Goal: Task Accomplishment & Management: Use online tool/utility

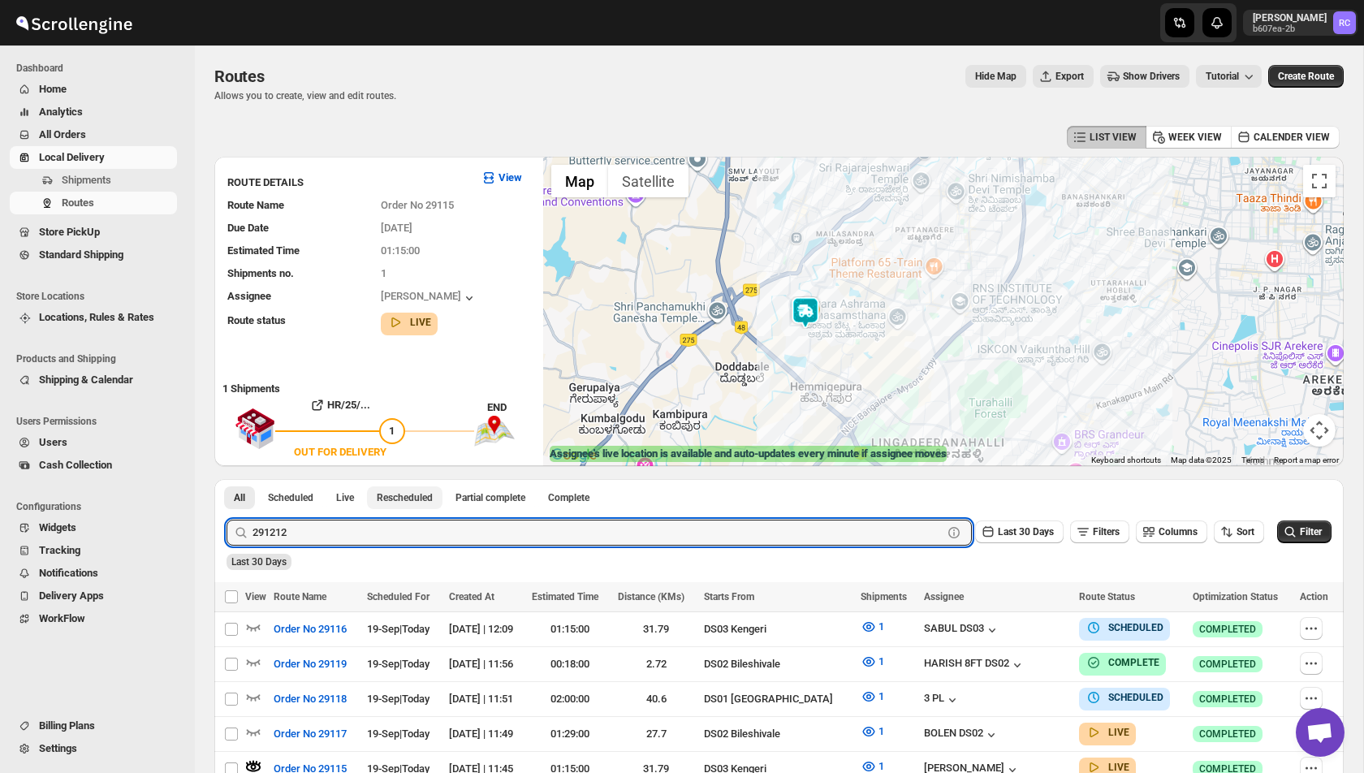
scroll to position [133, 0]
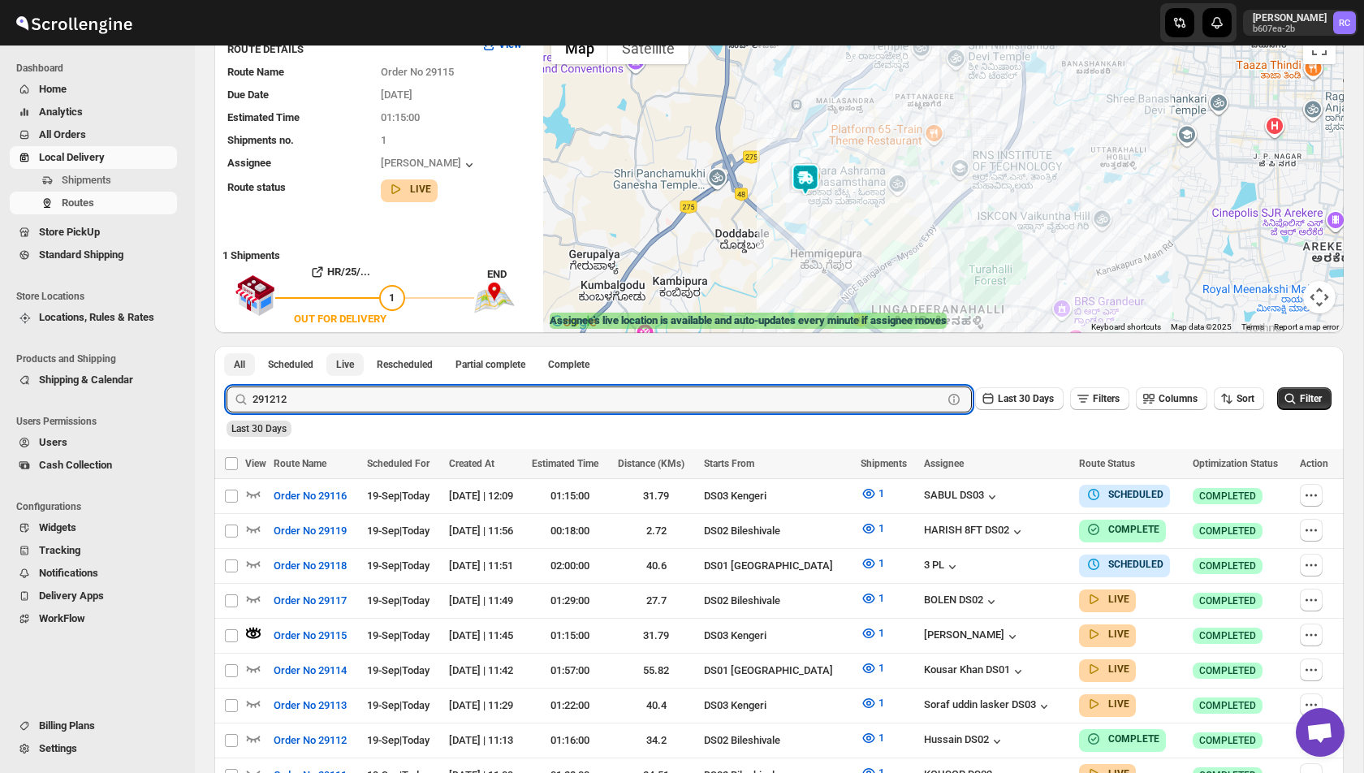
click at [354, 360] on span "Live" at bounding box center [345, 364] width 18 height 13
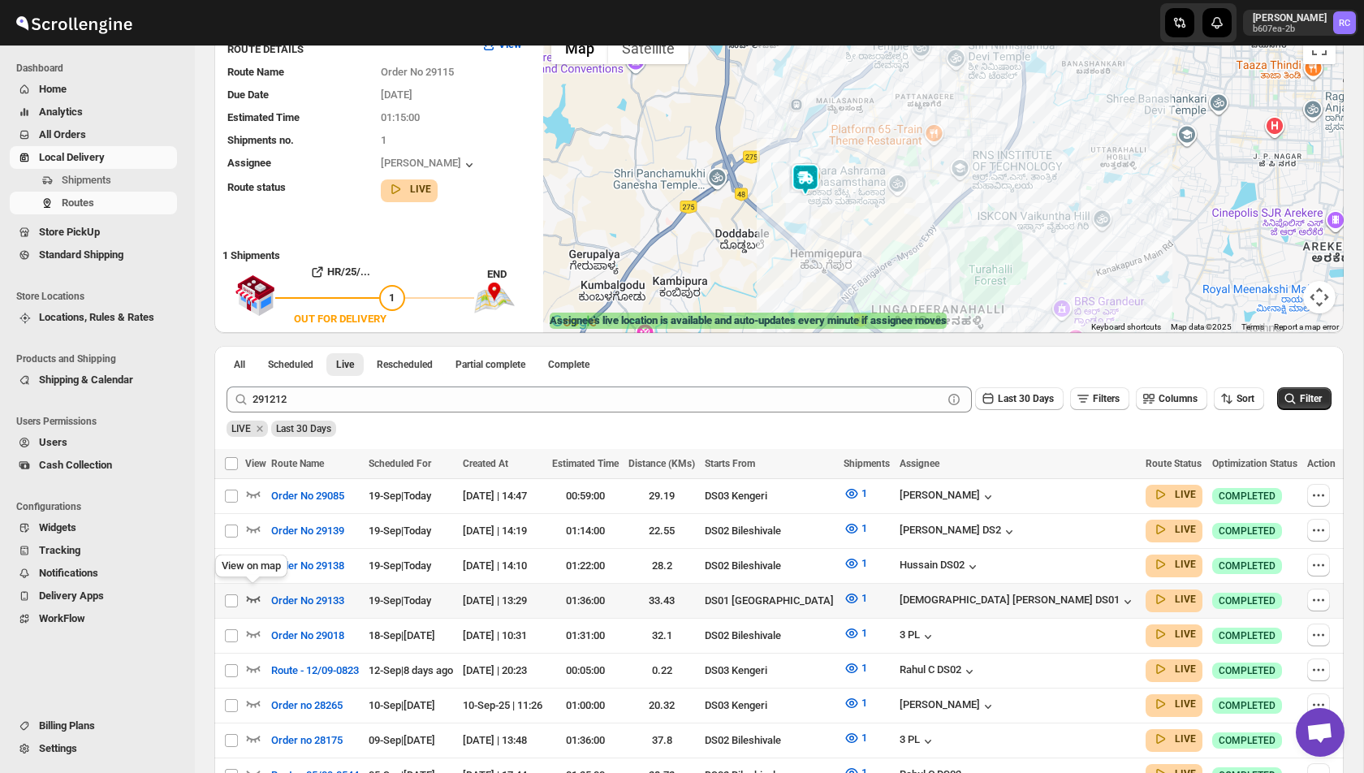
click at [249, 596] on icon "button" at bounding box center [254, 599] width 14 height 6
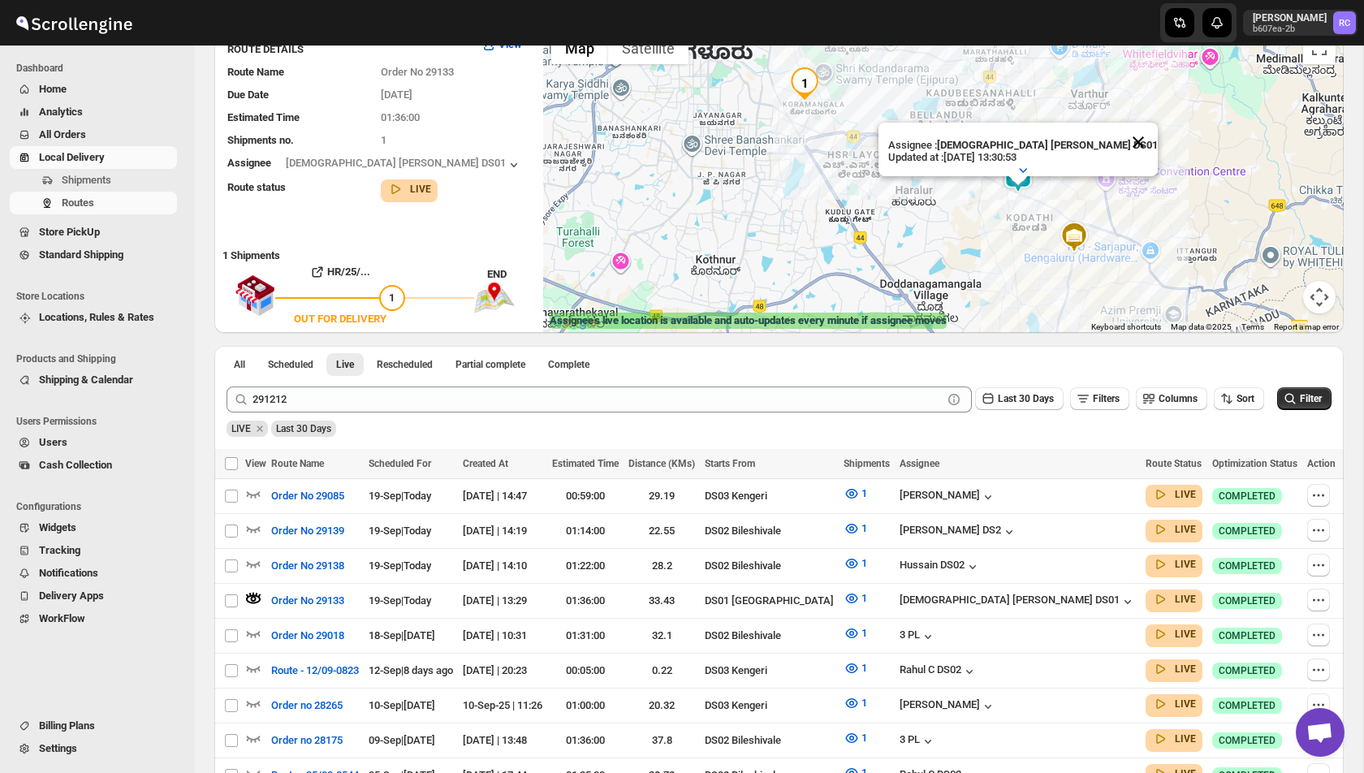
click at [1119, 140] on button "Close" at bounding box center [1138, 142] width 39 height 39
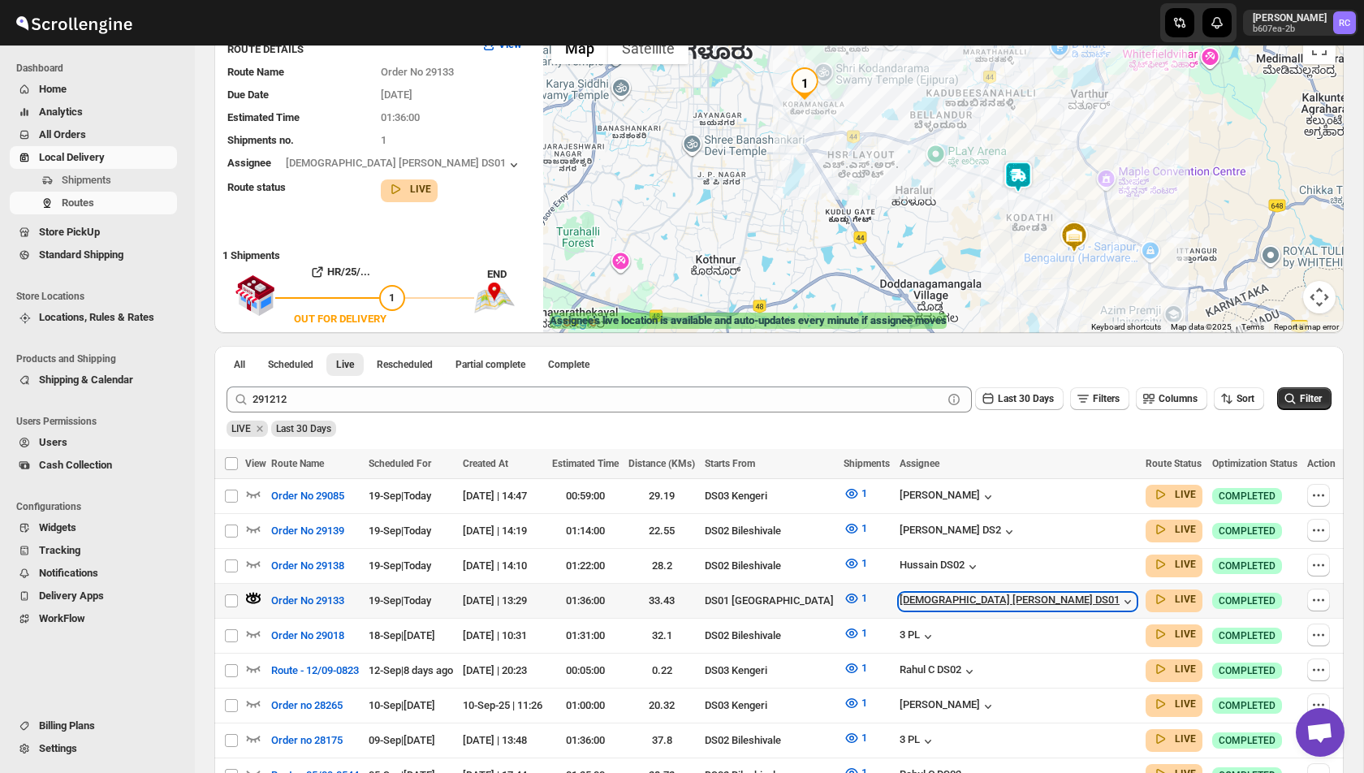
click at [1120, 600] on icon "button" at bounding box center [1128, 601] width 16 height 16
click at [1120, 595] on icon "button" at bounding box center [1128, 601] width 16 height 16
click at [1120, 593] on icon "button" at bounding box center [1128, 601] width 16 height 16
click at [1124, 600] on icon "button" at bounding box center [1127, 602] width 6 height 4
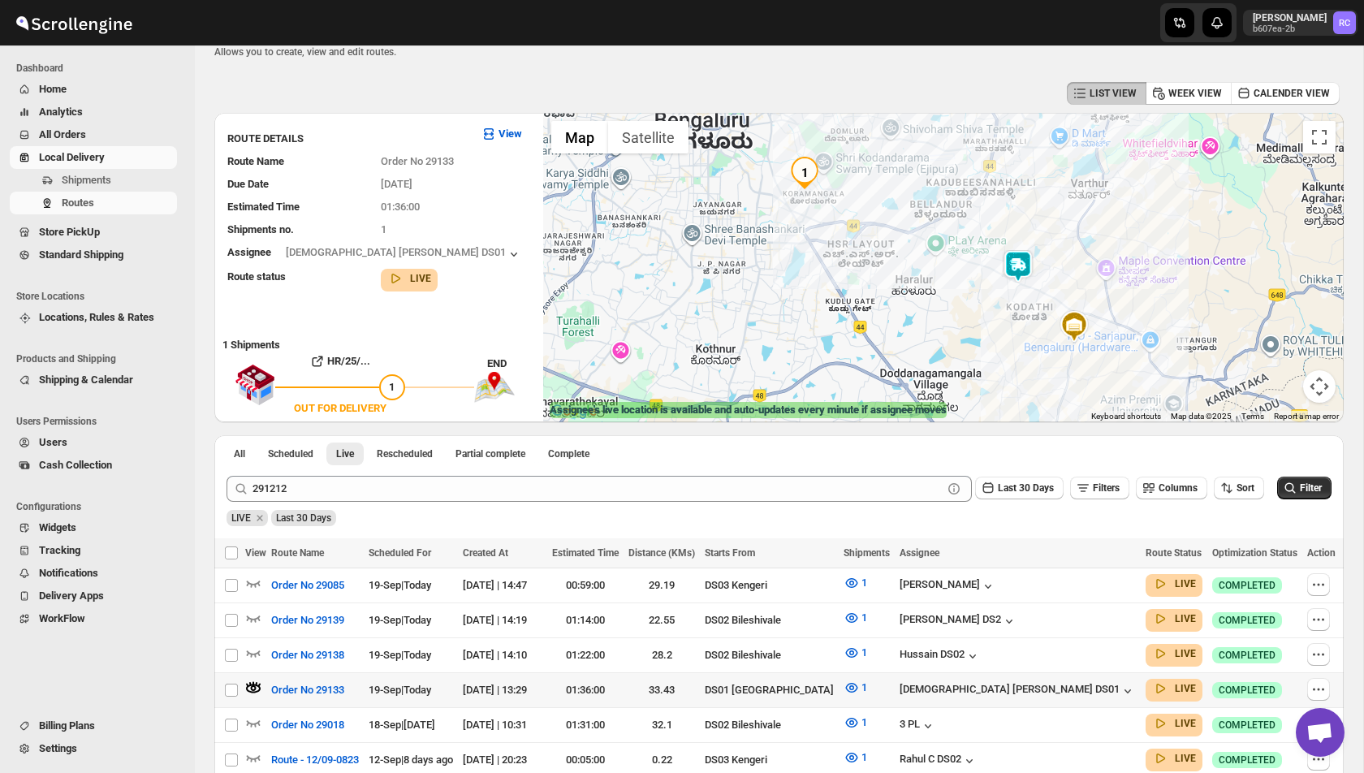
scroll to position [0, 0]
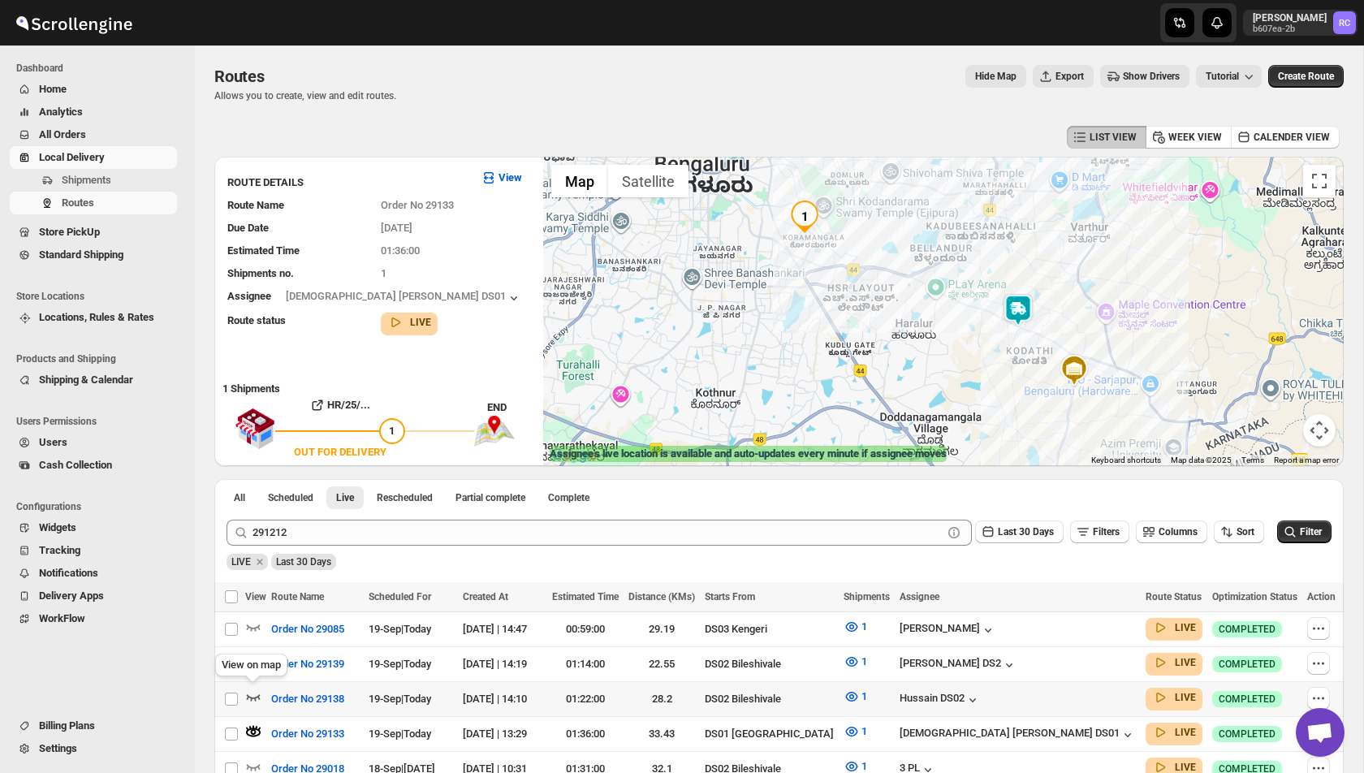
click at [255, 697] on icon "button" at bounding box center [254, 697] width 14 height 6
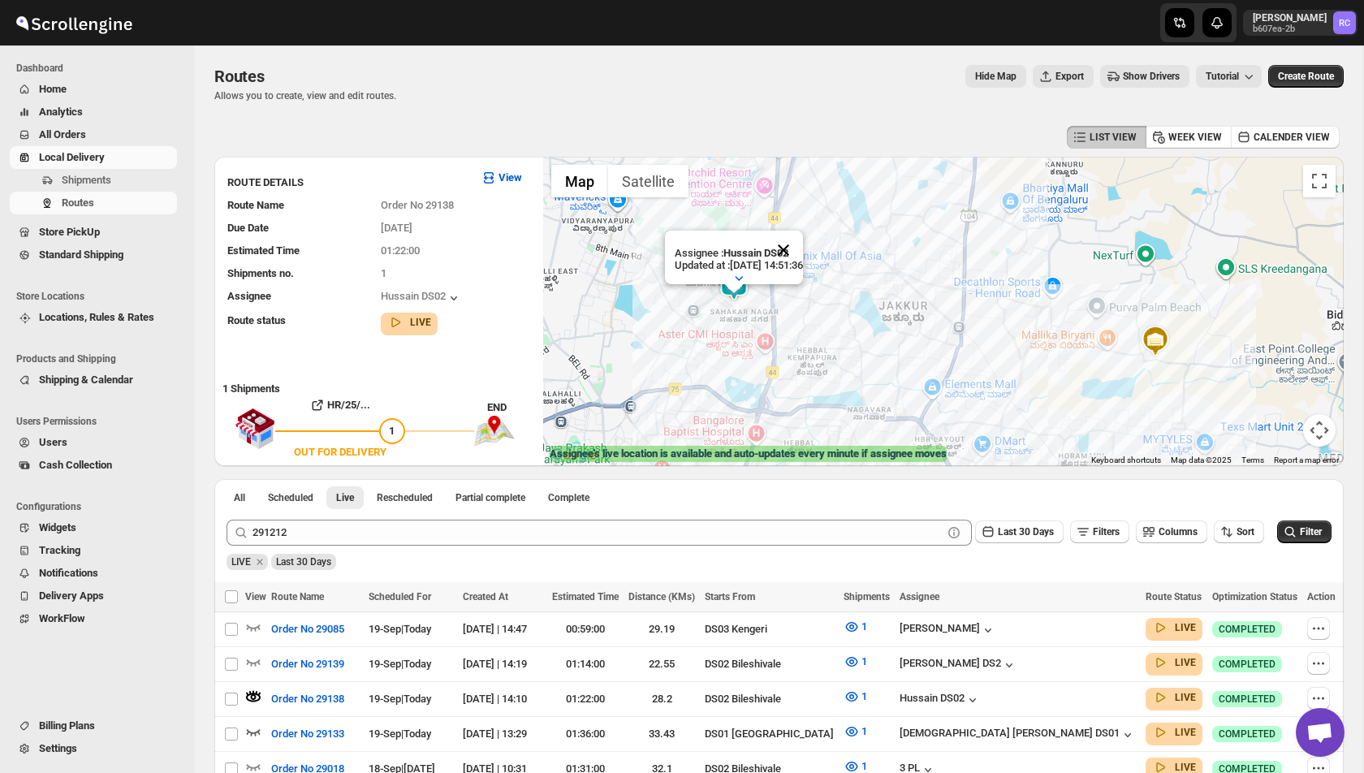
click at [803, 249] on button "Close" at bounding box center [783, 250] width 39 height 39
click at [254, 661] on icon "button" at bounding box center [254, 662] width 14 height 6
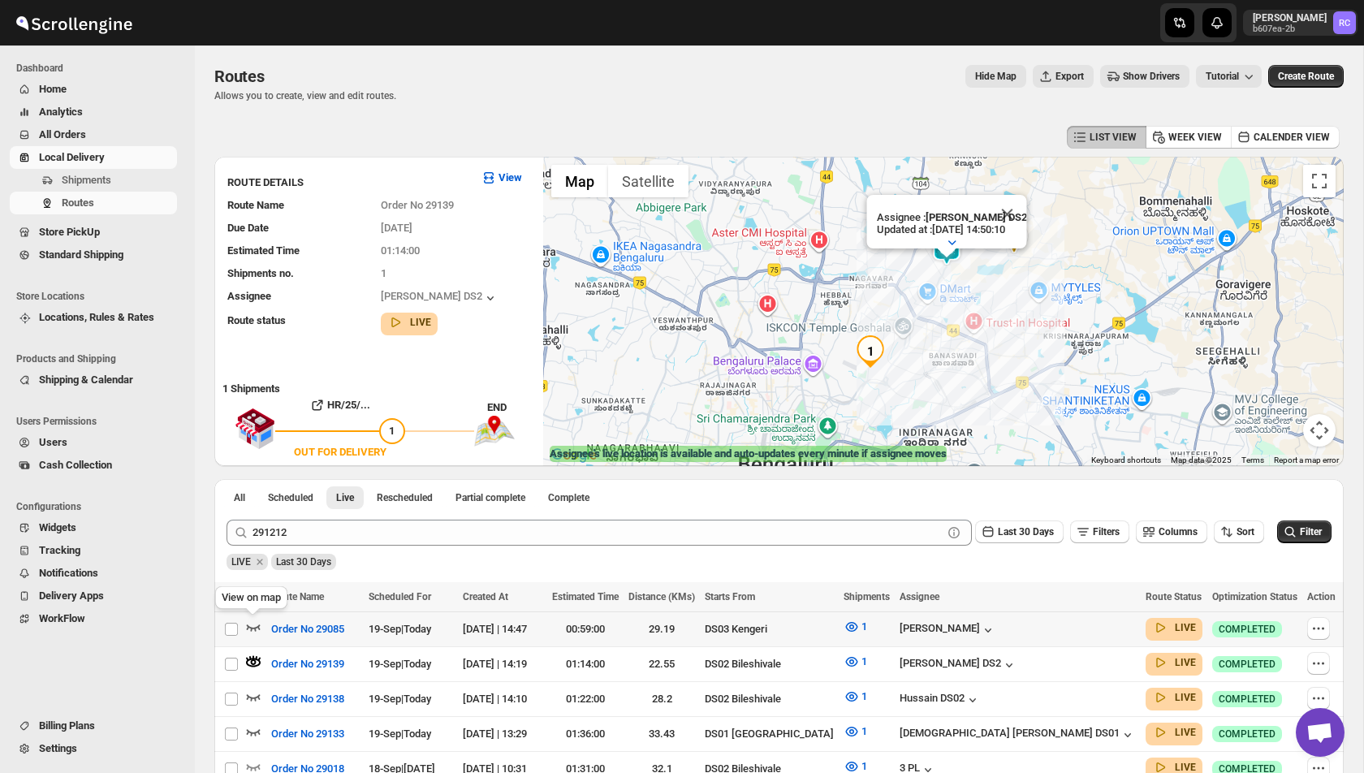
click at [251, 628] on icon "button" at bounding box center [254, 627] width 14 height 6
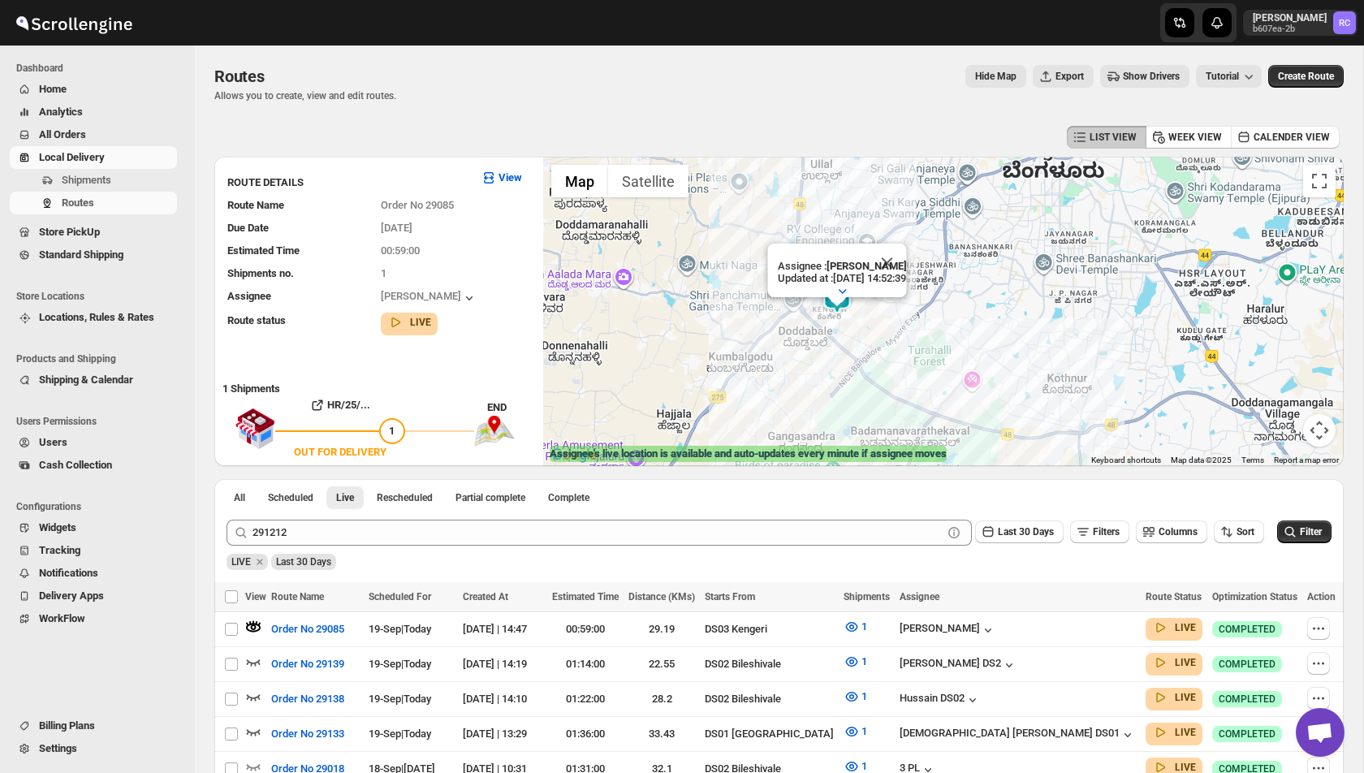
drag, startPoint x: 942, startPoint y: 254, endPoint x: 883, endPoint y: 365, distance: 125.6
click at [884, 365] on div "Assignee : [PERSON_NAME] Updated at : [DATE] 14:52:39 Duty mode Enabled Battery…" at bounding box center [943, 311] width 800 height 309
click at [905, 261] on button "Close" at bounding box center [885, 263] width 39 height 39
drag, startPoint x: 766, startPoint y: 445, endPoint x: 766, endPoint y: 271, distance: 173.7
click at [766, 271] on div "← Move left → Move right ↑ Move up ↓ Move down + Zoom in - Zoom out Home Jump l…" at bounding box center [943, 311] width 800 height 309
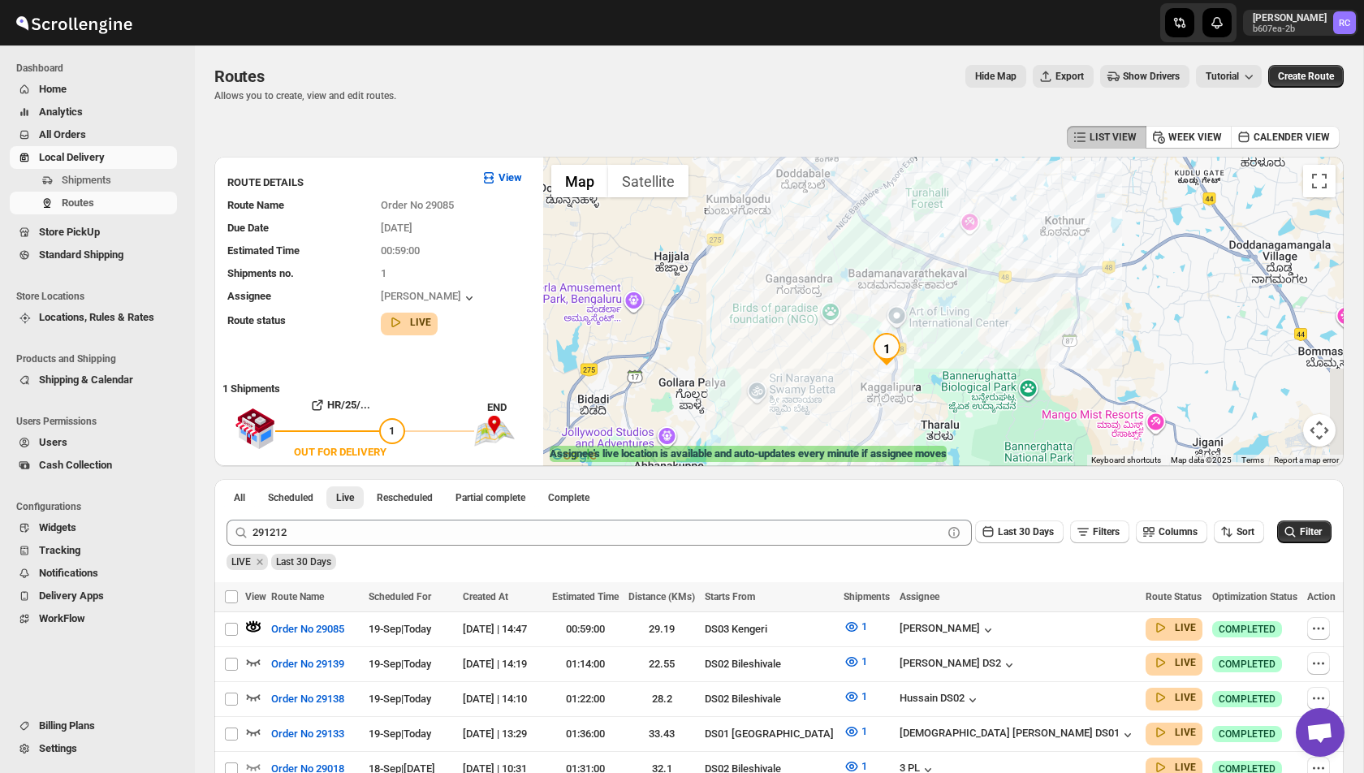
drag, startPoint x: 813, startPoint y: 363, endPoint x: 811, endPoint y: 202, distance: 160.8
click at [812, 202] on div at bounding box center [943, 311] width 800 height 309
click at [252, 703] on span at bounding box center [253, 701] width 16 height 12
click at [257, 691] on icon "button" at bounding box center [253, 696] width 16 height 16
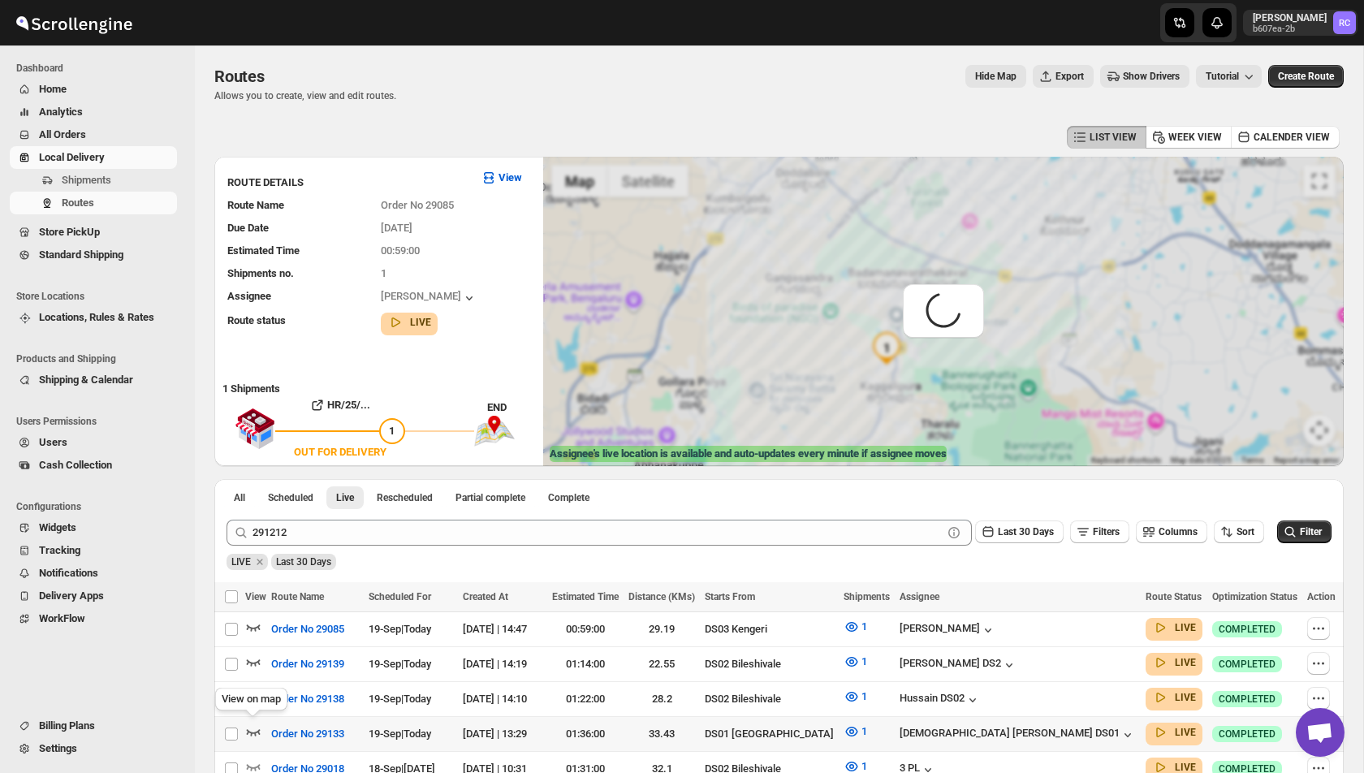
click at [252, 726] on icon "button" at bounding box center [253, 731] width 16 height 16
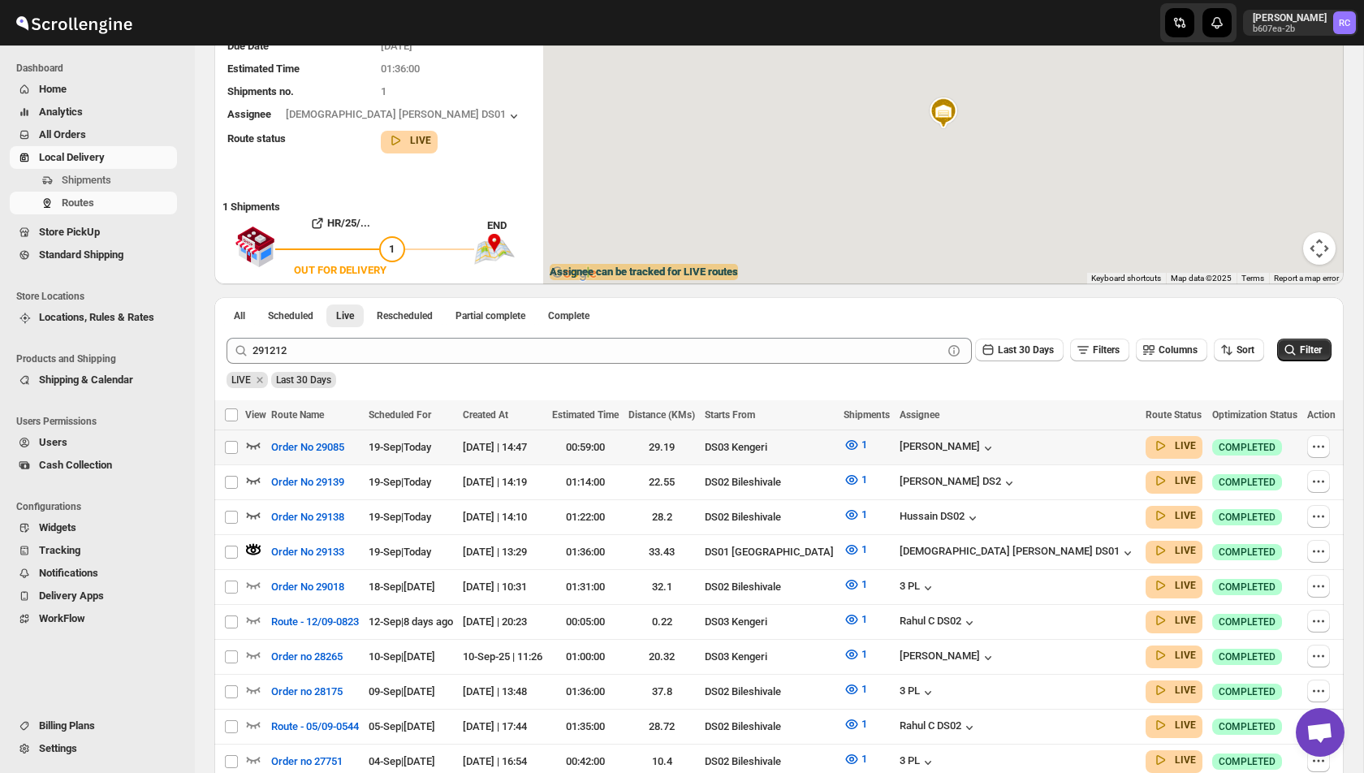
scroll to position [185, 0]
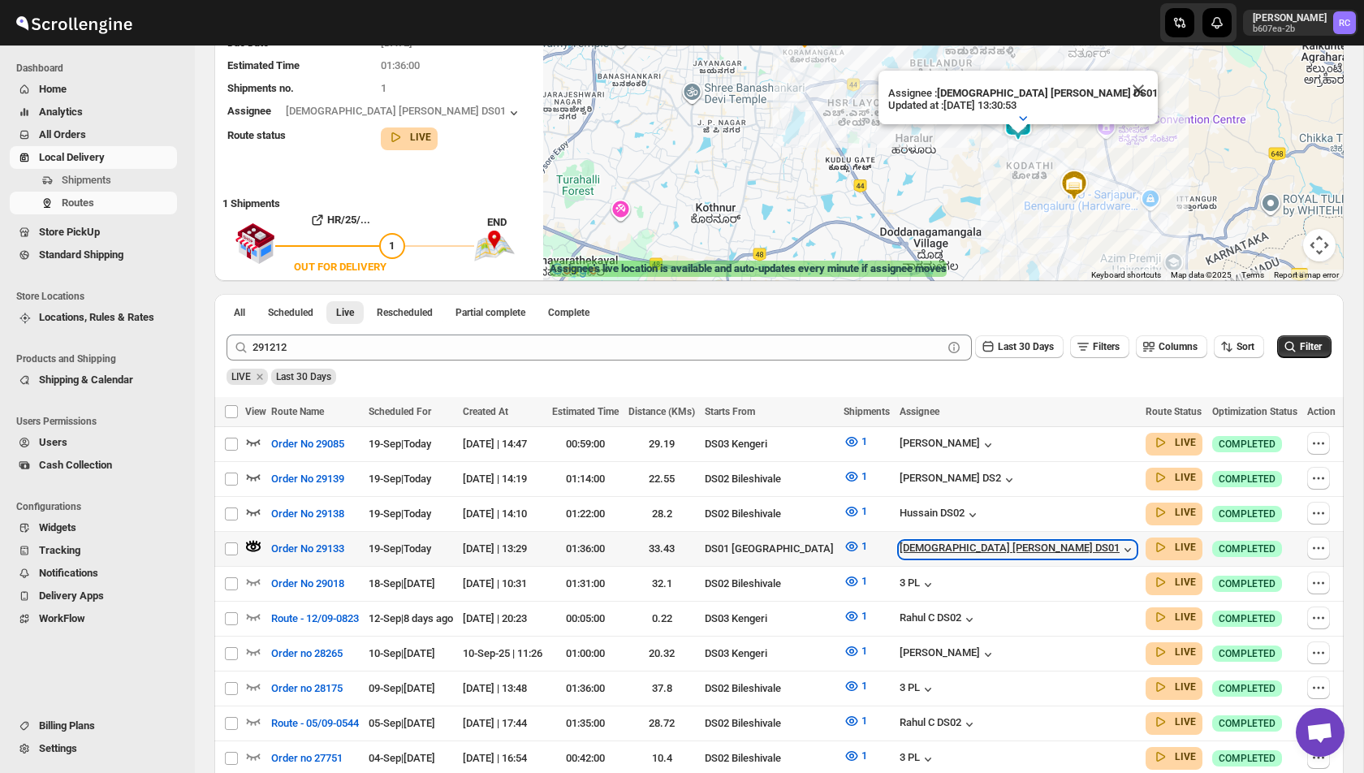
click at [1120, 544] on icon "button" at bounding box center [1128, 550] width 16 height 16
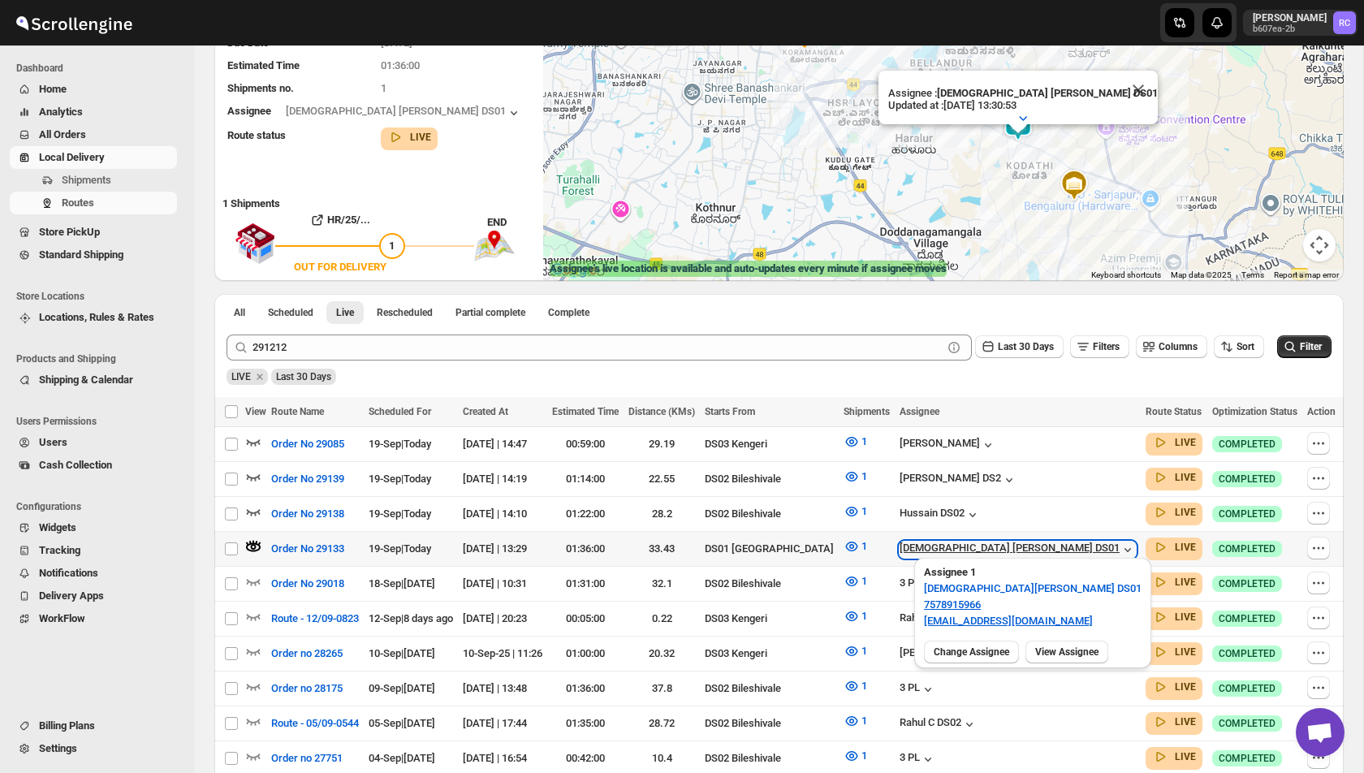
click at [1120, 544] on icon "button" at bounding box center [1128, 550] width 16 height 16
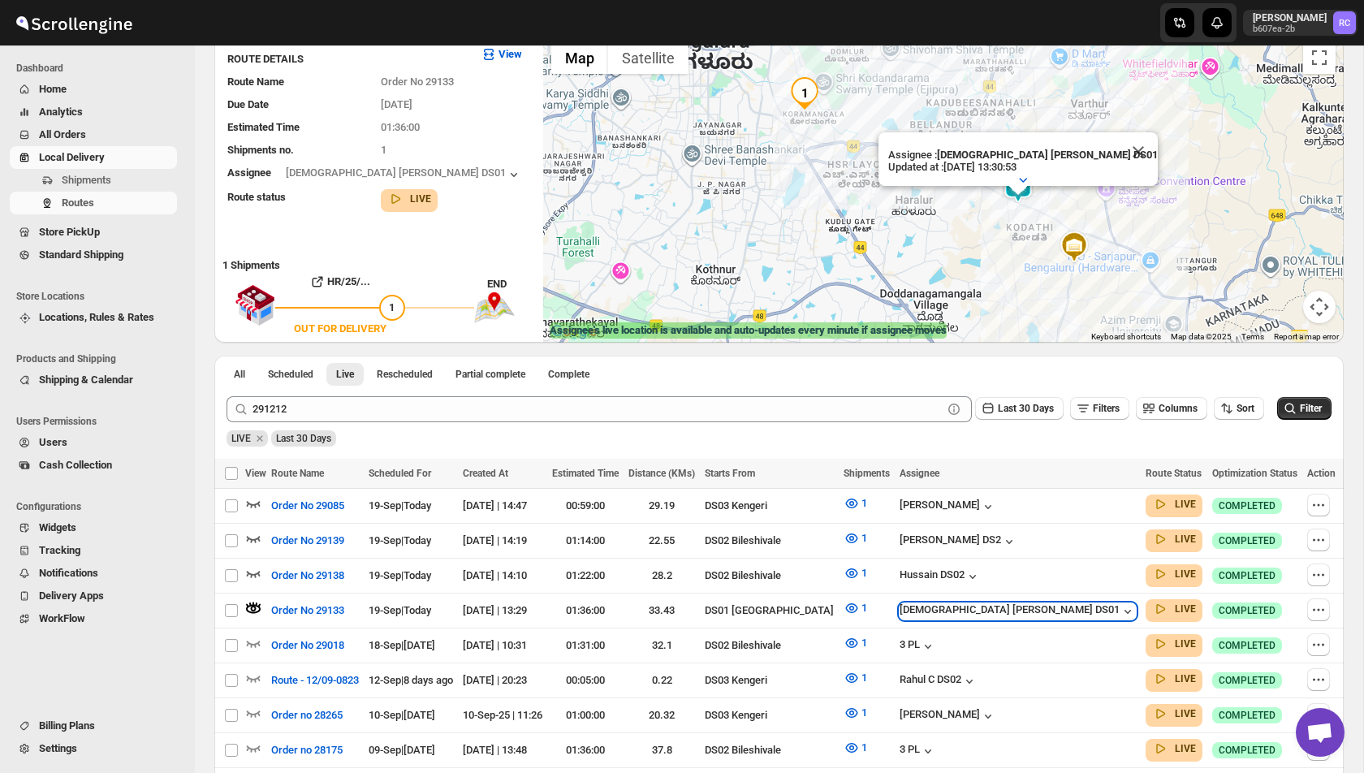
scroll to position [125, 0]
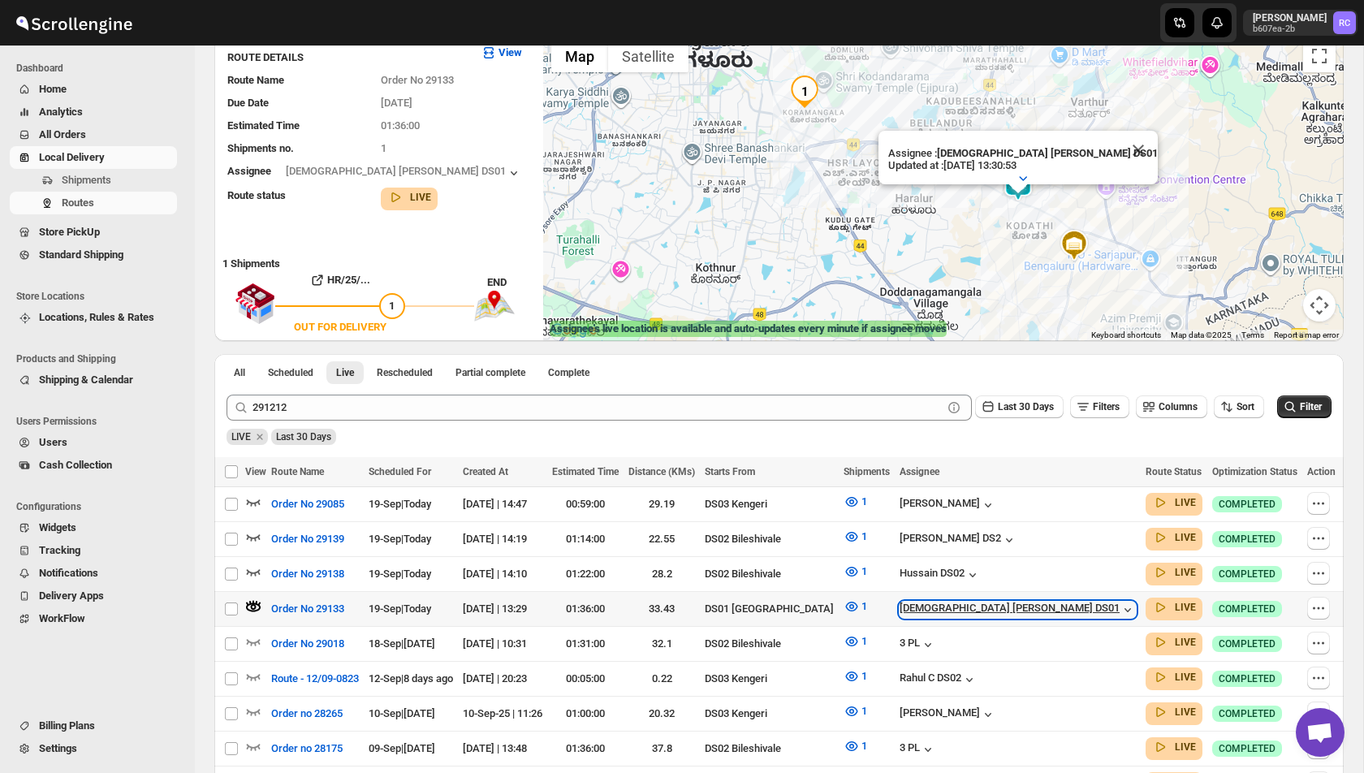
click at [1120, 602] on icon "button" at bounding box center [1128, 610] width 16 height 16
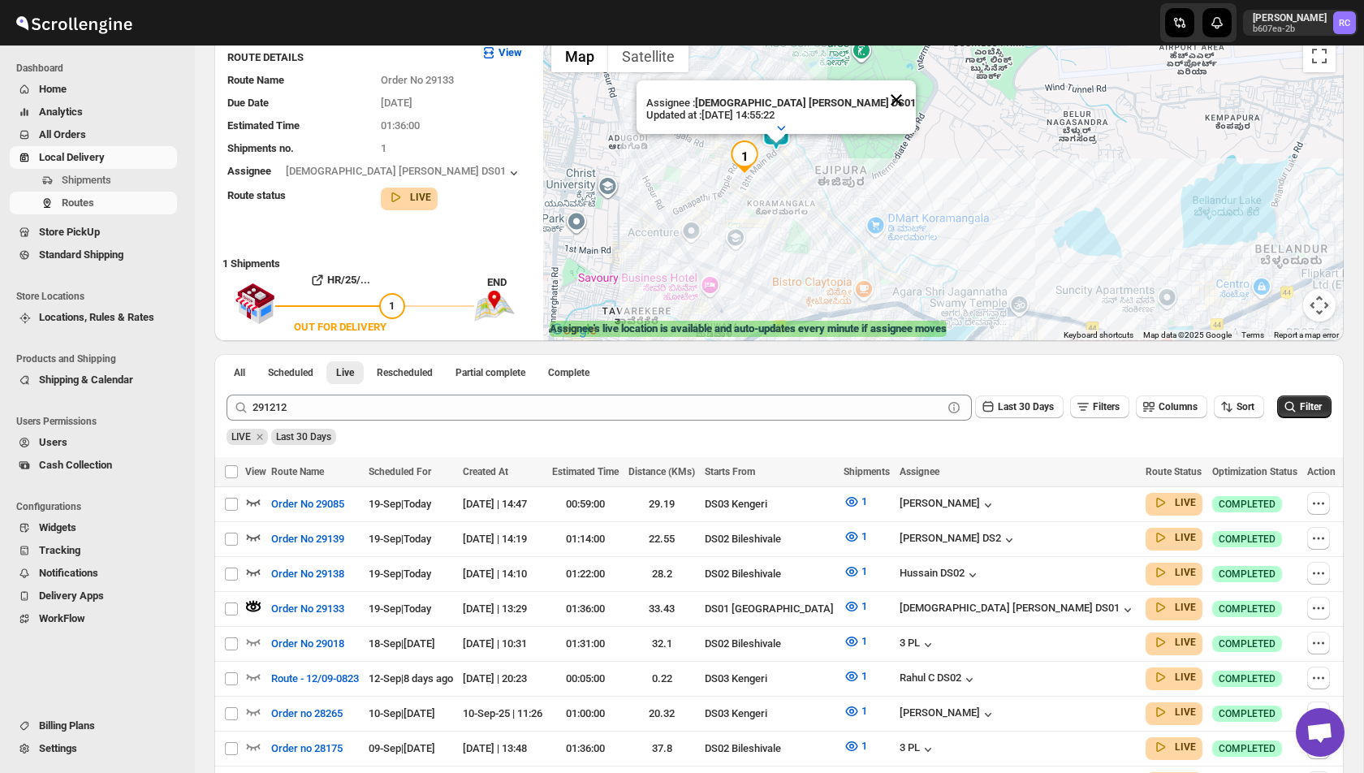
click at [877, 97] on button "Close" at bounding box center [896, 99] width 39 height 39
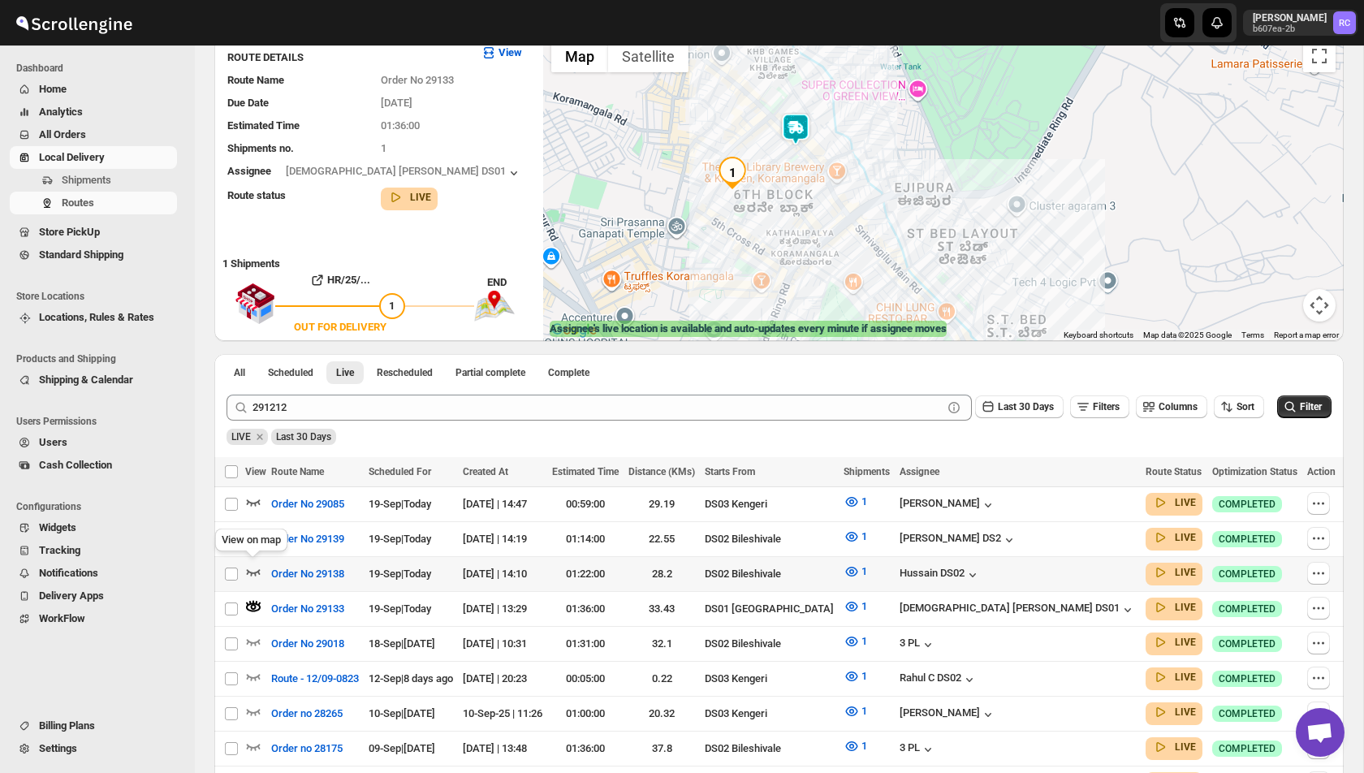
click at [252, 568] on icon "button" at bounding box center [253, 571] width 16 height 16
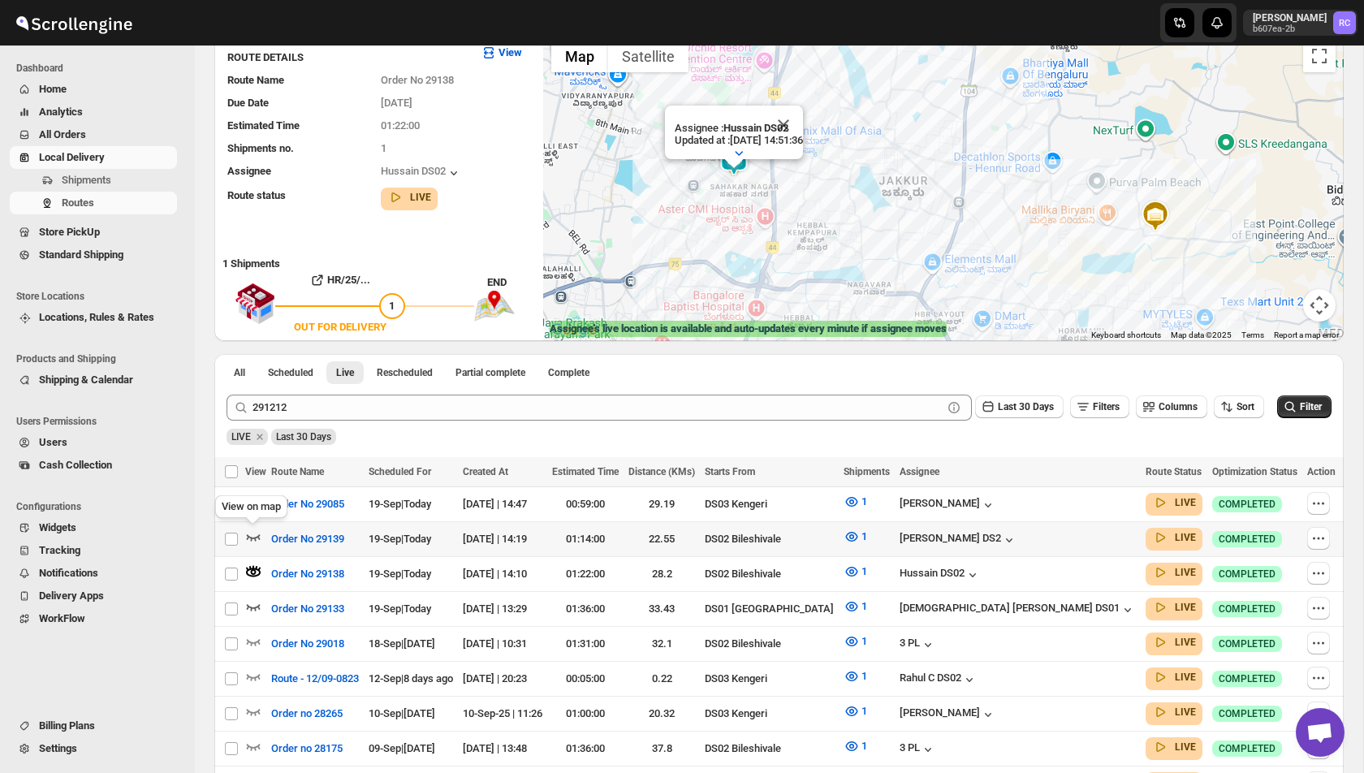
click at [250, 533] on icon "button" at bounding box center [253, 537] width 16 height 16
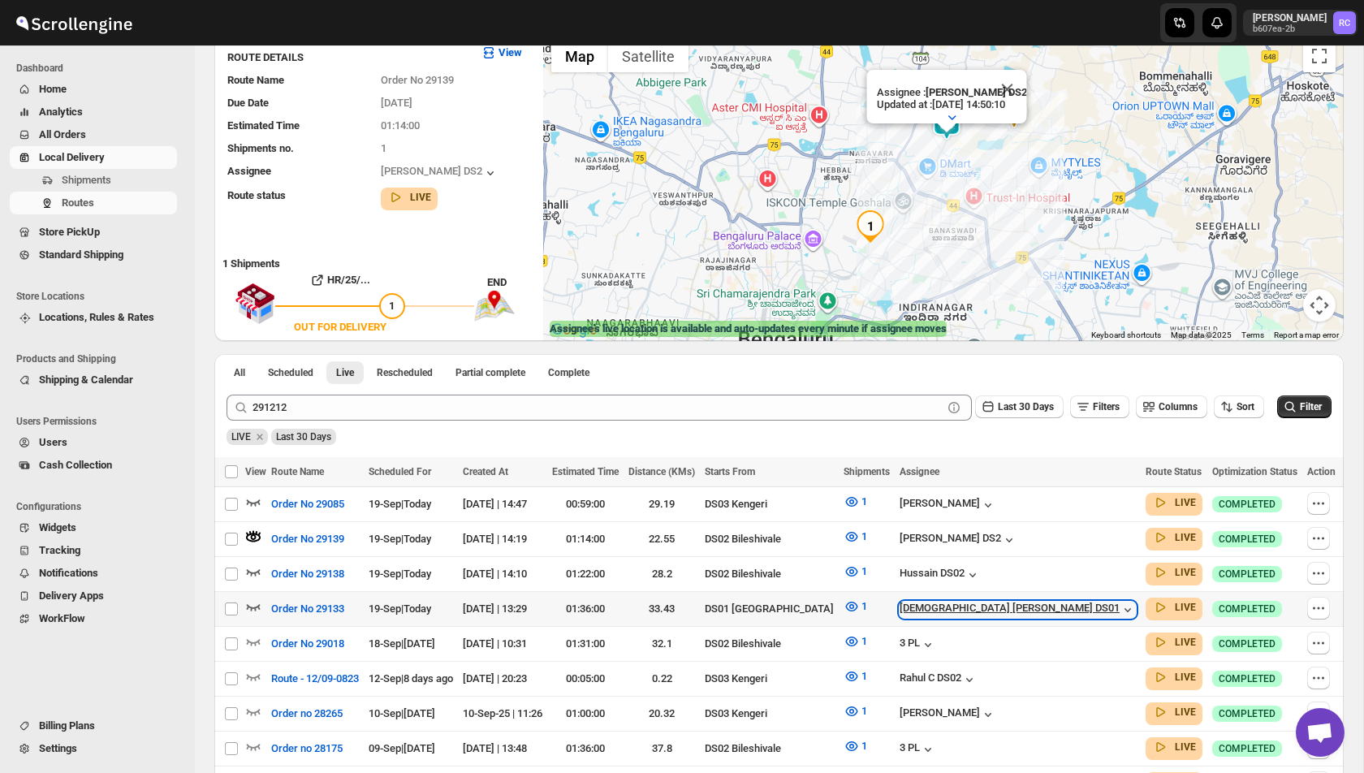
click at [1120, 602] on icon "button" at bounding box center [1128, 610] width 16 height 16
click at [63, 443] on span "Users" at bounding box center [53, 442] width 28 height 12
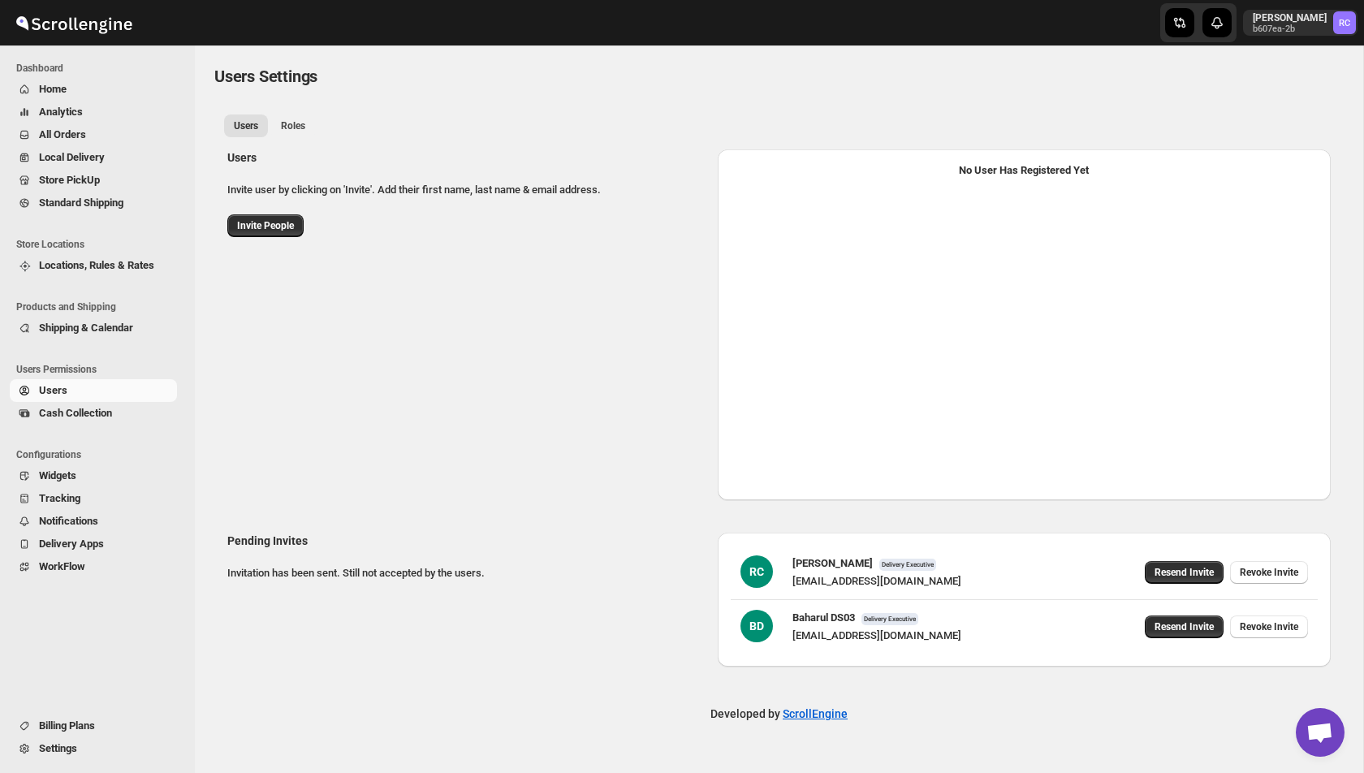
select select "637b767fbaab0276b10c91d5"
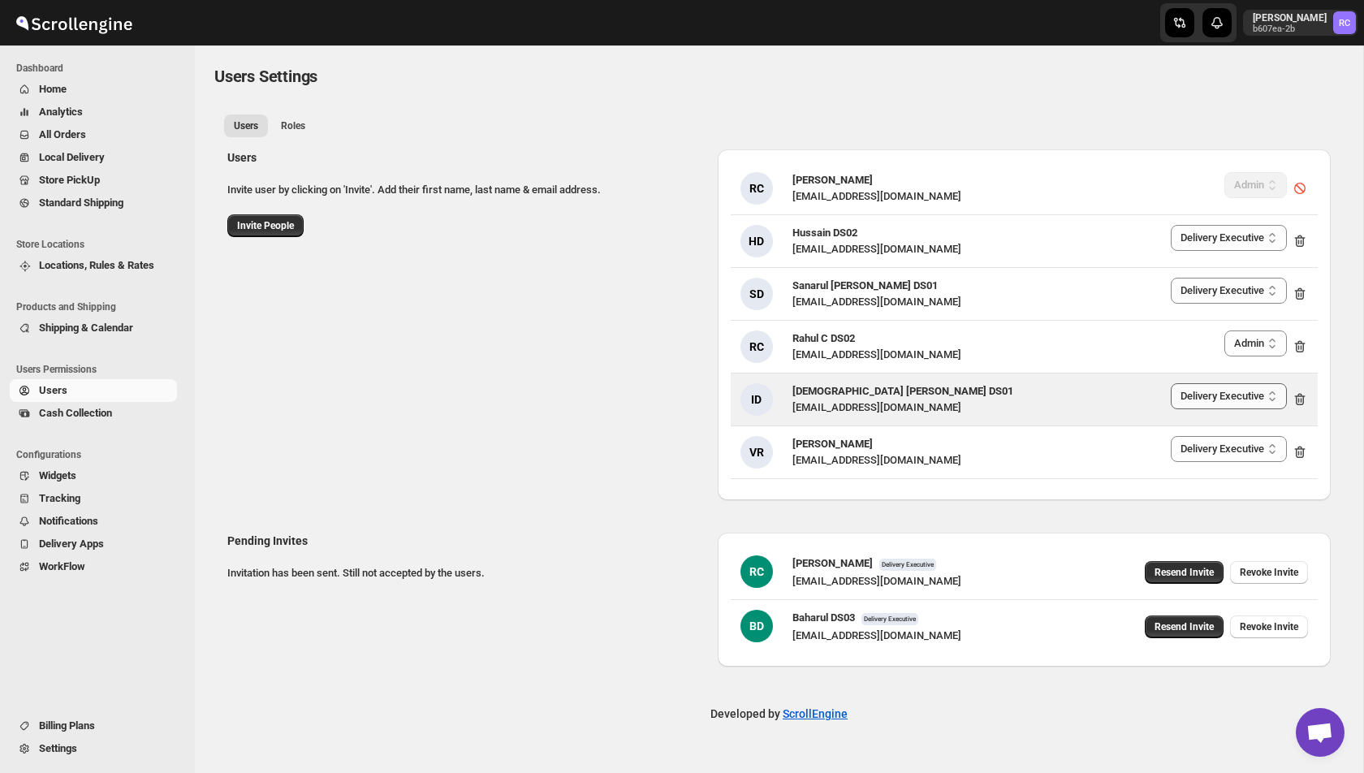
click at [1224, 391] on select "Delivery Executive Manager Admin" at bounding box center [1229, 396] width 116 height 26
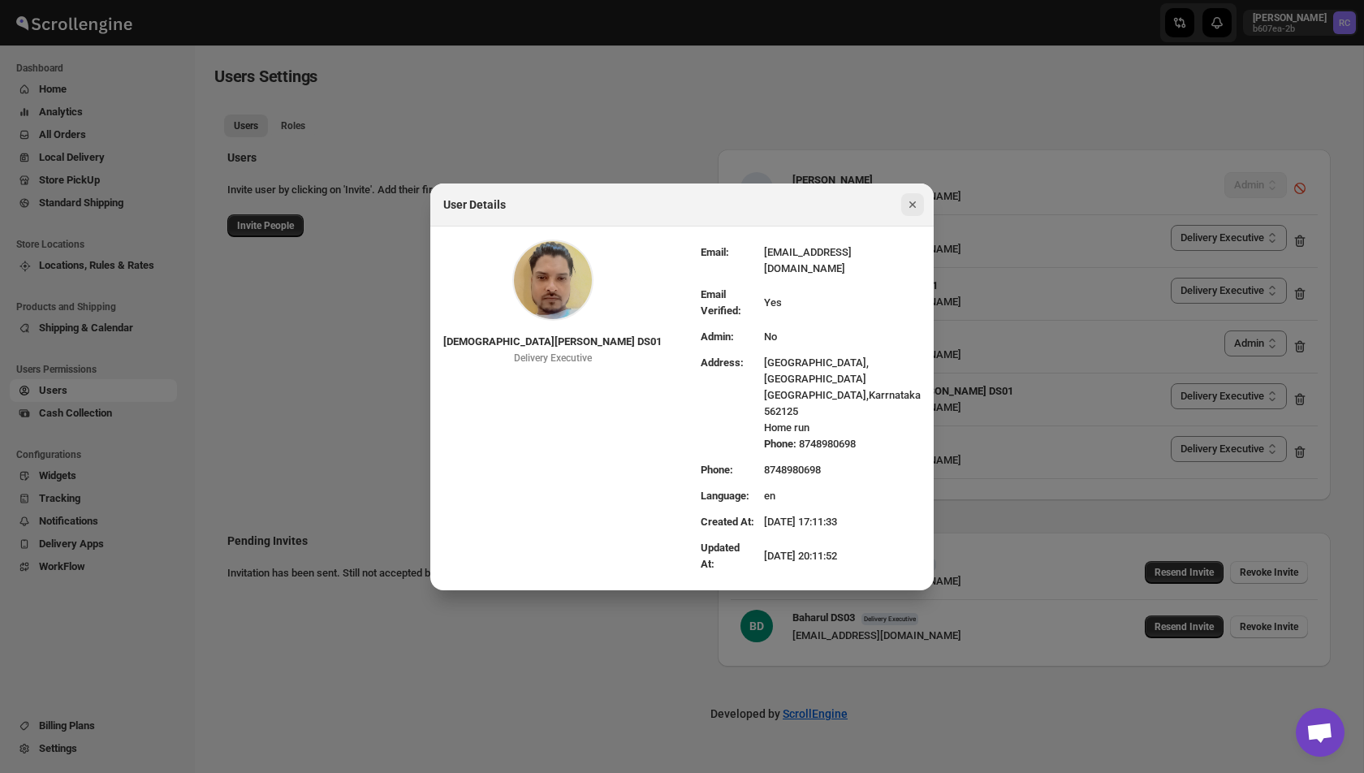
click at [913, 208] on icon "Close" at bounding box center [912, 204] width 6 height 6
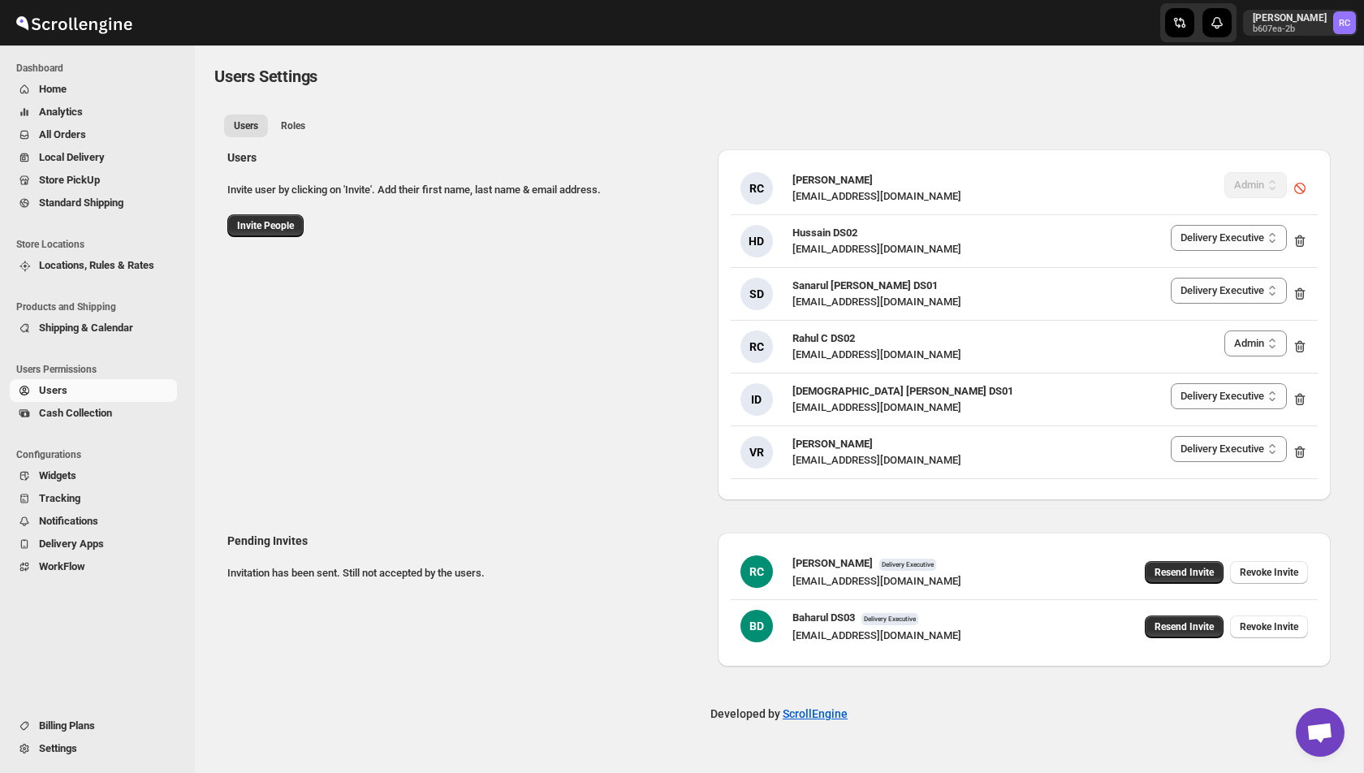
click at [71, 130] on span "All Orders" at bounding box center [62, 134] width 47 height 12
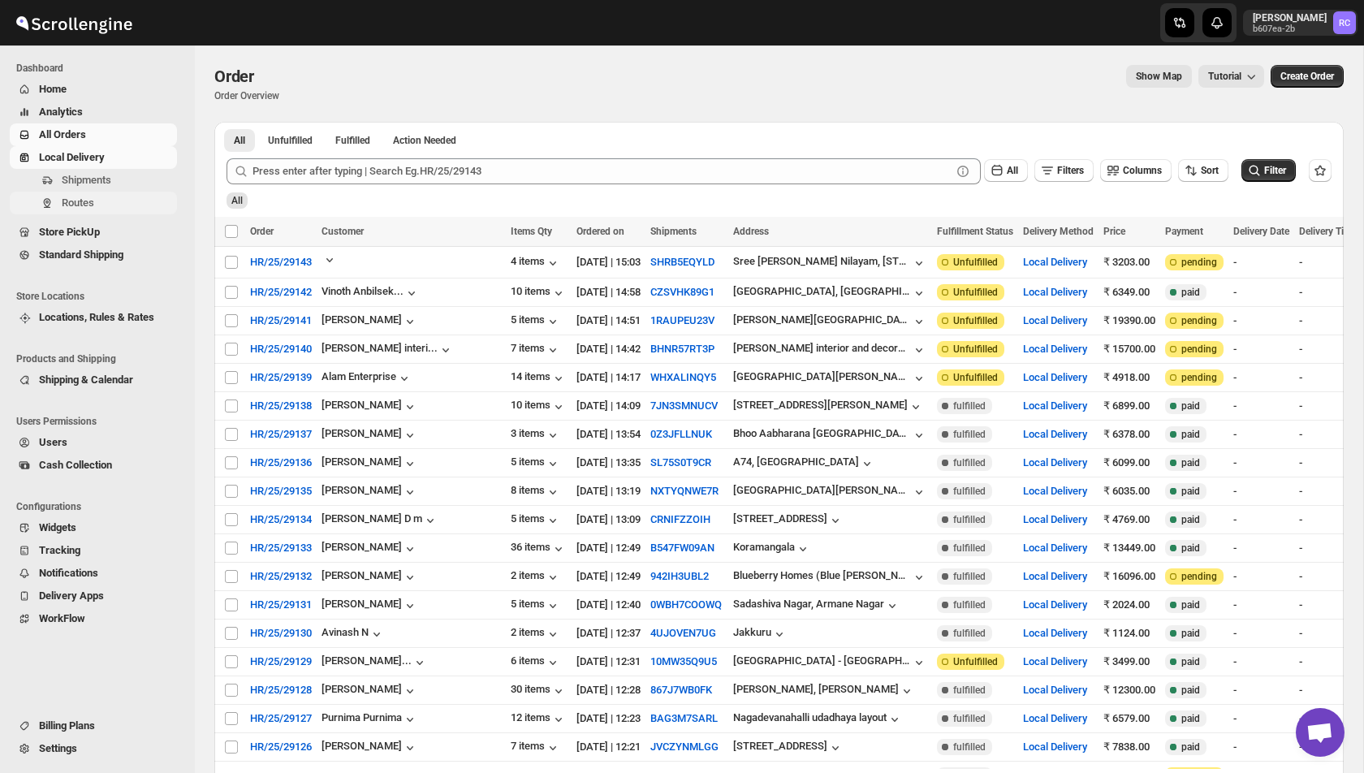
click at [93, 196] on span "Routes" at bounding box center [118, 203] width 112 height 16
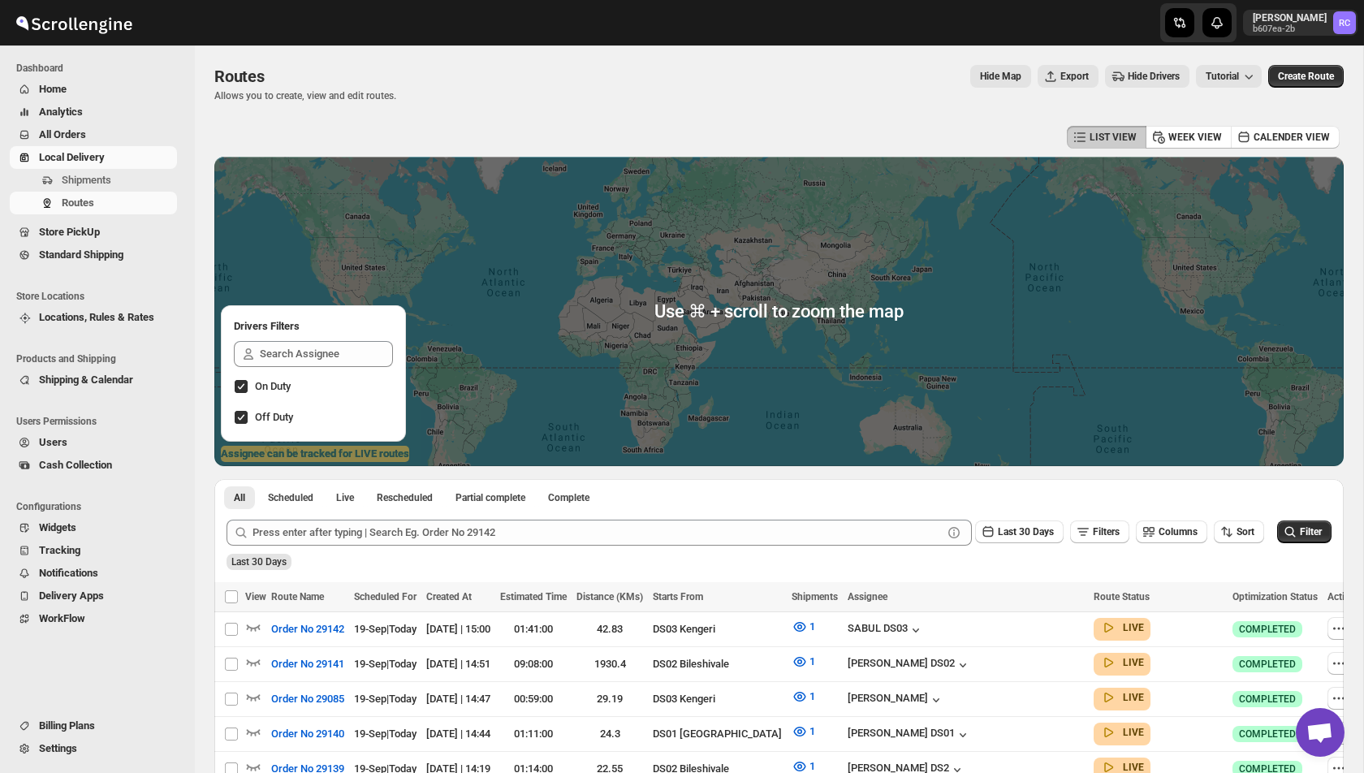
scroll to position [97, 0]
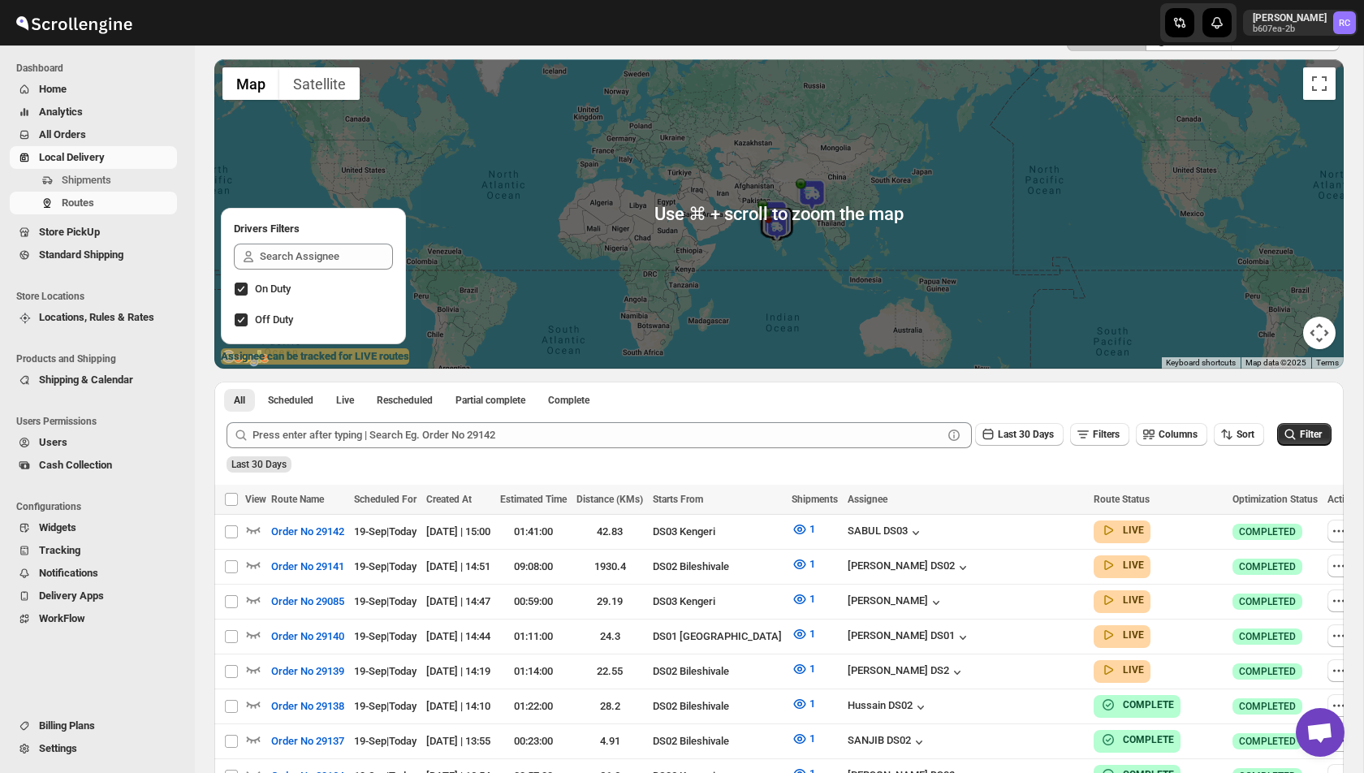
click at [355, 411] on div "All Scheduled Live Rescheduled Partial complete Complete More views All Schedul…" at bounding box center [441, 400] width 454 height 36
click at [354, 399] on span "Live" at bounding box center [345, 400] width 18 height 13
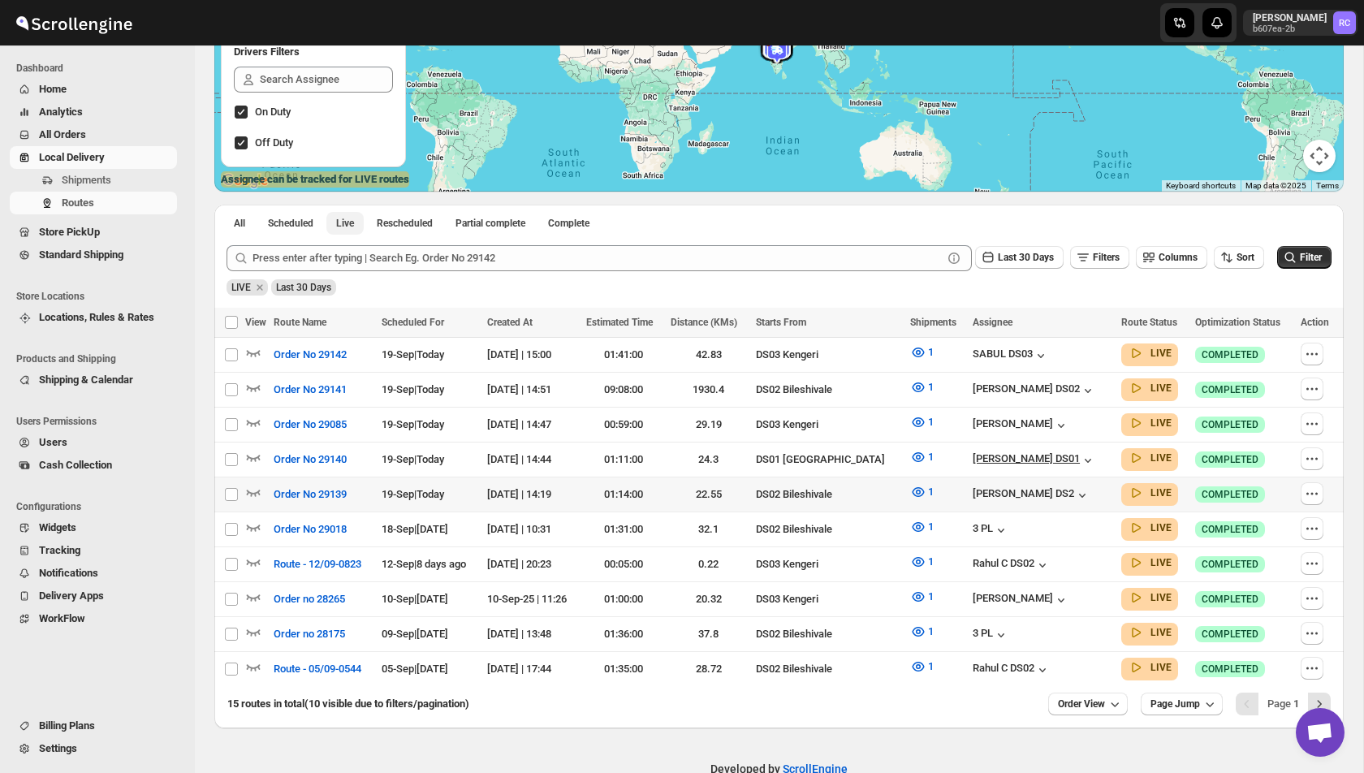
scroll to position [298, 0]
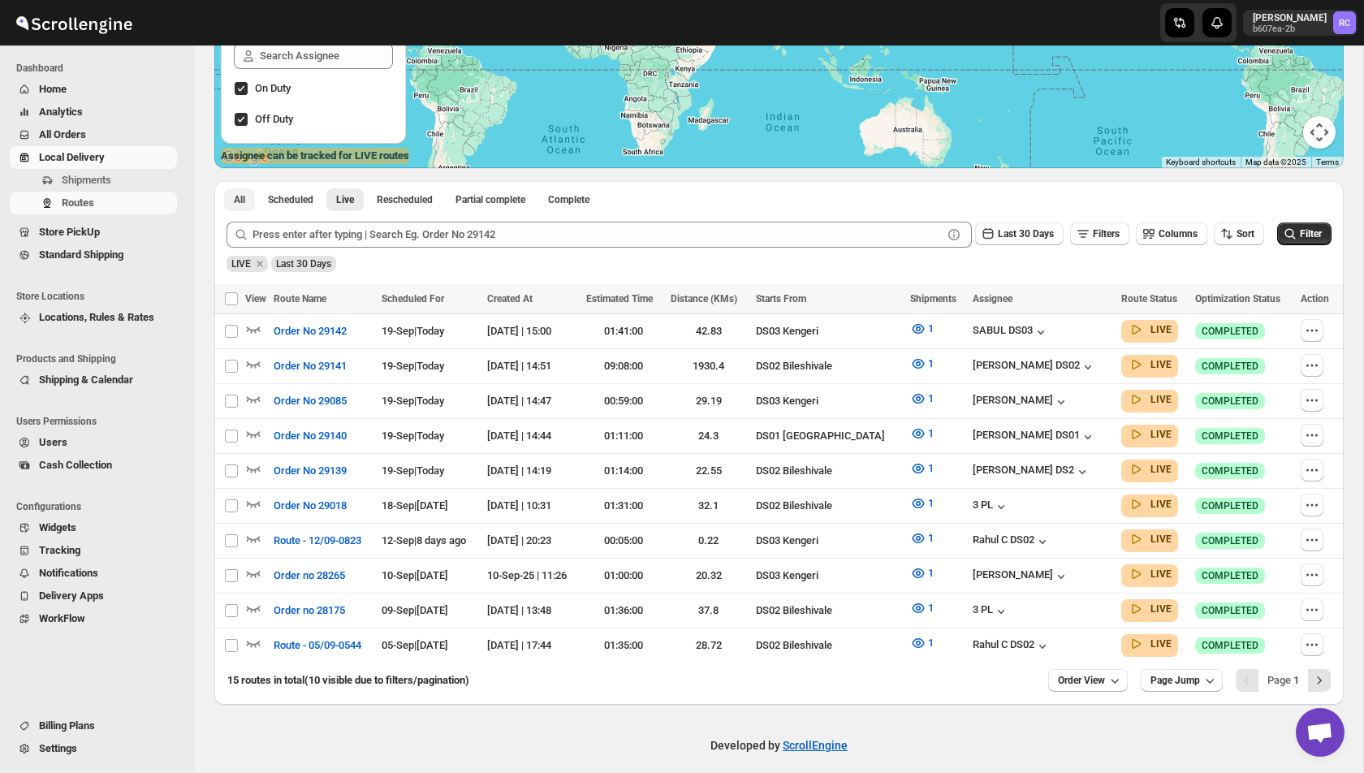
click at [244, 202] on span "All" at bounding box center [239, 199] width 11 height 13
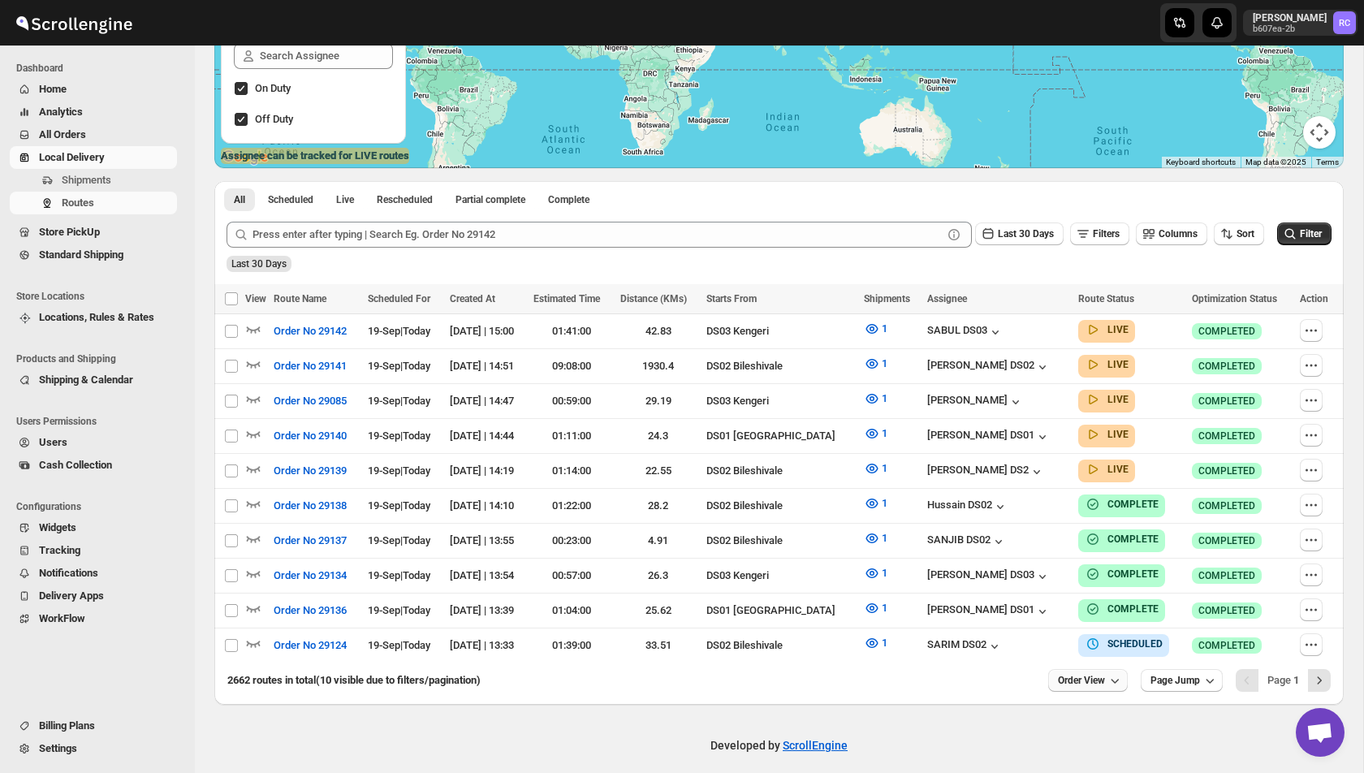
click at [1120, 669] on button "Order View" at bounding box center [1088, 680] width 80 height 23
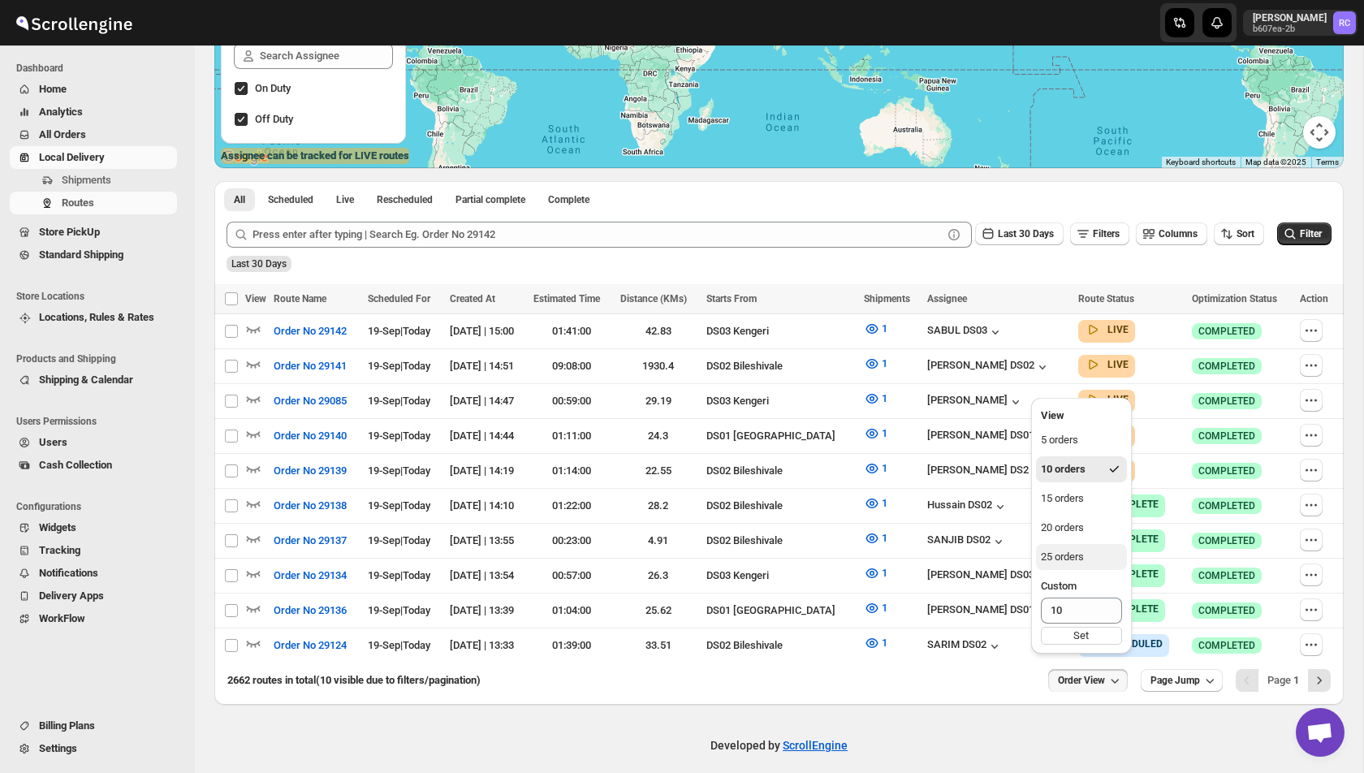
click at [1081, 557] on div "25 orders" at bounding box center [1062, 557] width 43 height 16
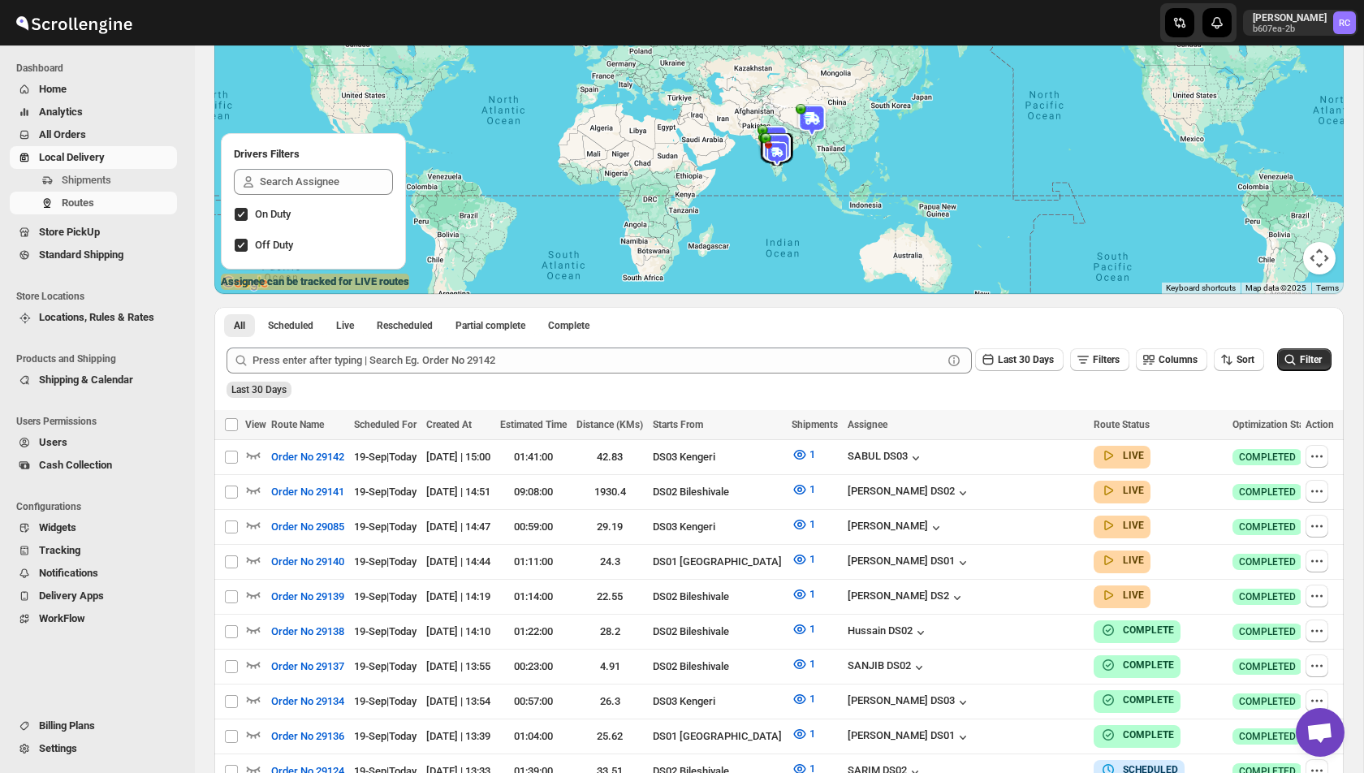
scroll to position [747, 0]
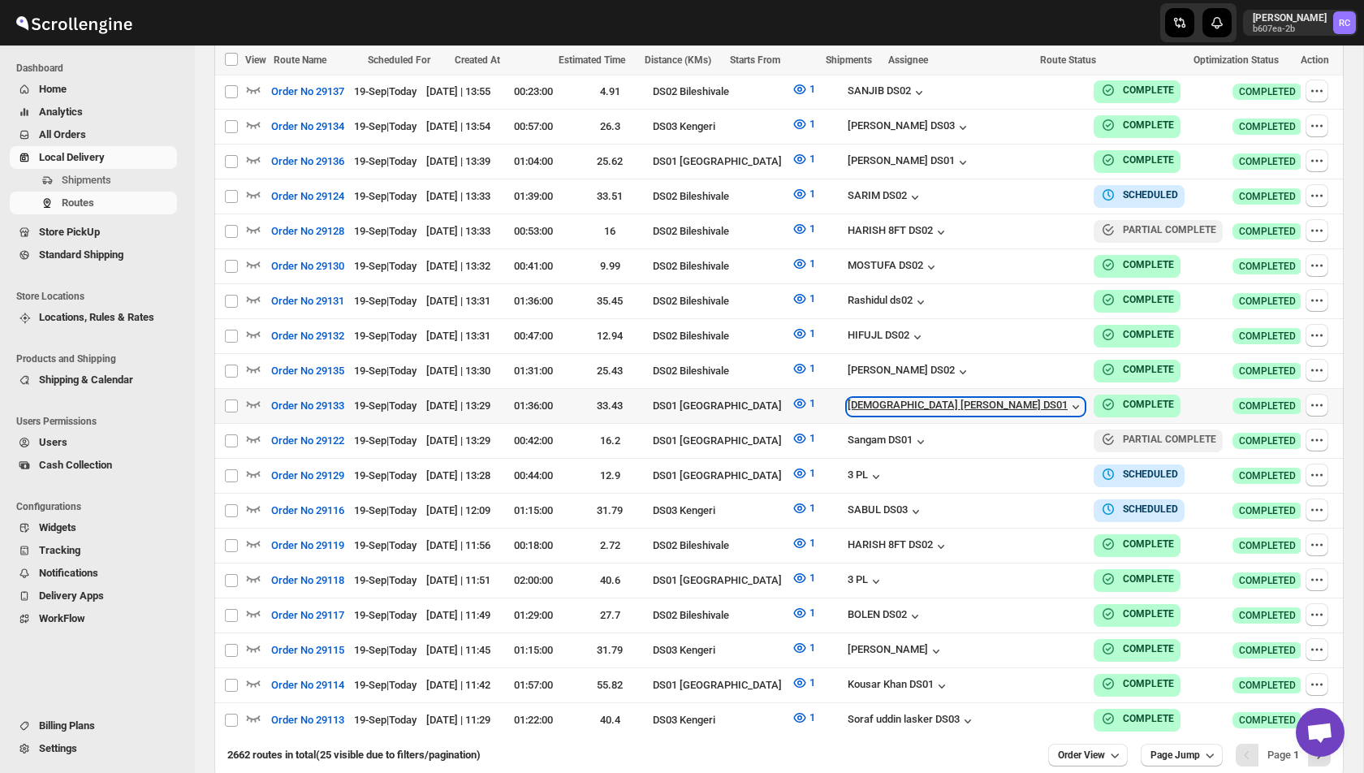
click at [1068, 399] on icon "button" at bounding box center [1076, 407] width 16 height 16
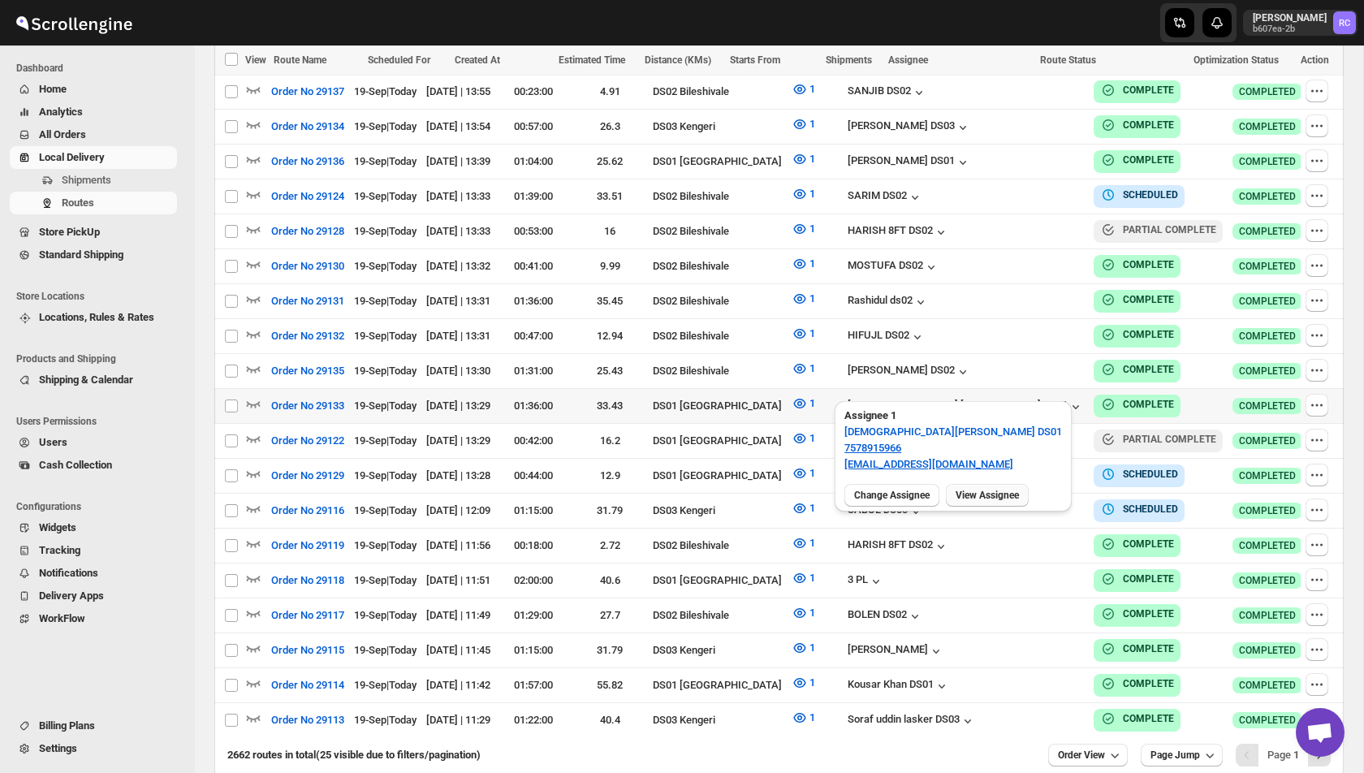
click at [990, 489] on span "View Assignee" at bounding box center [987, 495] width 63 height 13
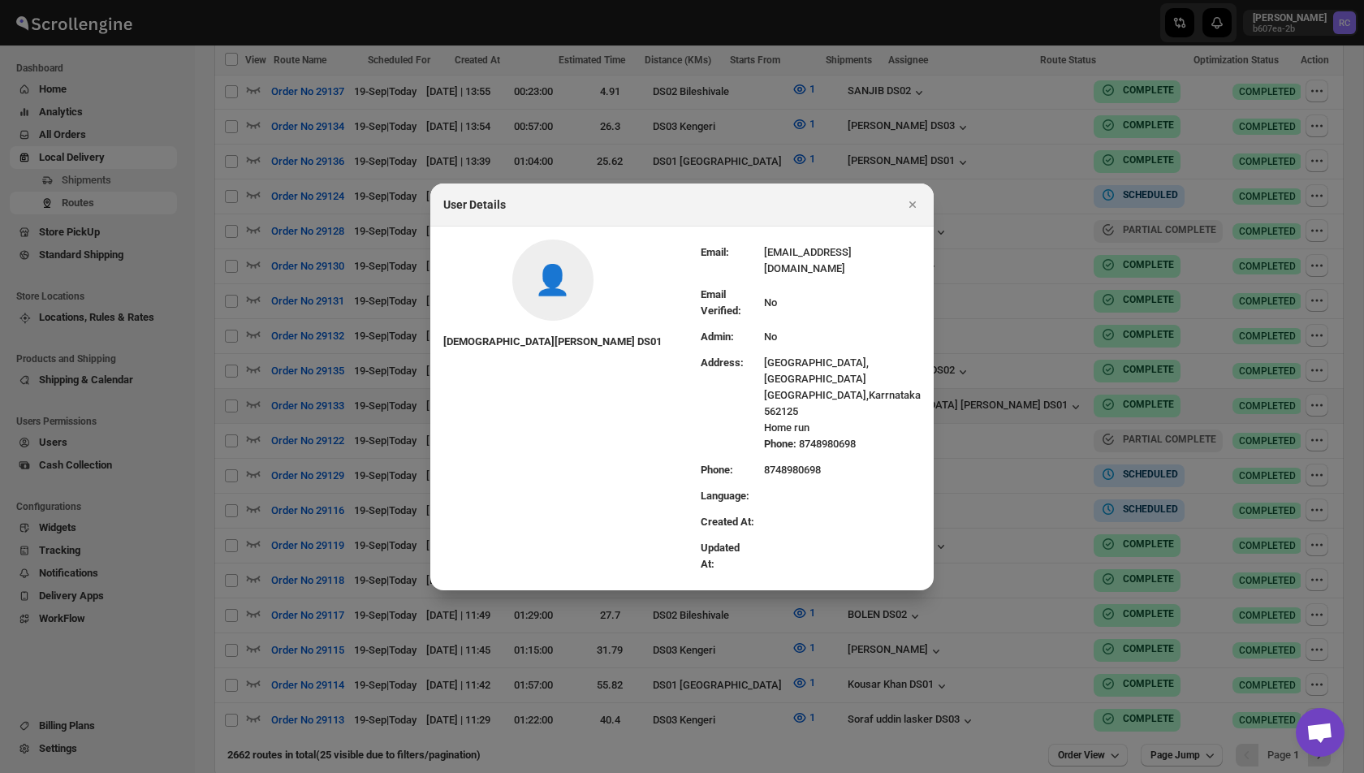
click at [764, 457] on td "8748980698" at bounding box center [842, 470] width 157 height 26
click at [913, 208] on icon "Close" at bounding box center [912, 204] width 6 height 6
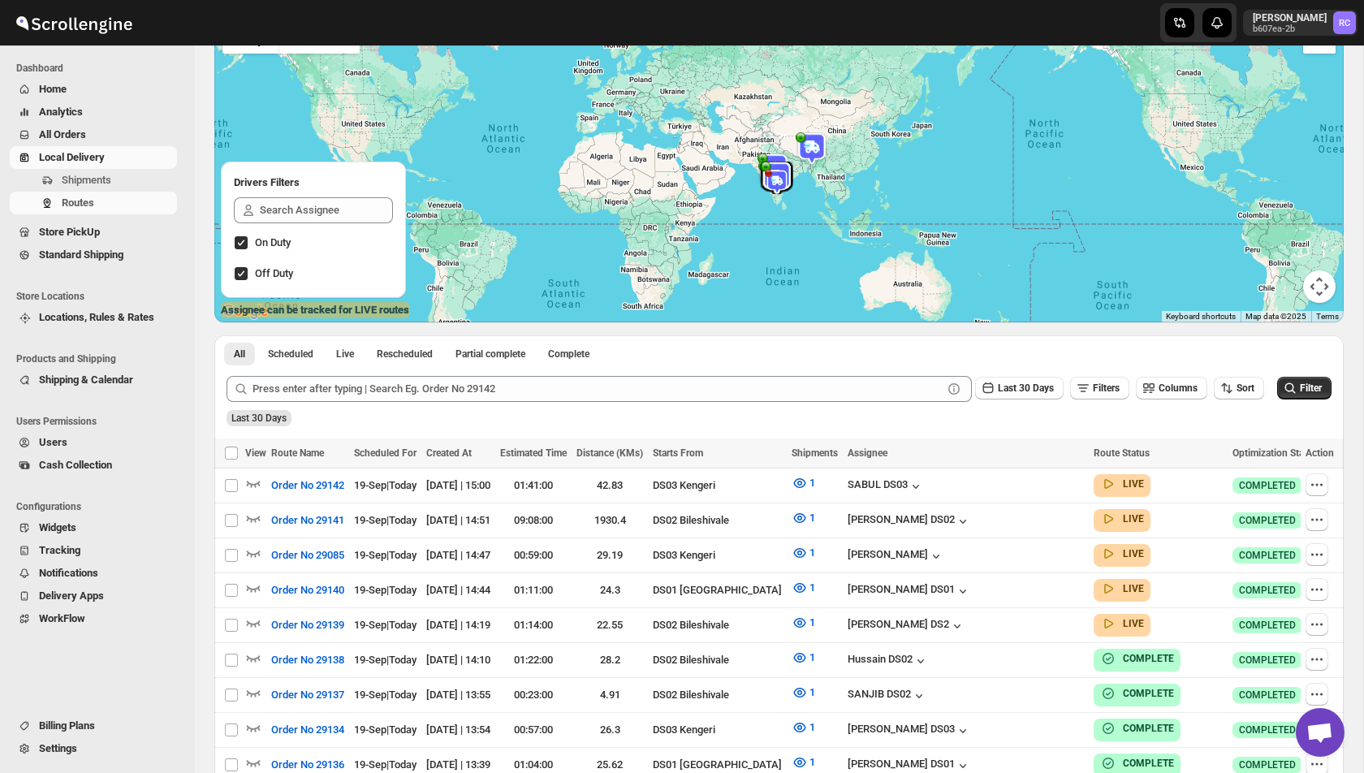
scroll to position [0, 0]
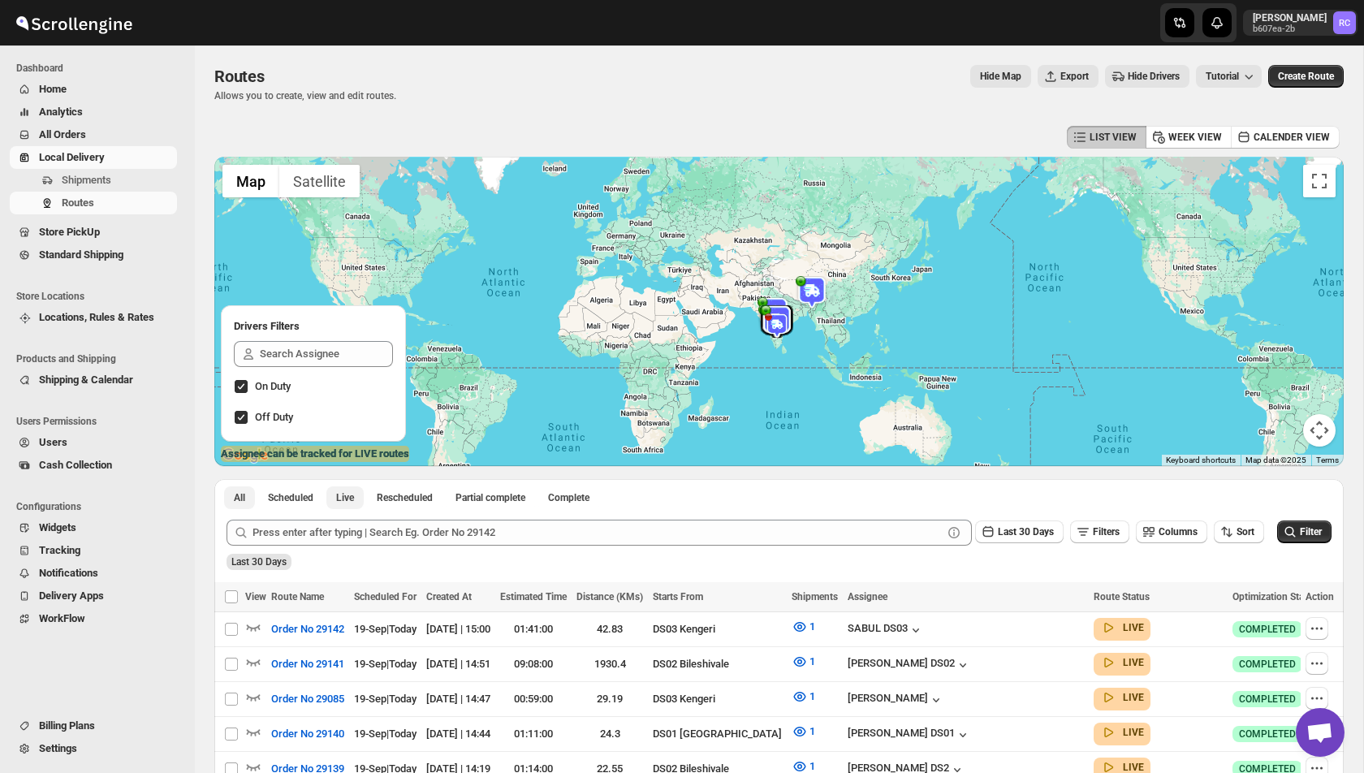
click at [339, 492] on button "Live" at bounding box center [344, 497] width 37 height 23
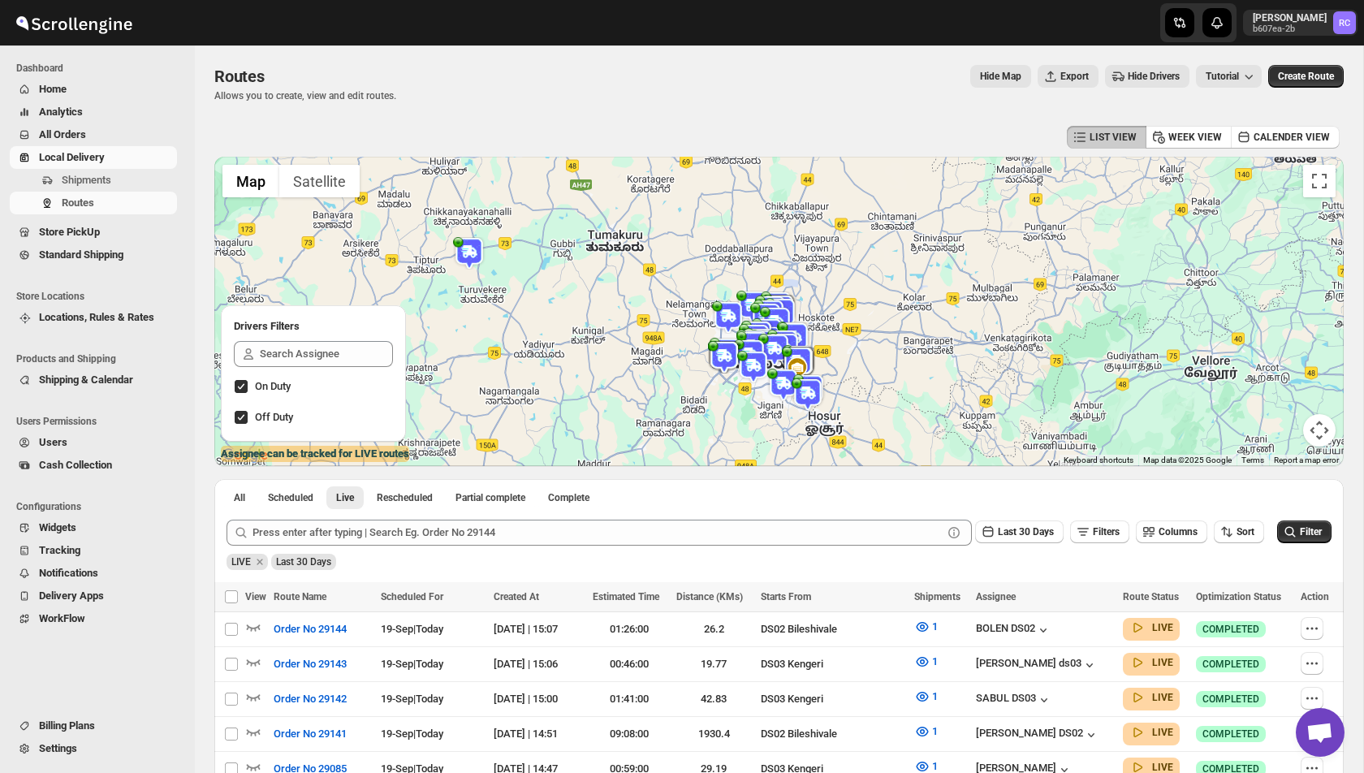
drag, startPoint x: 792, startPoint y: 305, endPoint x: 671, endPoint y: 407, distance: 157.9
click at [671, 407] on div at bounding box center [778, 311] width 1129 height 309
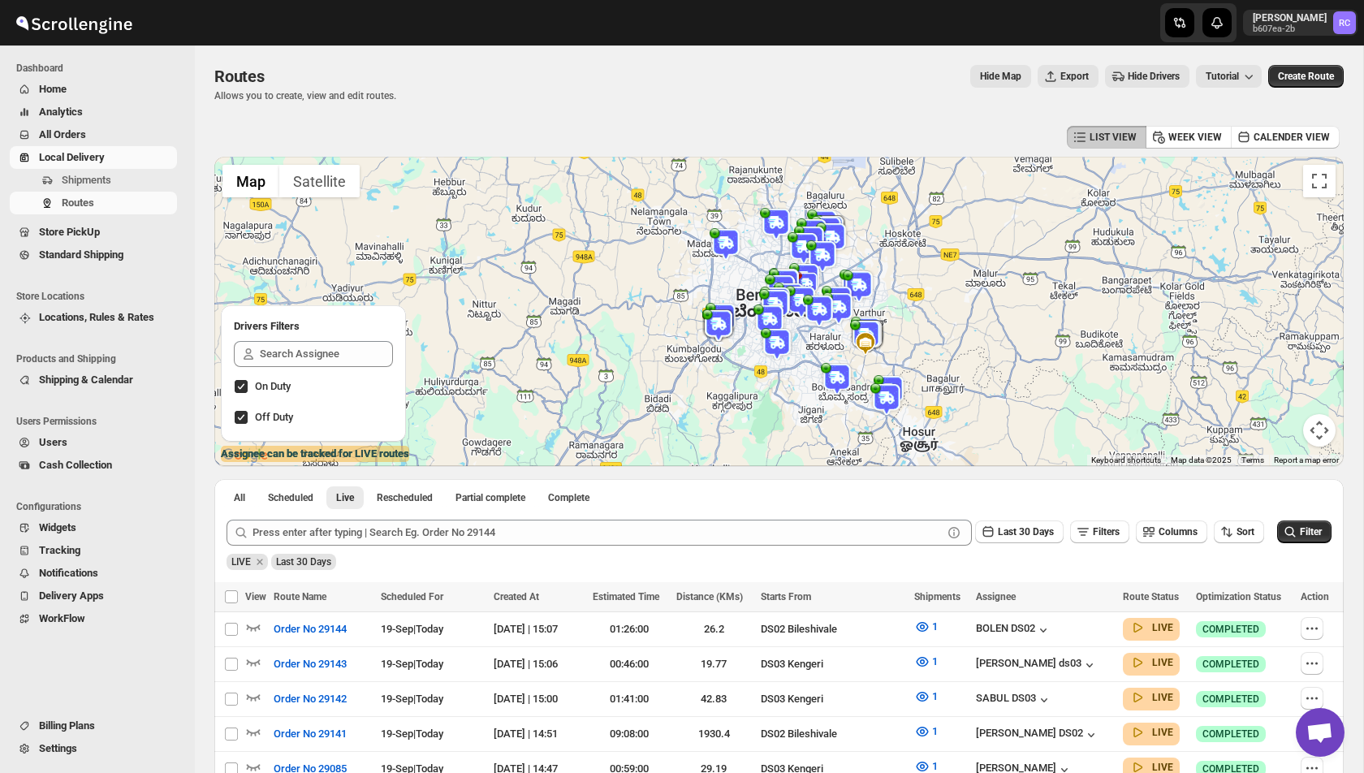
drag, startPoint x: 720, startPoint y: 394, endPoint x: 678, endPoint y: 369, distance: 49.1
click at [678, 369] on div at bounding box center [778, 311] width 1129 height 309
click at [250, 628] on icon "button" at bounding box center [254, 627] width 14 height 6
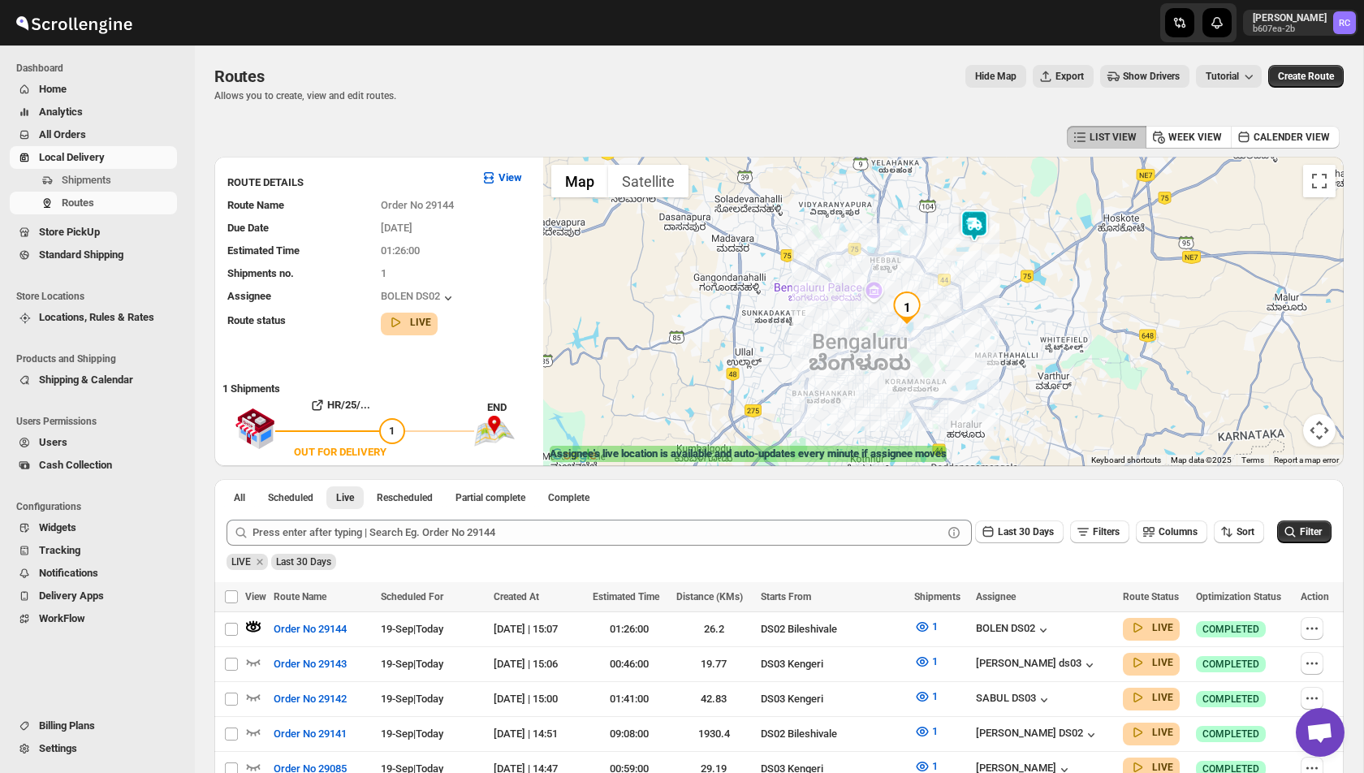
drag, startPoint x: 1003, startPoint y: 364, endPoint x: 962, endPoint y: 321, distance: 59.2
click at [962, 320] on div at bounding box center [943, 311] width 800 height 309
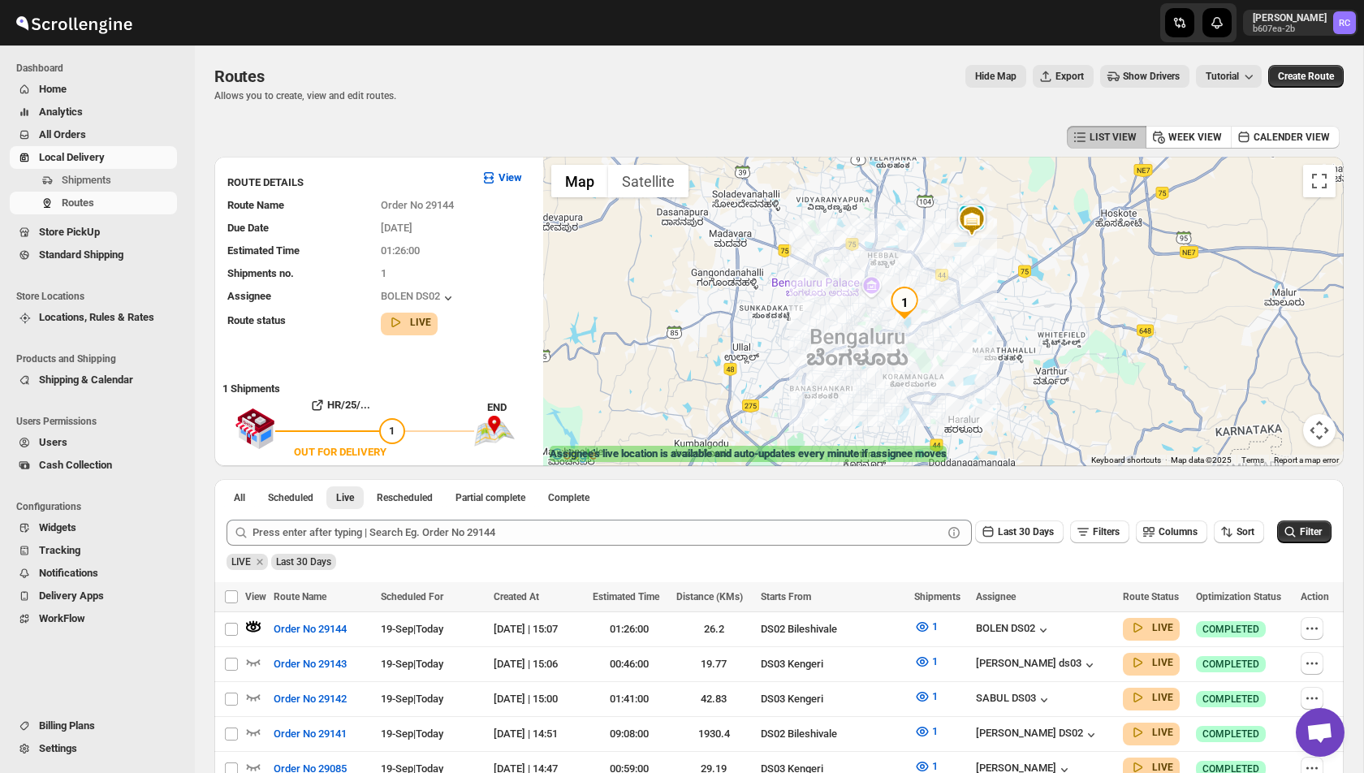
click at [974, 216] on img at bounding box center [972, 221] width 32 height 32
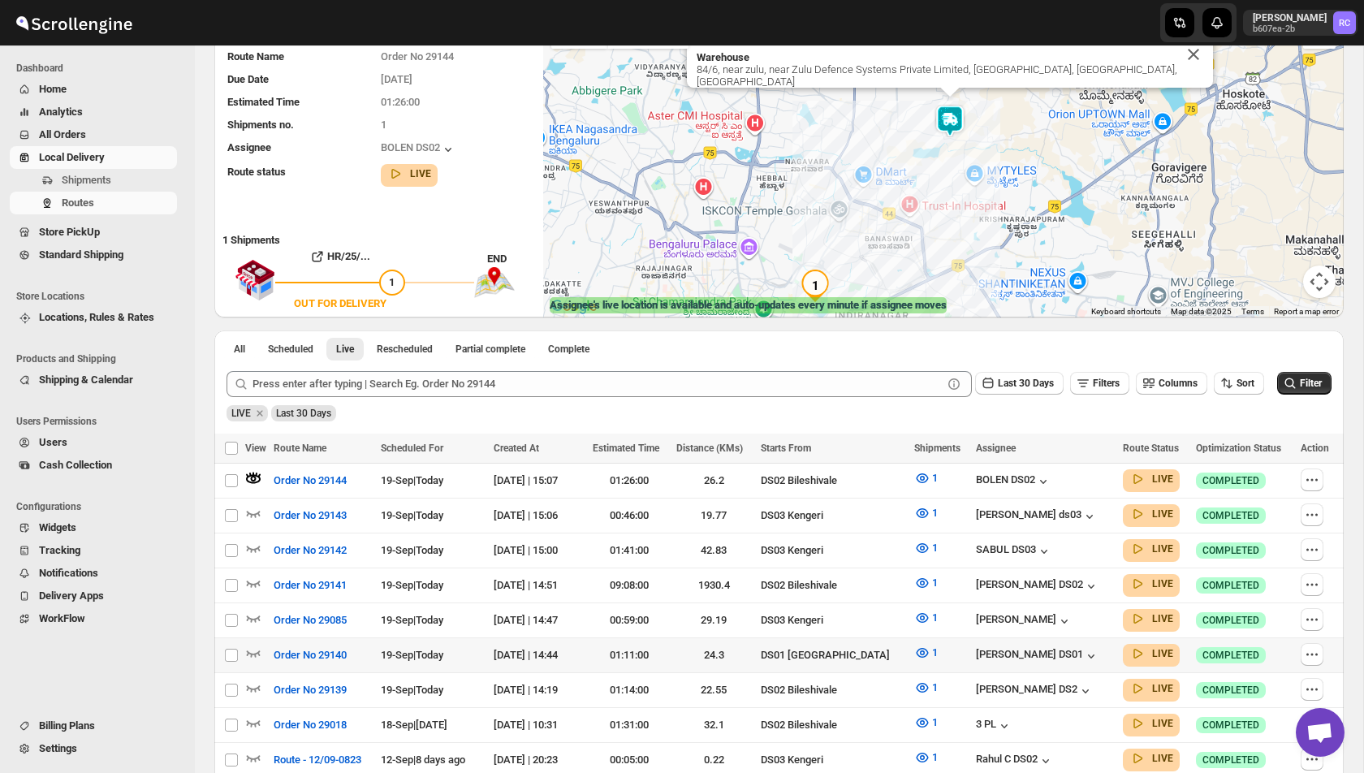
scroll to position [162, 0]
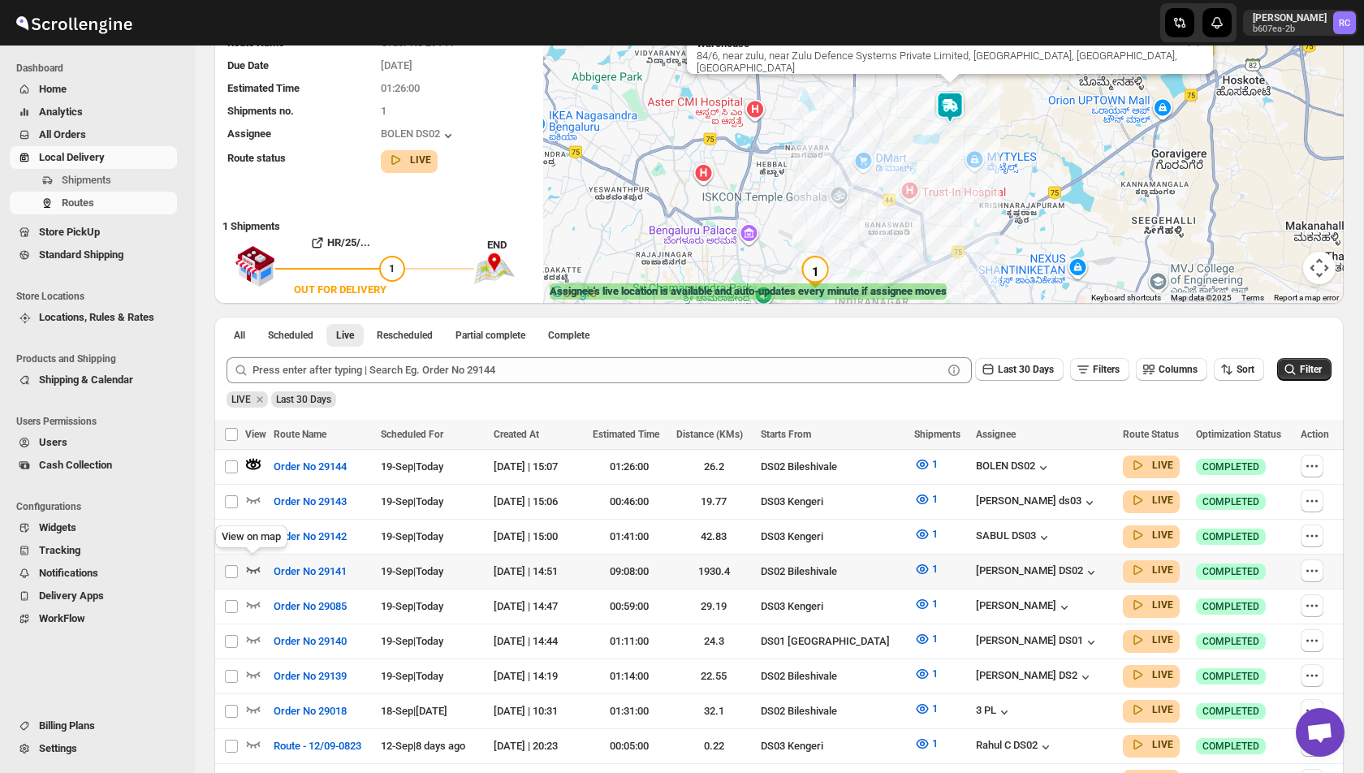
click at [256, 565] on icon "button" at bounding box center [253, 569] width 16 height 16
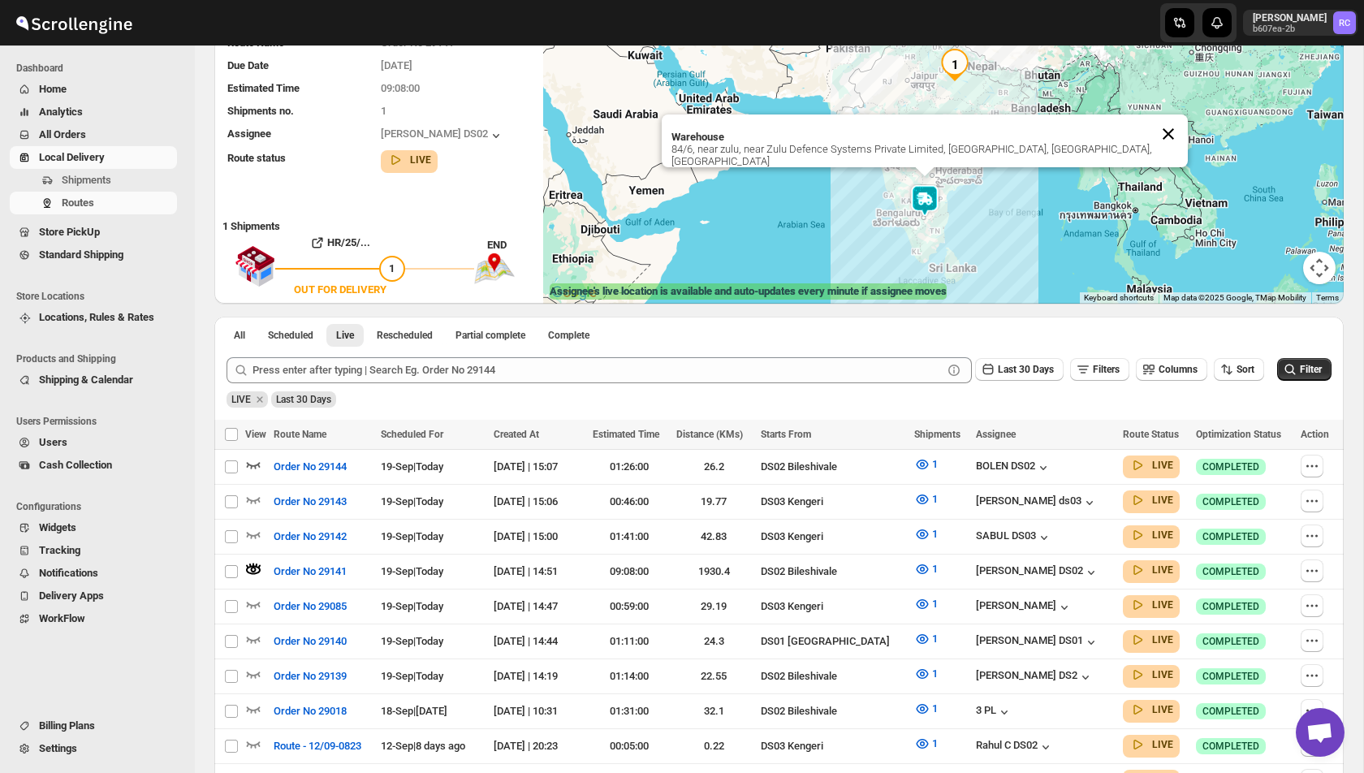
click at [1156, 145] on button "Close" at bounding box center [1168, 133] width 39 height 39
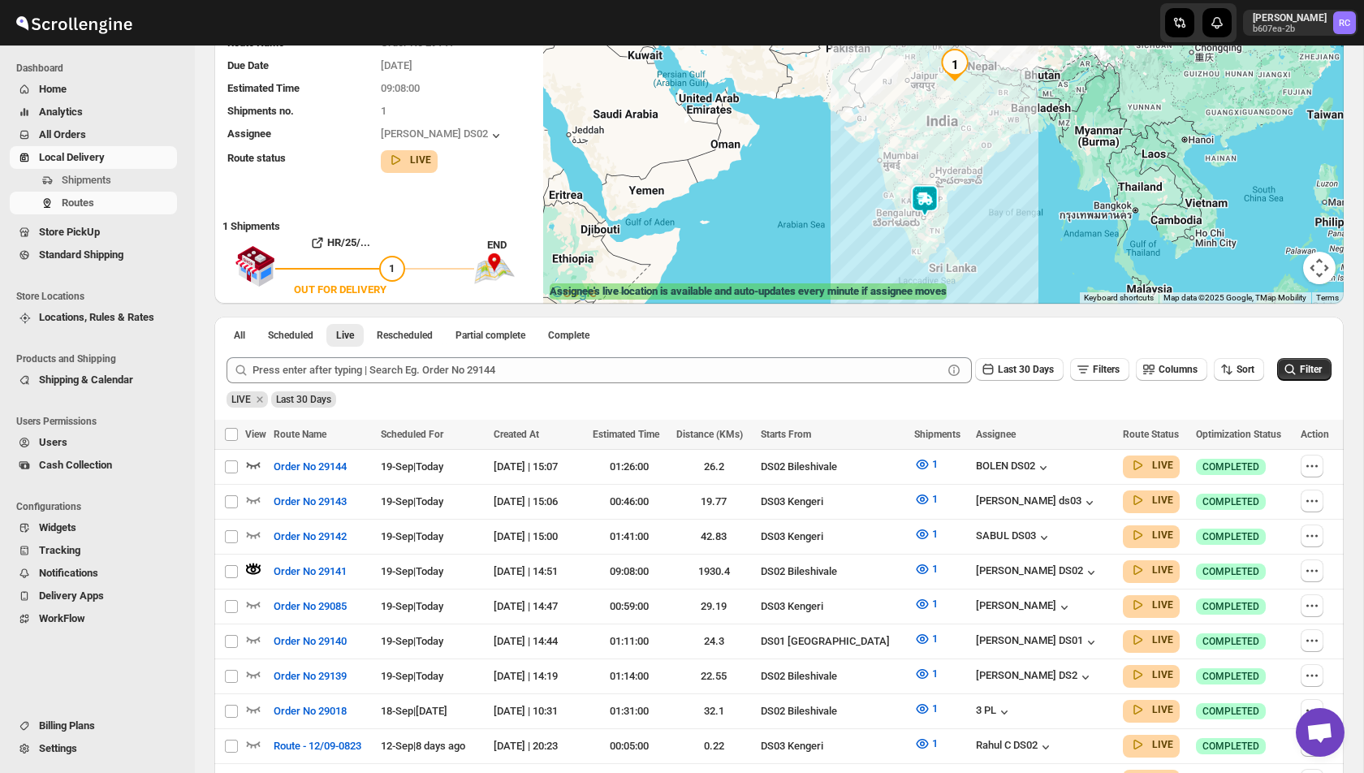
click at [939, 217] on div "To navigate, press the arrow keys." at bounding box center [943, 148] width 800 height 309
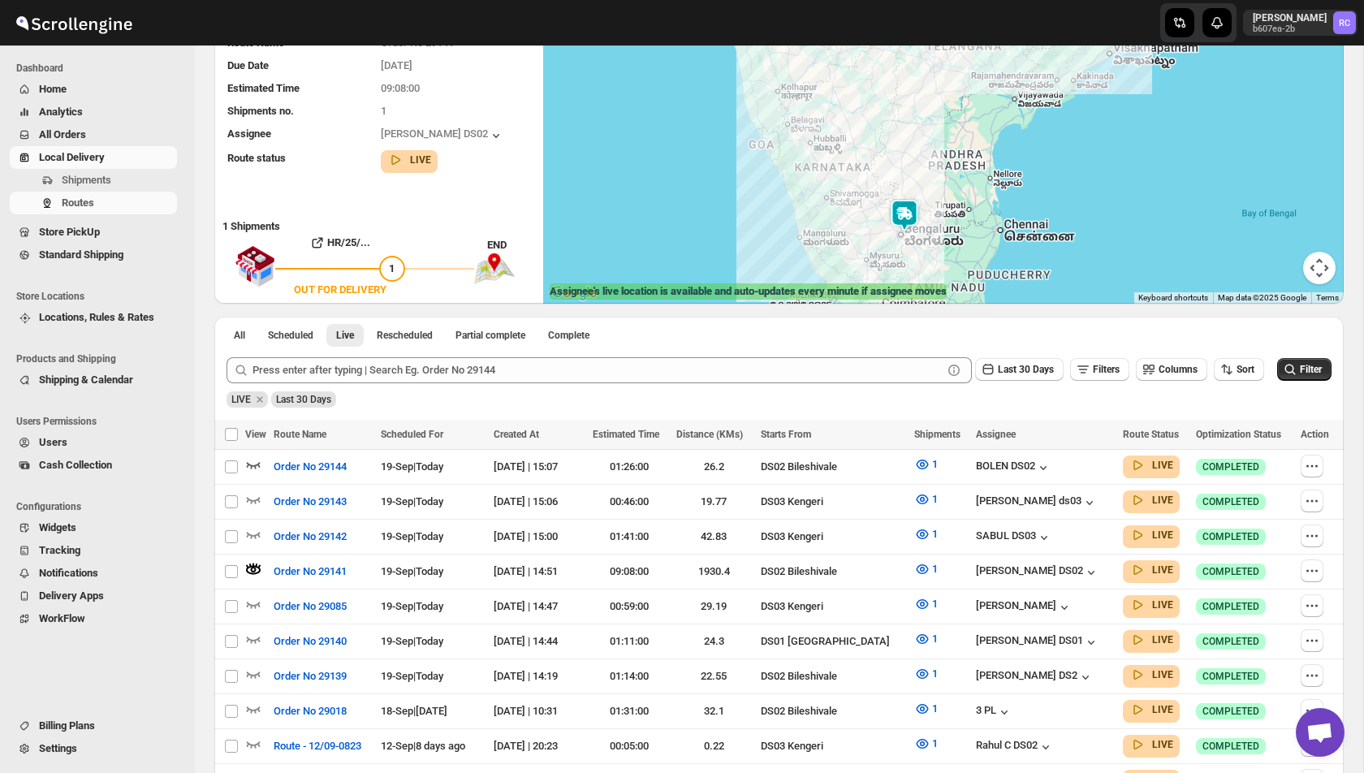
click at [722, 82] on div at bounding box center [943, 148] width 800 height 309
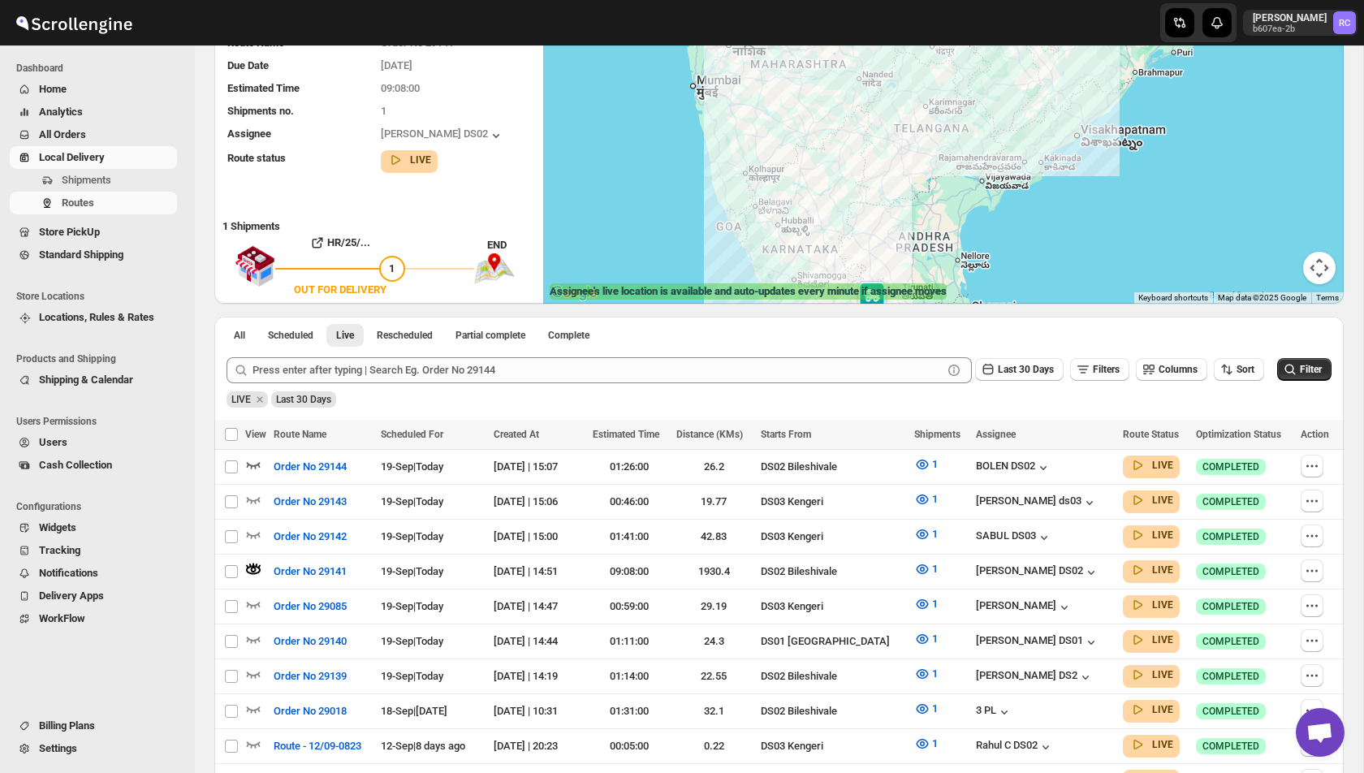
drag, startPoint x: 938, startPoint y: 123, endPoint x: 865, endPoint y: 333, distance: 221.6
click at [867, 333] on div "LIST VIEW WEEK VIEW CALENDER VIEW ROUTE DETAILS View Route Name Order No 29141 …" at bounding box center [778, 521] width 1129 height 1125
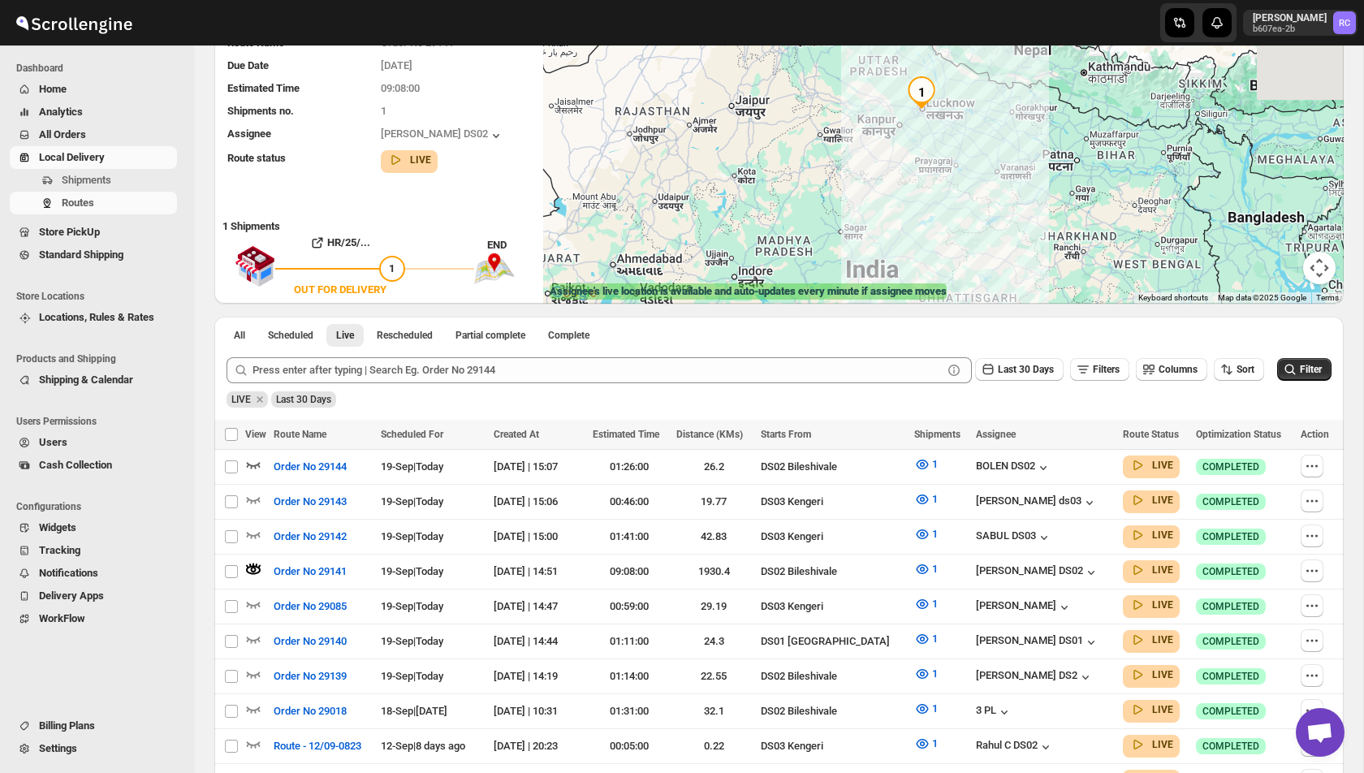
drag, startPoint x: 945, startPoint y: 60, endPoint x: 935, endPoint y: 177, distance: 117.3
click at [935, 177] on div at bounding box center [943, 148] width 800 height 309
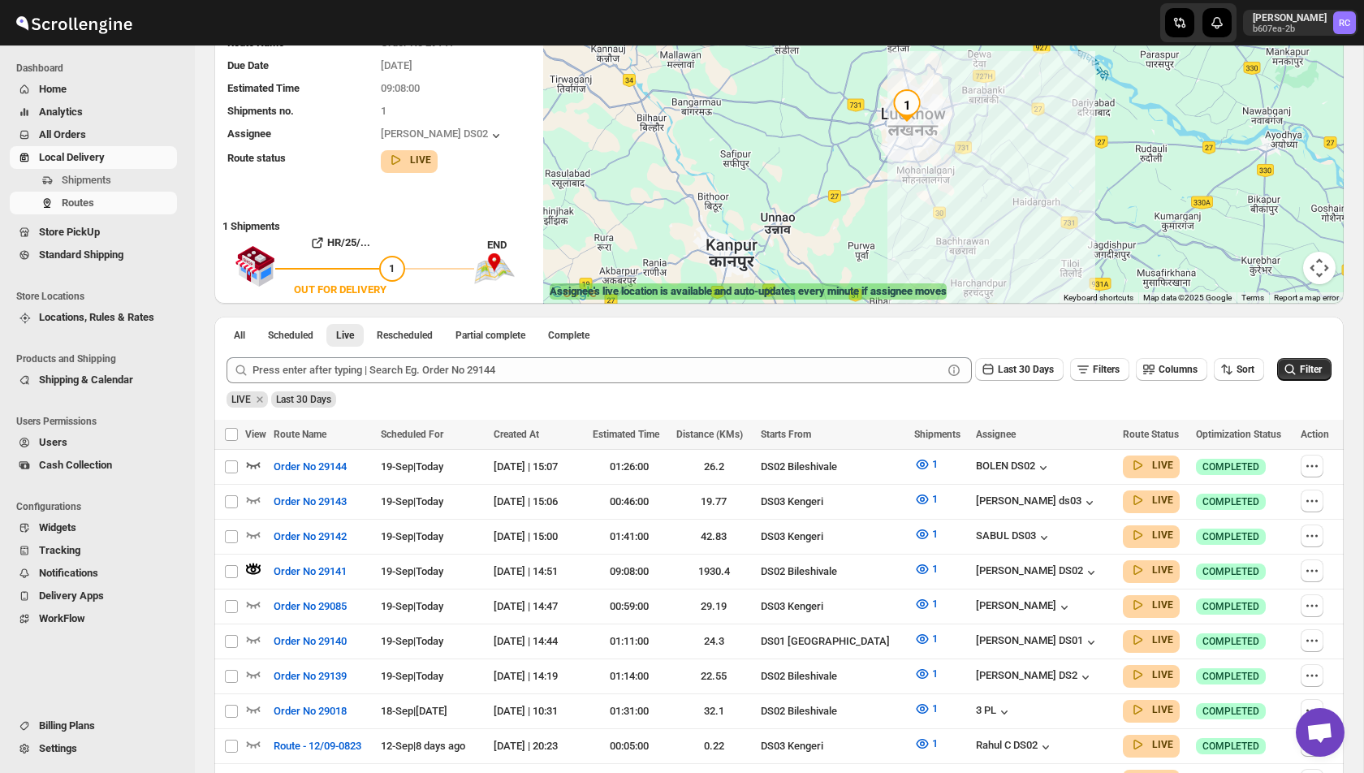
drag, startPoint x: 901, startPoint y: 103, endPoint x: 901, endPoint y: 132, distance: 29.2
click at [901, 132] on div at bounding box center [943, 148] width 800 height 309
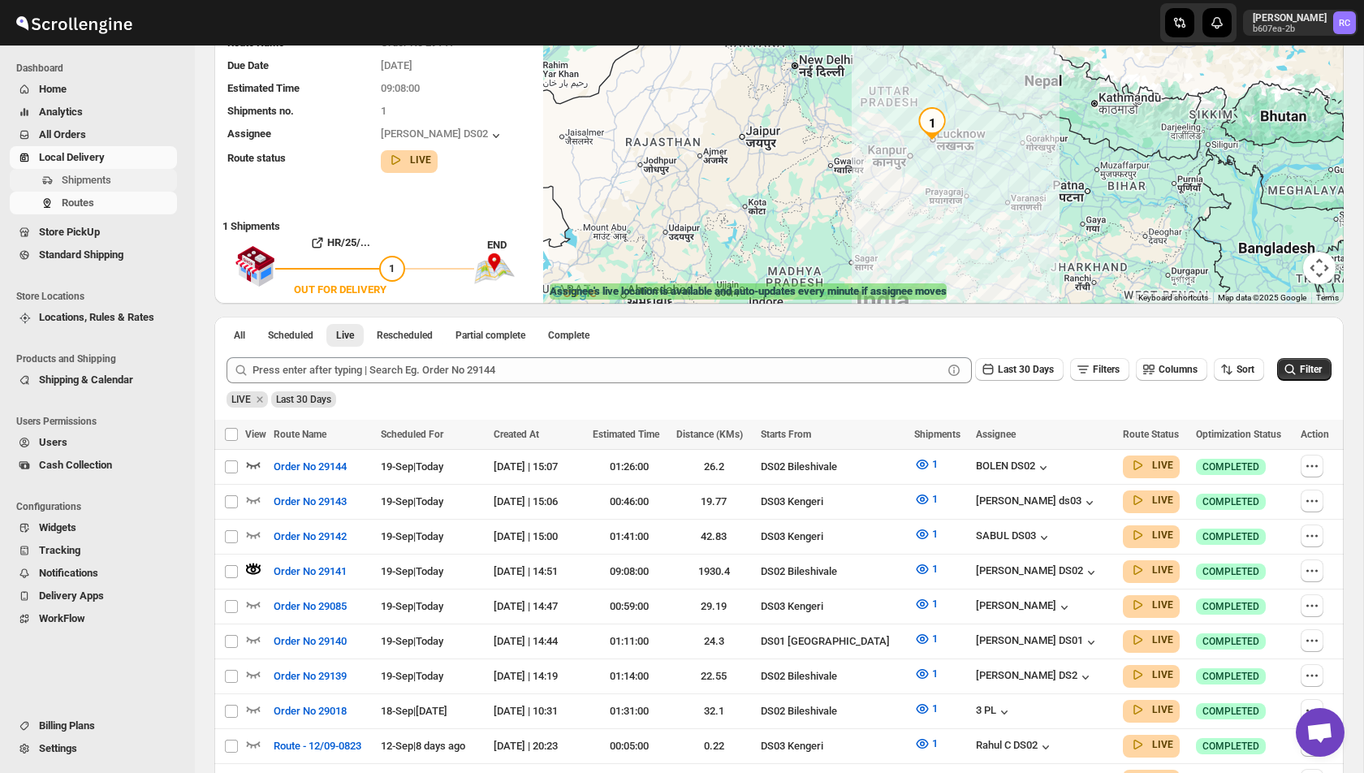
click at [106, 175] on span "Shipments" at bounding box center [87, 180] width 50 height 12
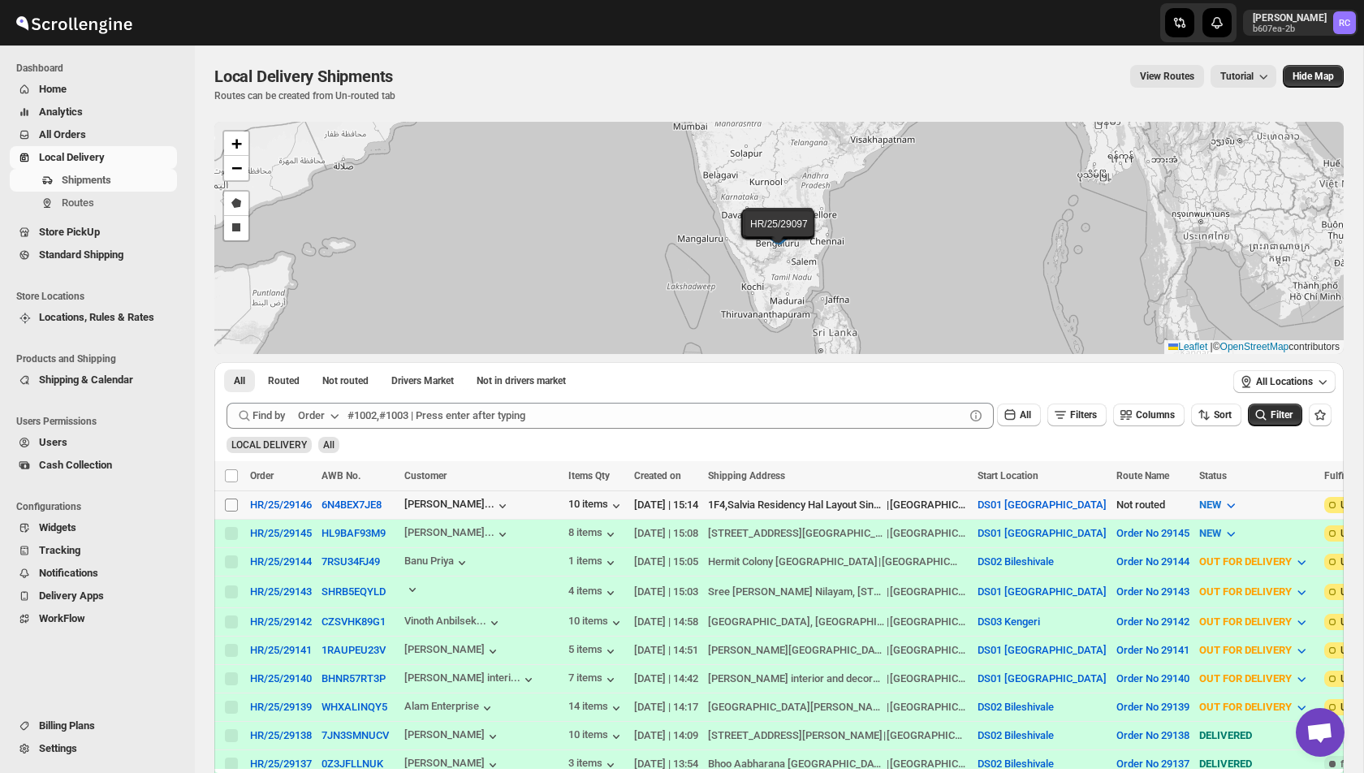
click at [228, 500] on input "Select shipment" at bounding box center [231, 504] width 13 height 13
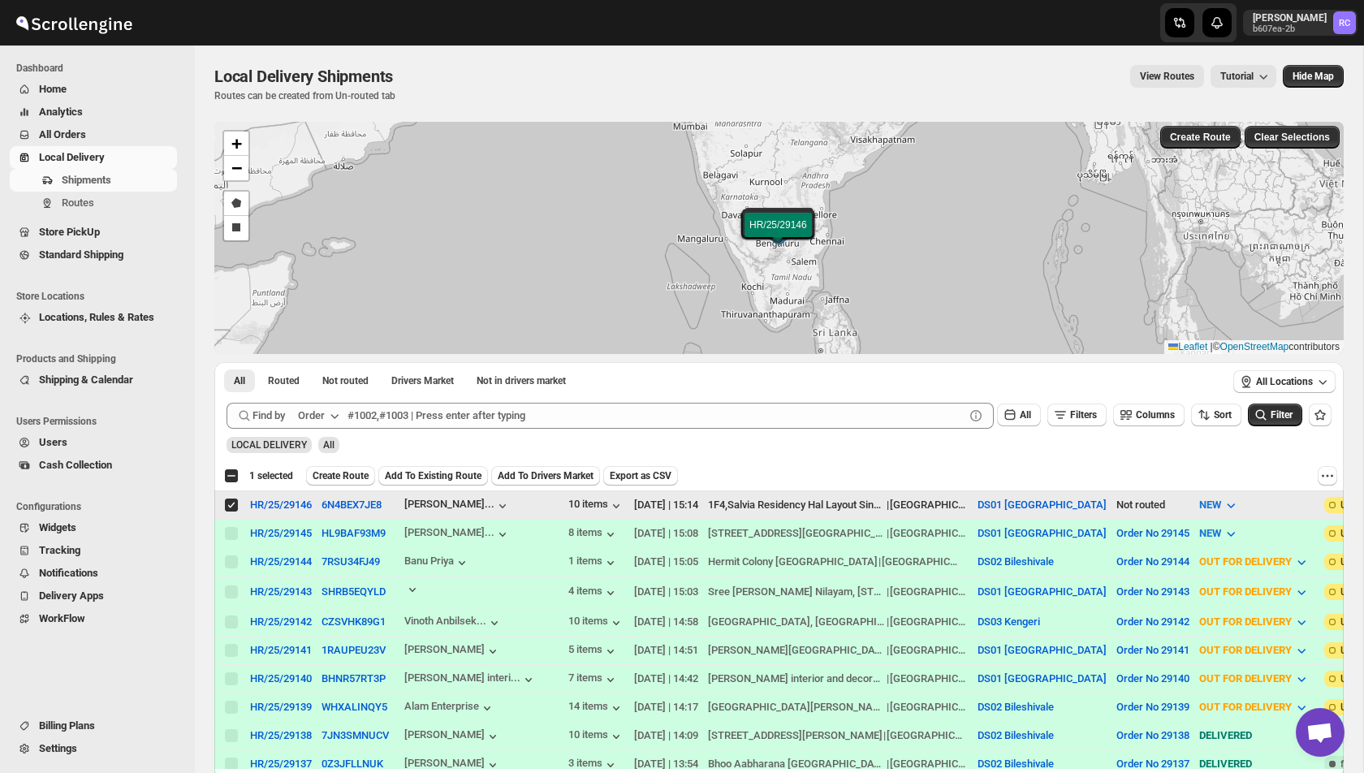
click at [228, 503] on input "Select shipment" at bounding box center [231, 504] width 13 height 13
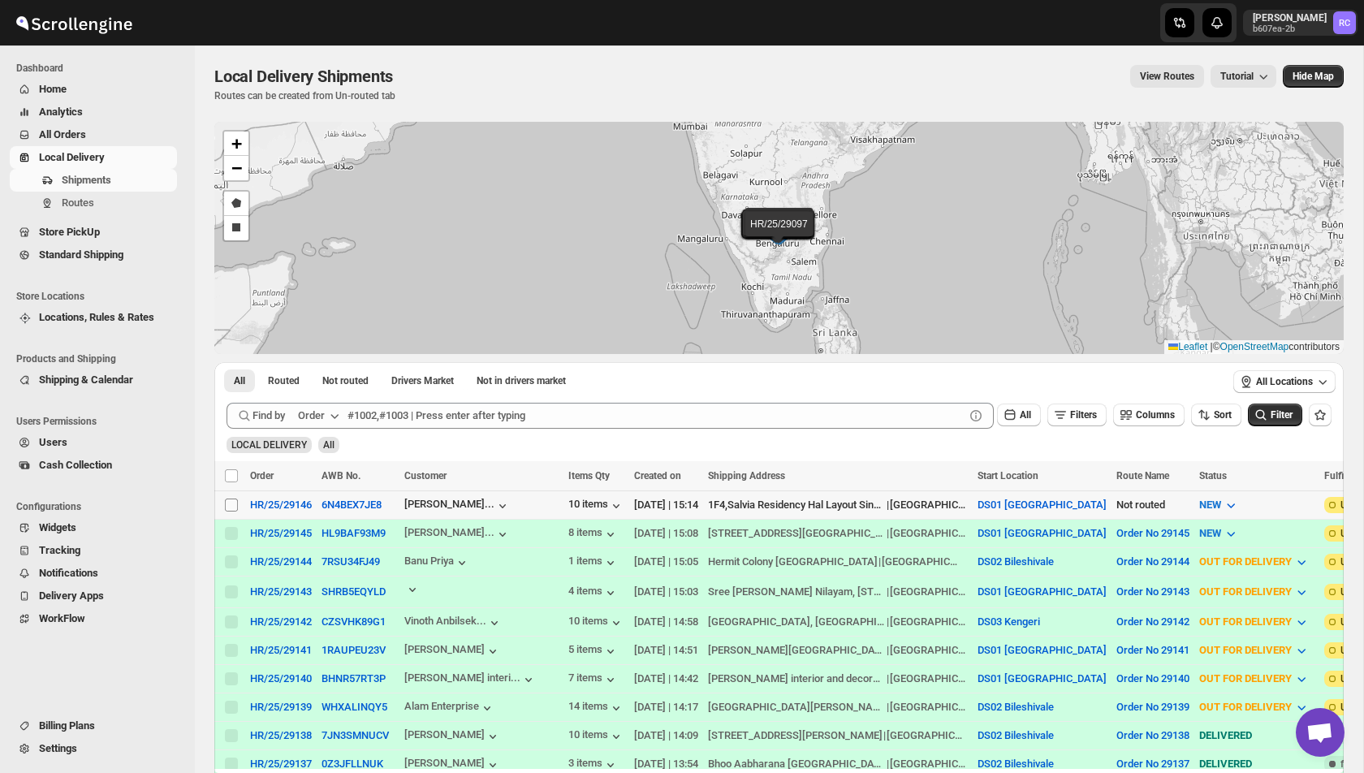
click at [232, 504] on input "Select shipment" at bounding box center [231, 504] width 13 height 13
checkbox input "true"
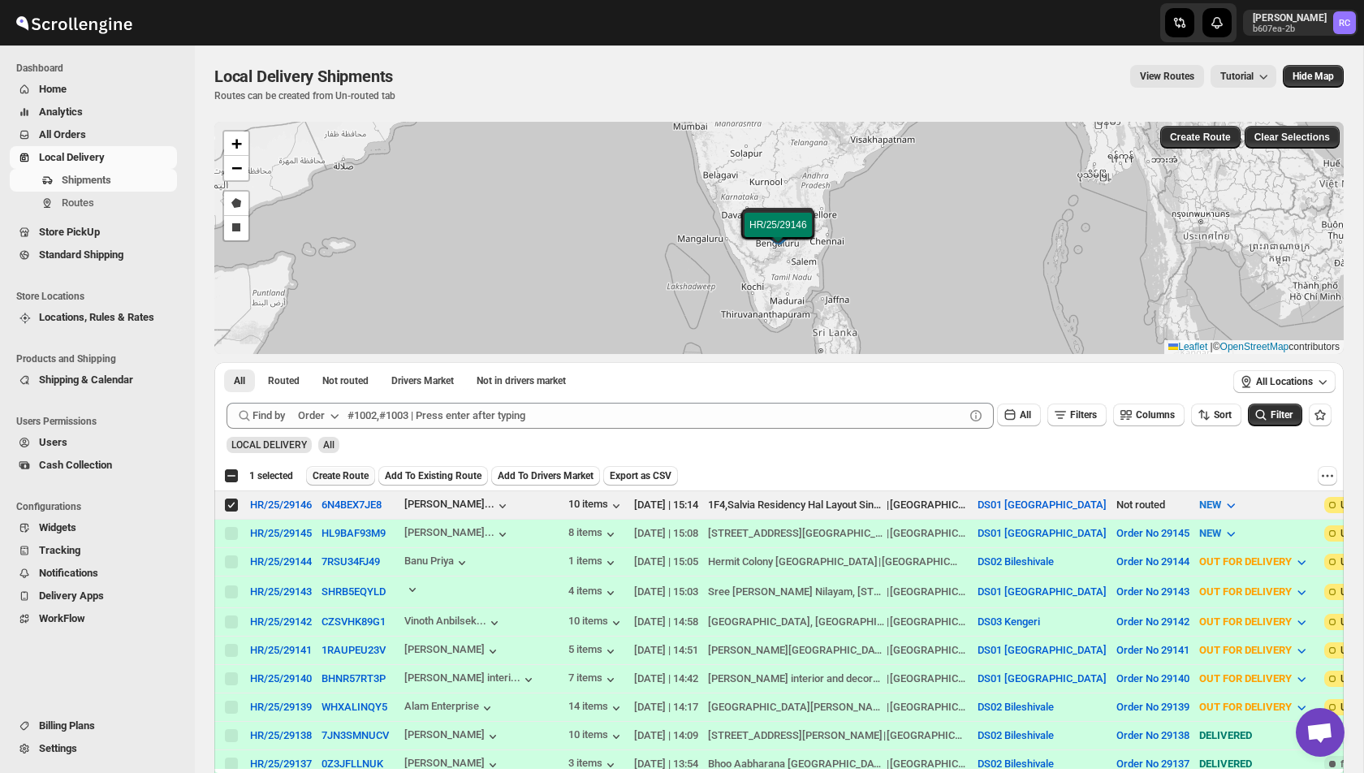
click at [355, 471] on span "Create Route" at bounding box center [341, 475] width 56 height 13
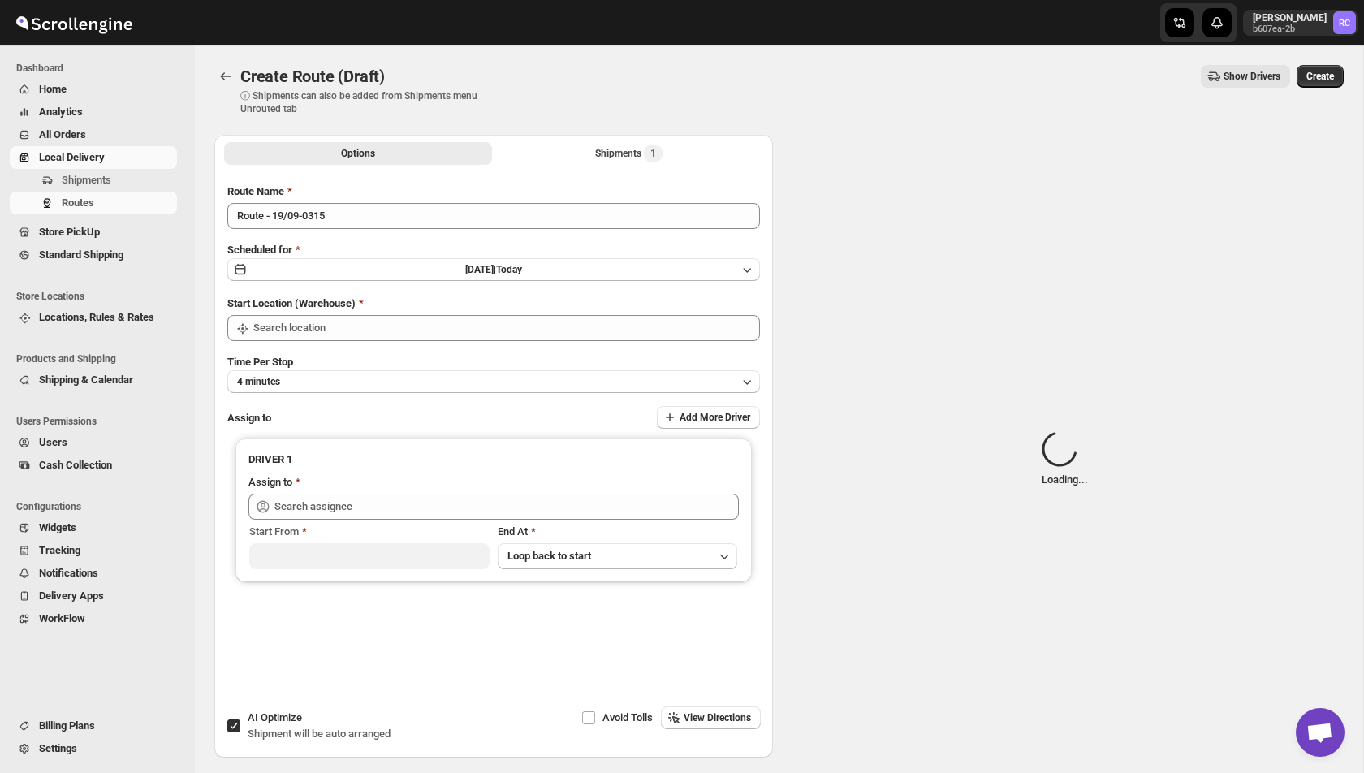
type input "DS01 [GEOGRAPHIC_DATA]"
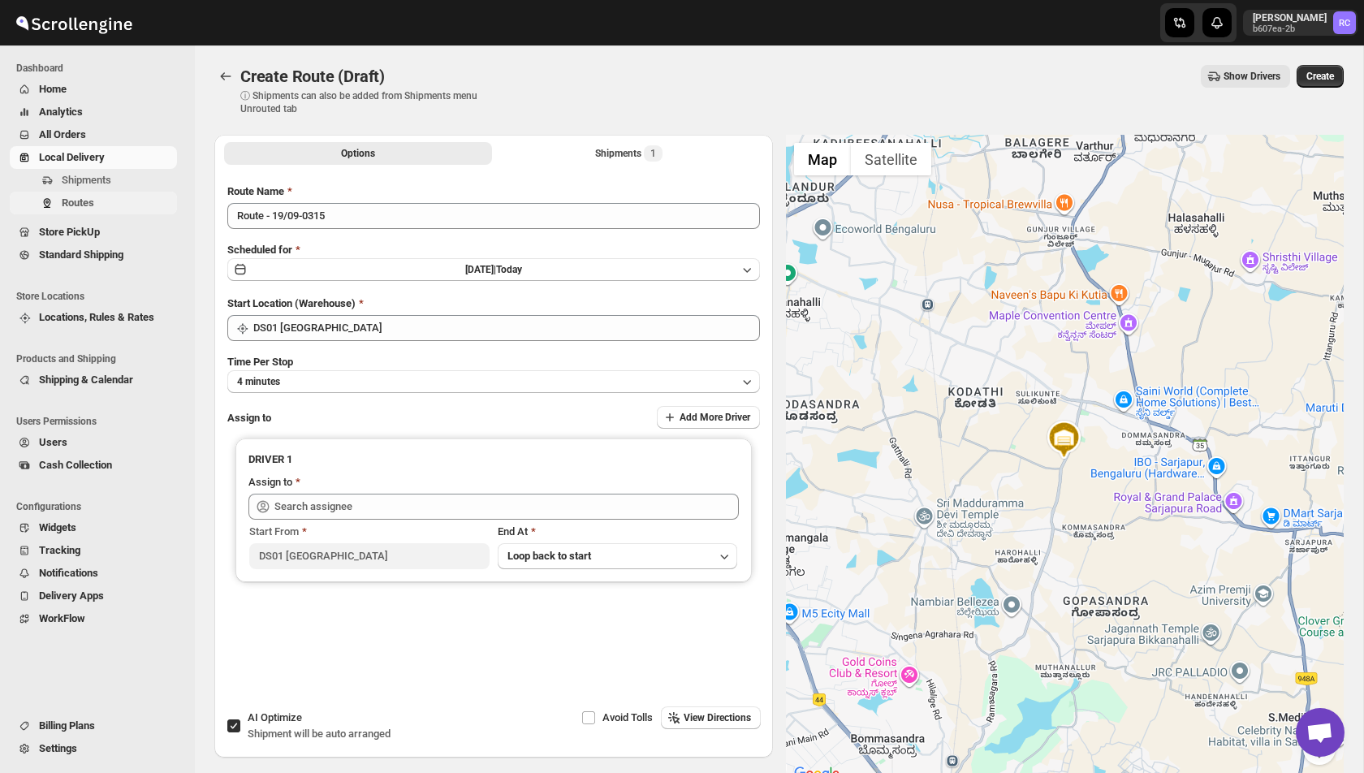
click at [88, 195] on span "Routes" at bounding box center [118, 203] width 112 height 16
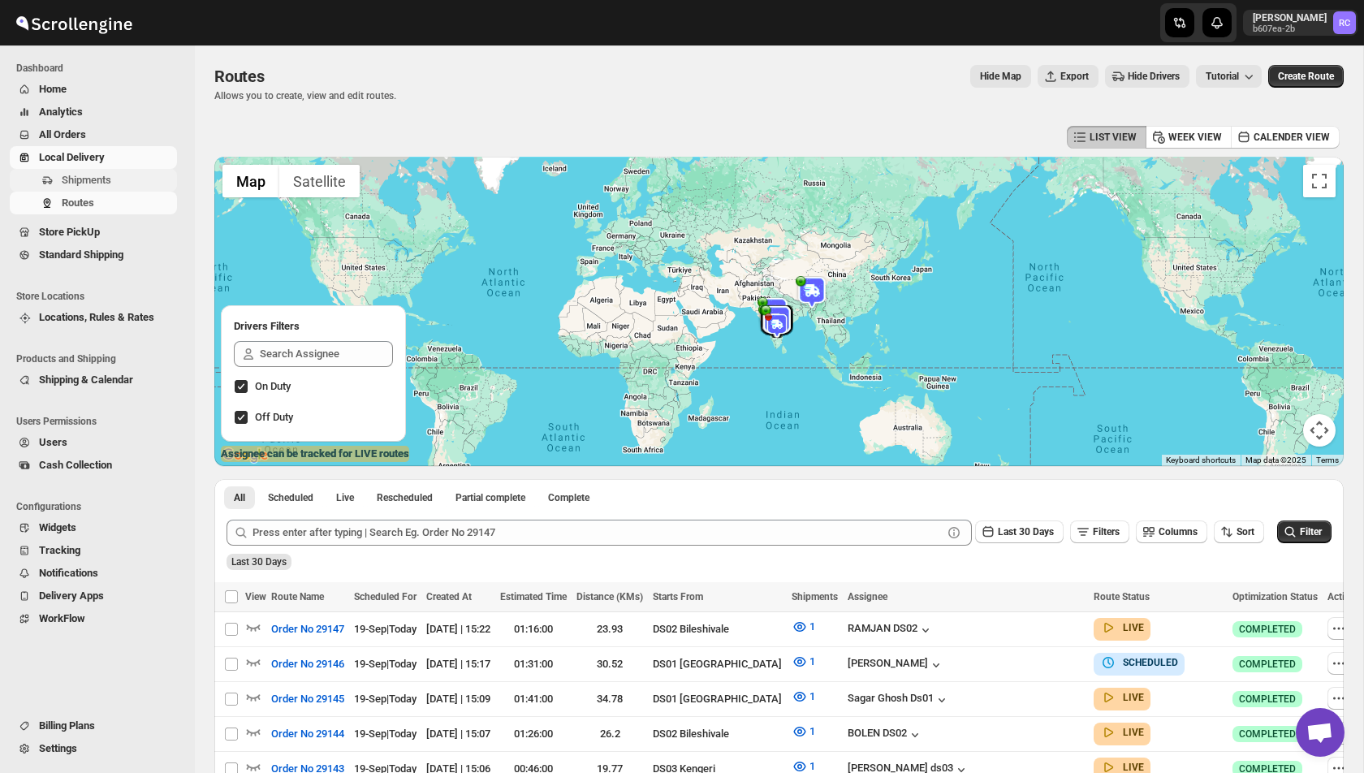
click at [115, 180] on span "Shipments" at bounding box center [118, 180] width 112 height 16
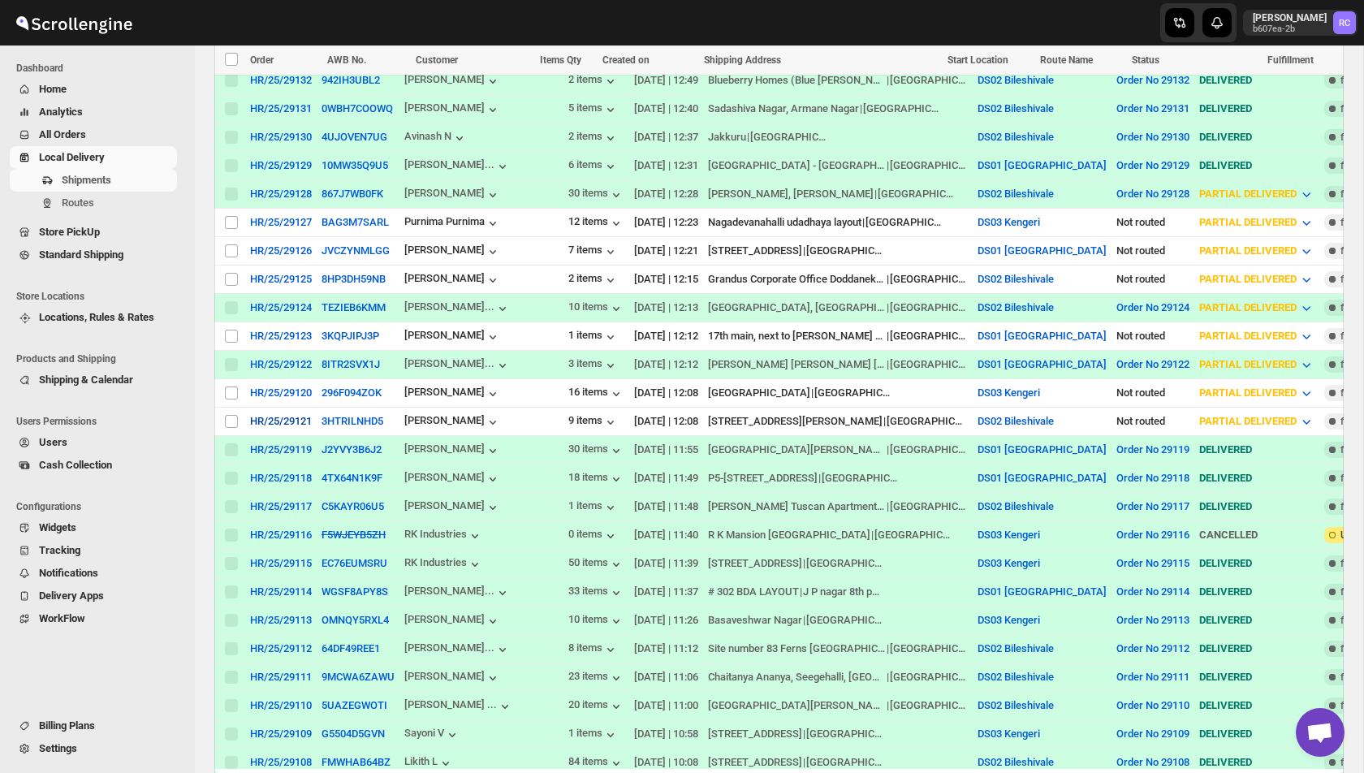
scroll to position [850, 0]
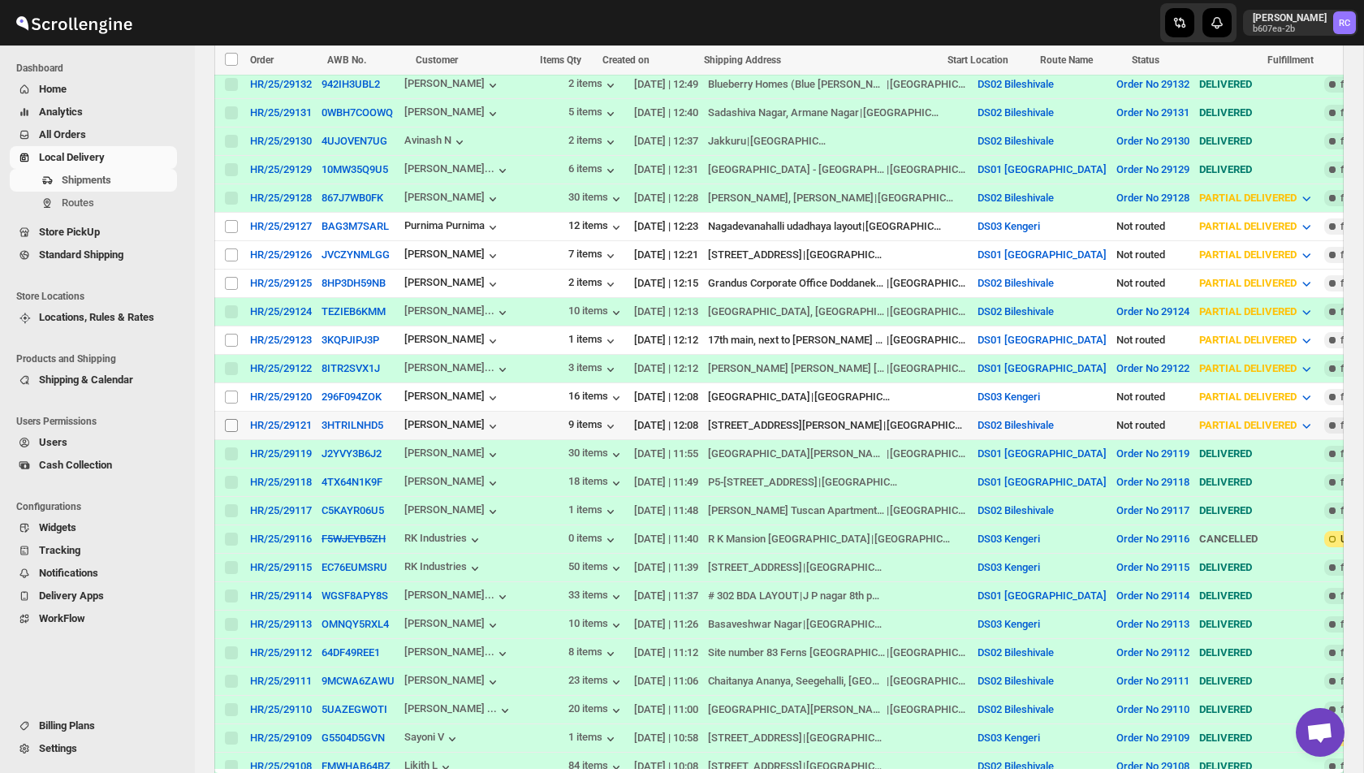
click at [230, 419] on input "Select shipment" at bounding box center [231, 425] width 13 height 13
checkbox input "true"
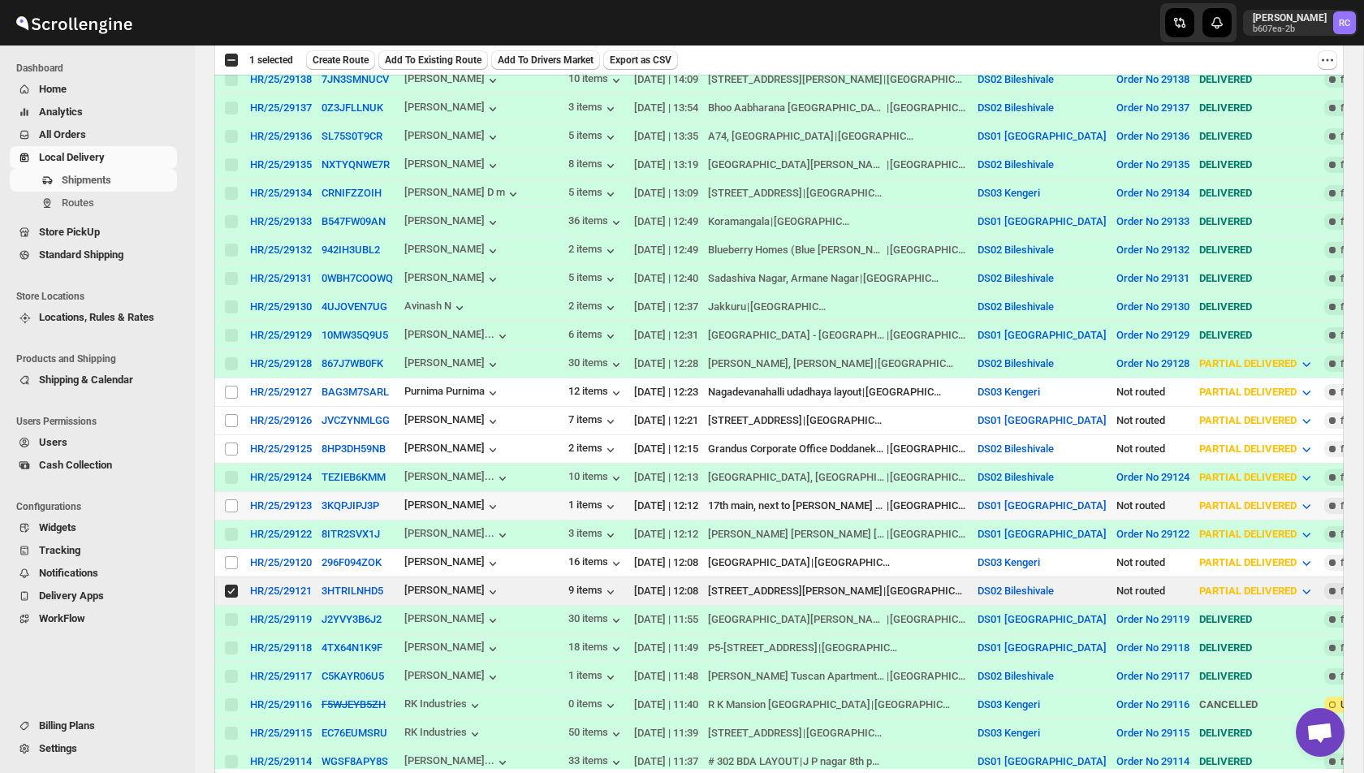
scroll to position [0, 0]
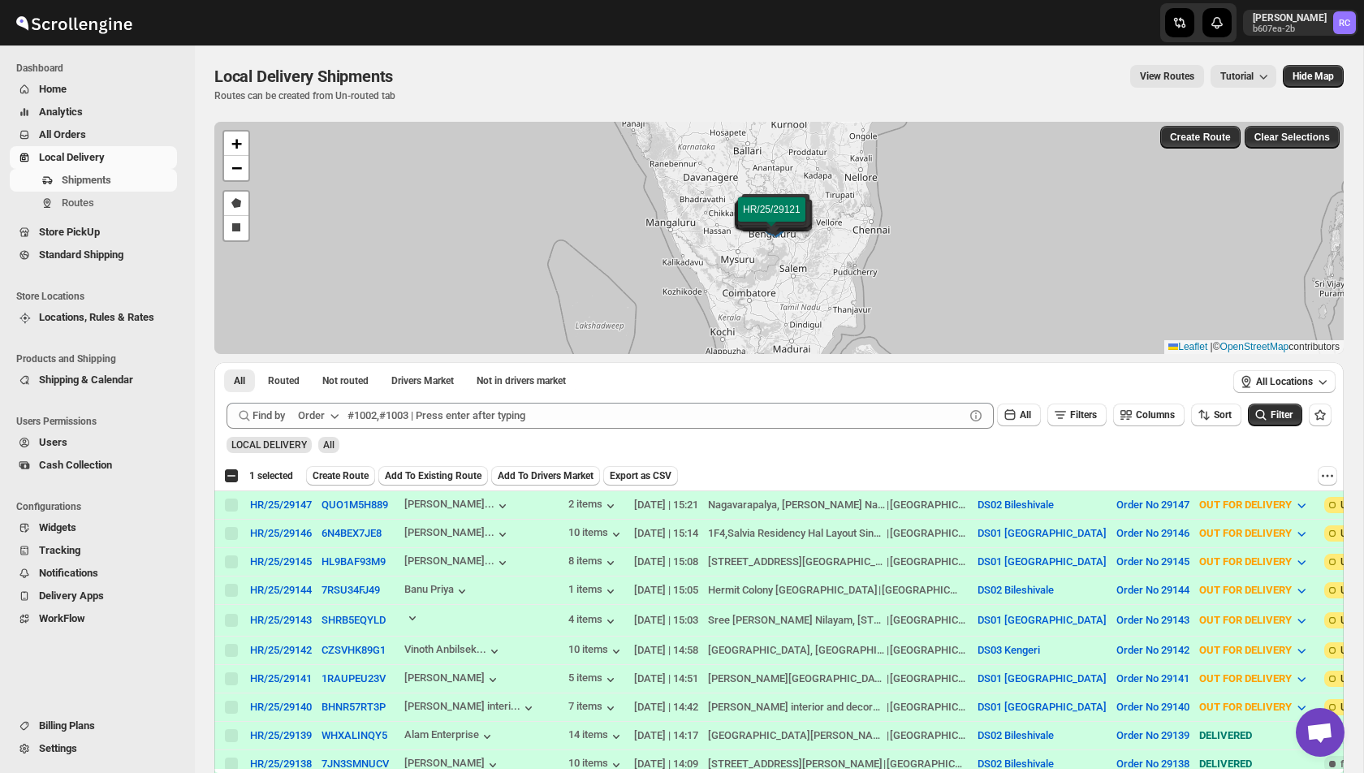
click at [340, 485] on div "Select all 6 shipments 1 selected Create Route Add To Existing Route Add To Dri…" at bounding box center [778, 475] width 1129 height 29
click at [340, 481] on span "Create Route" at bounding box center [341, 475] width 56 height 13
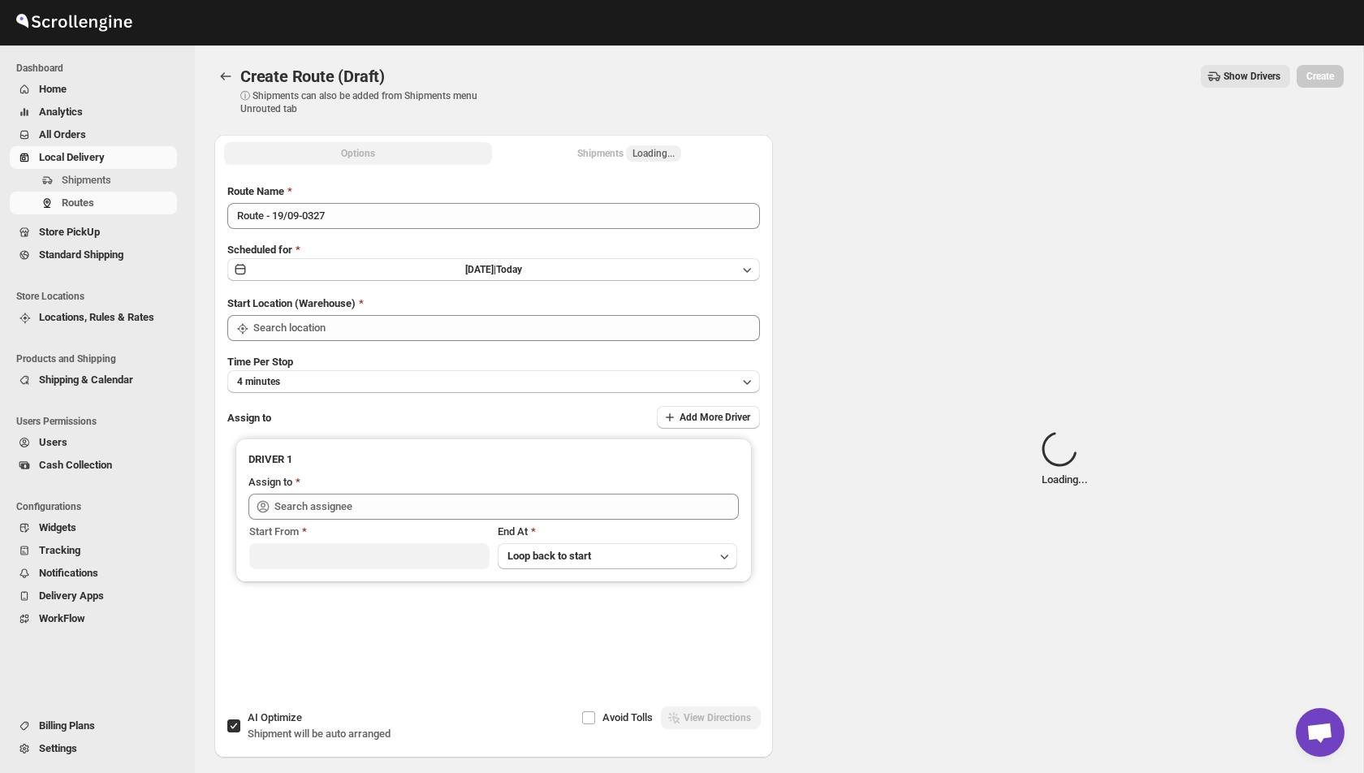
type input "DS02 Bileshivale"
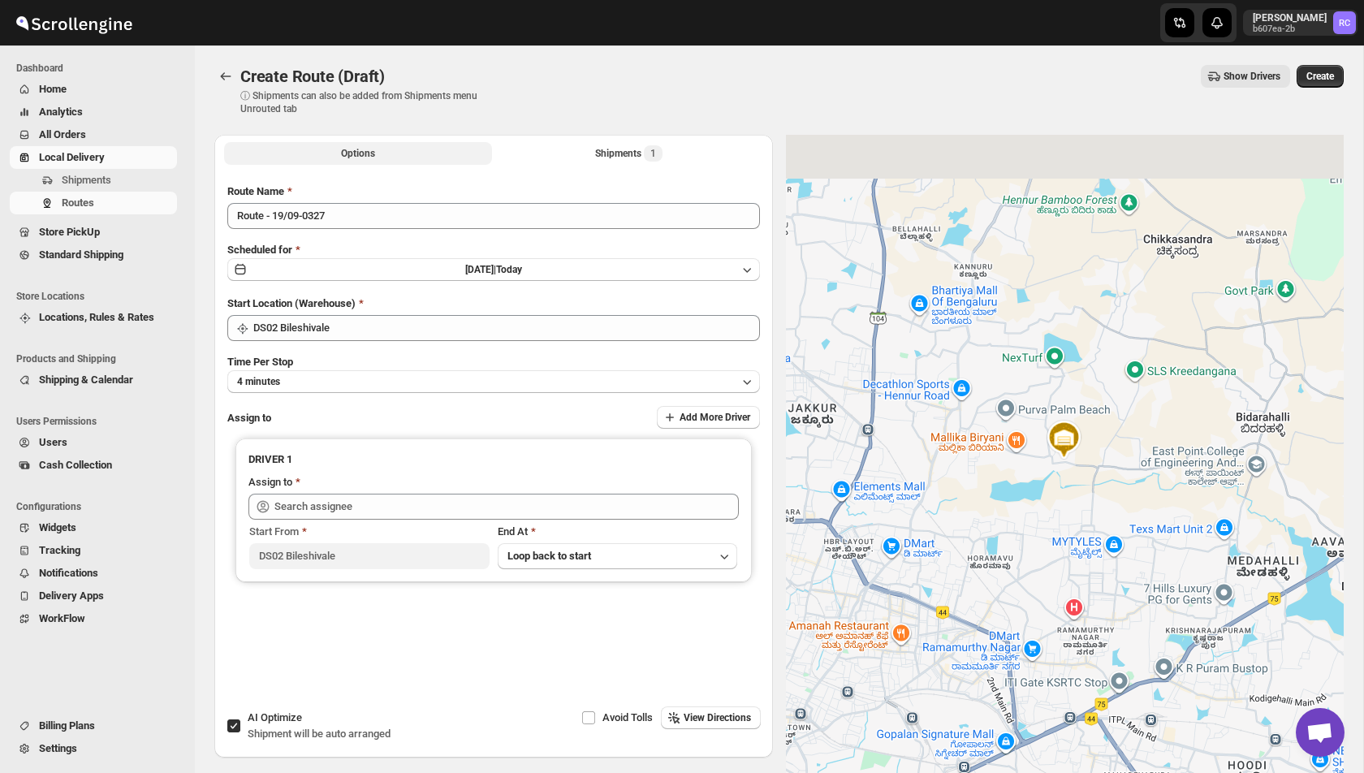
click at [397, 160] on button "Options" at bounding box center [358, 153] width 268 height 23
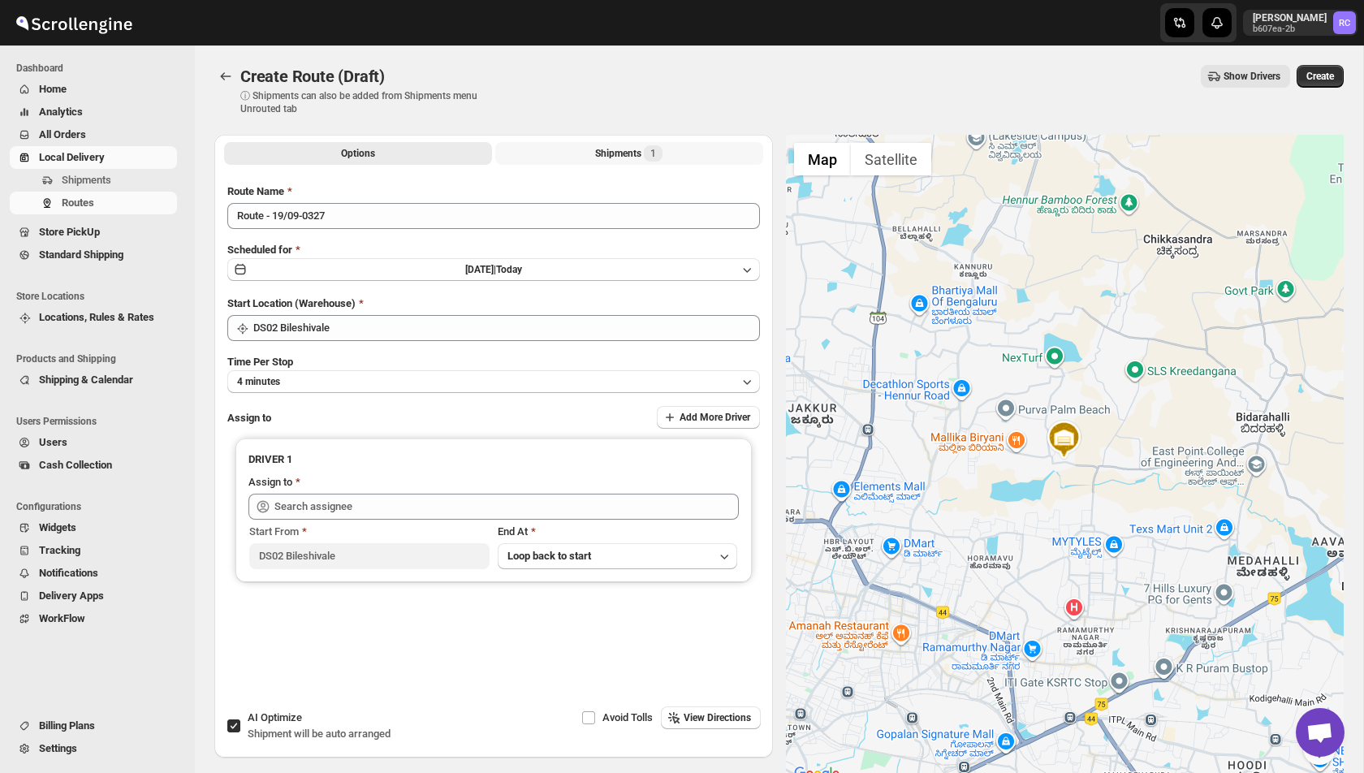
click at [607, 151] on div "Shipments 1" at bounding box center [628, 153] width 67 height 16
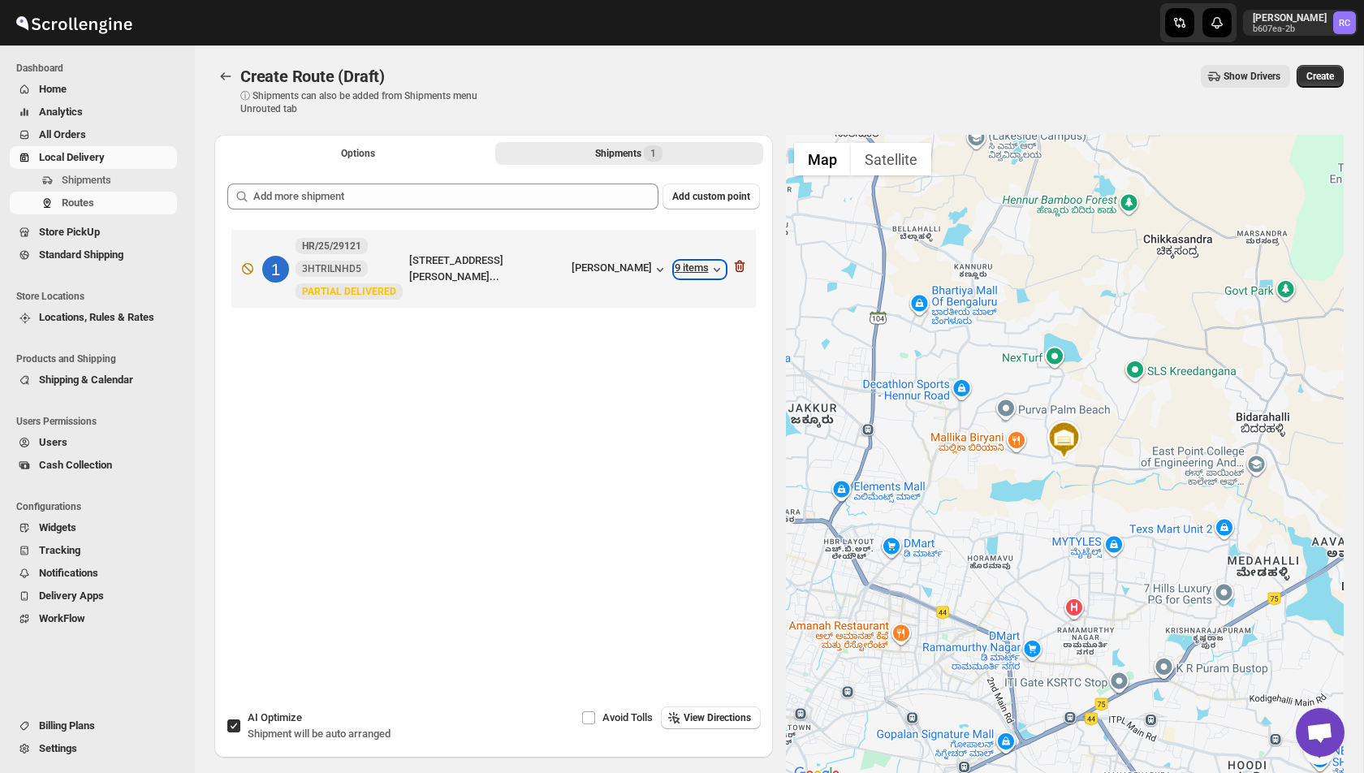
click at [706, 272] on div "9 items" at bounding box center [700, 269] width 50 height 16
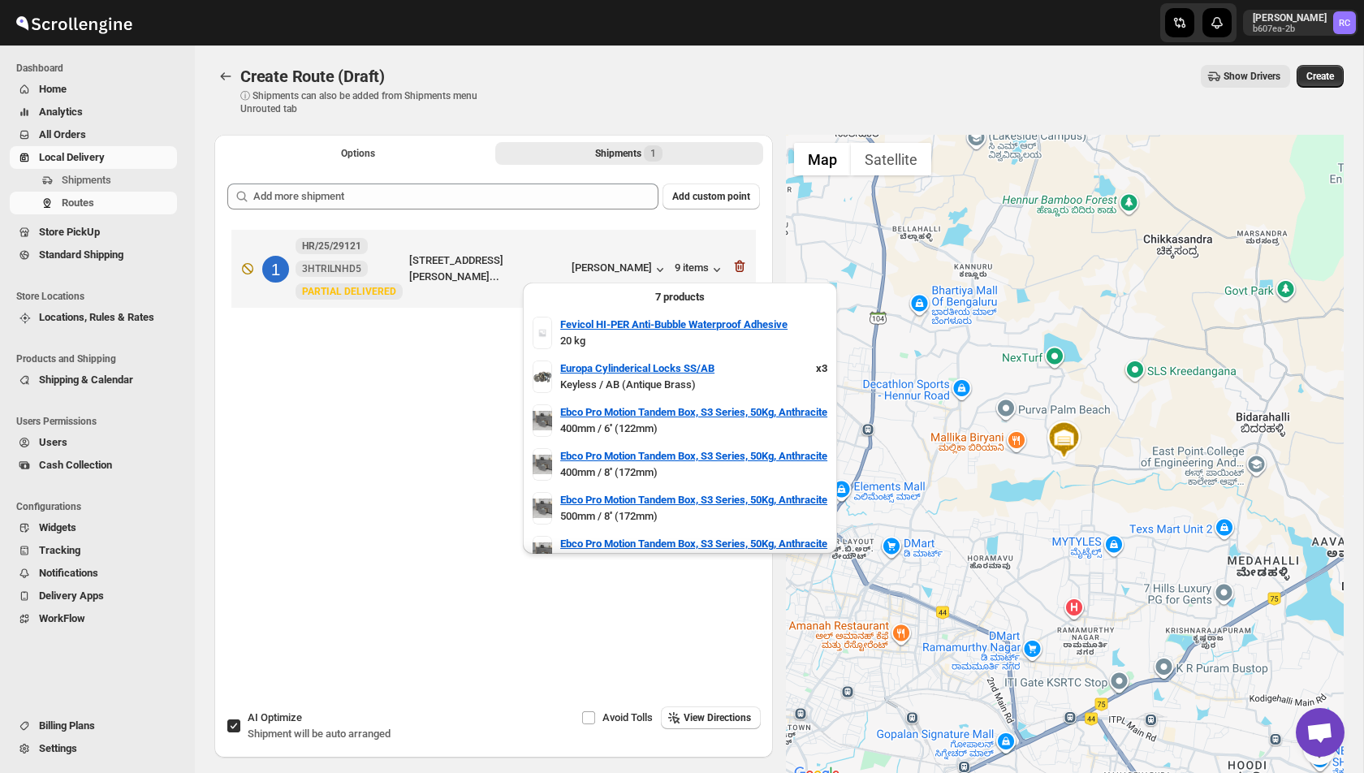
scroll to position [63, 0]
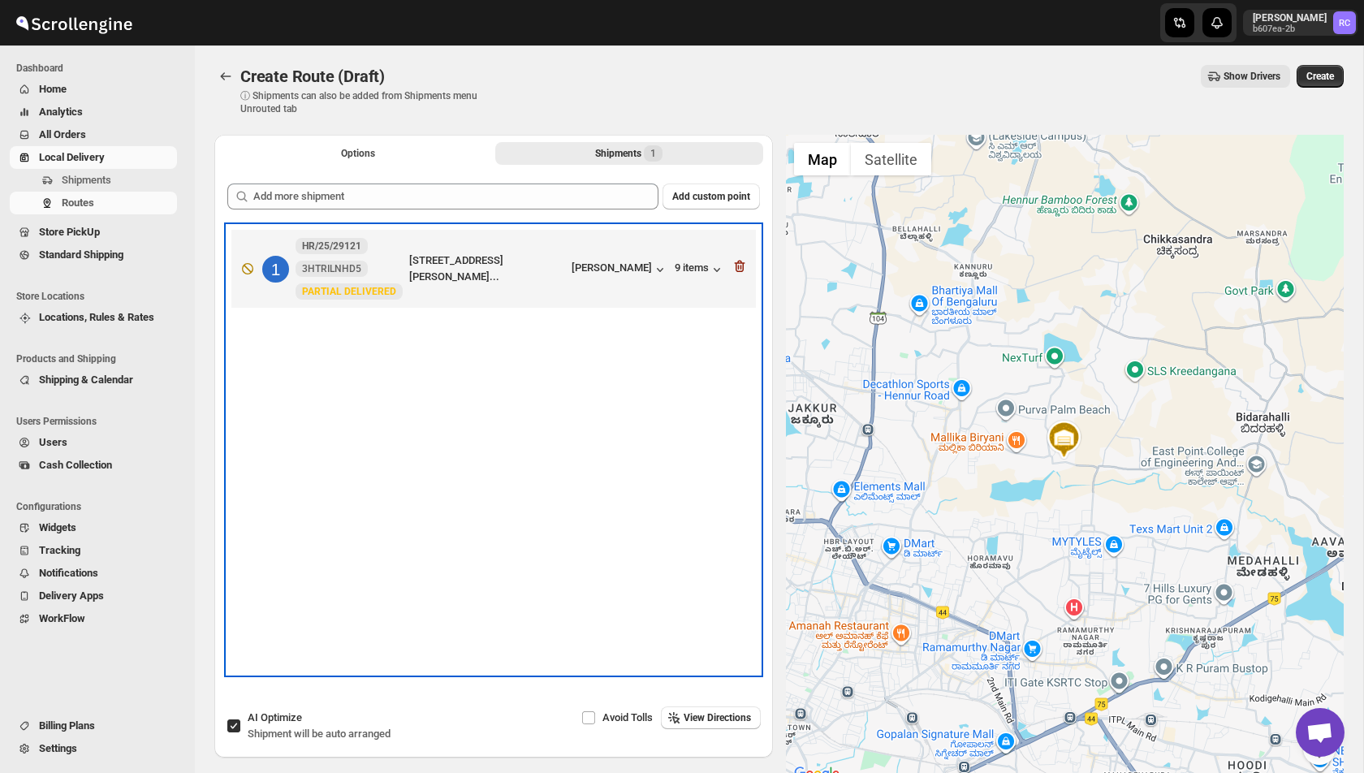
click at [455, 461] on div "1 HR/25/29121 3HTRILNHD5 [STREET_ADDRESS][PERSON_NAME]... [PERSON_NAME] 9 items" at bounding box center [493, 450] width 533 height 448
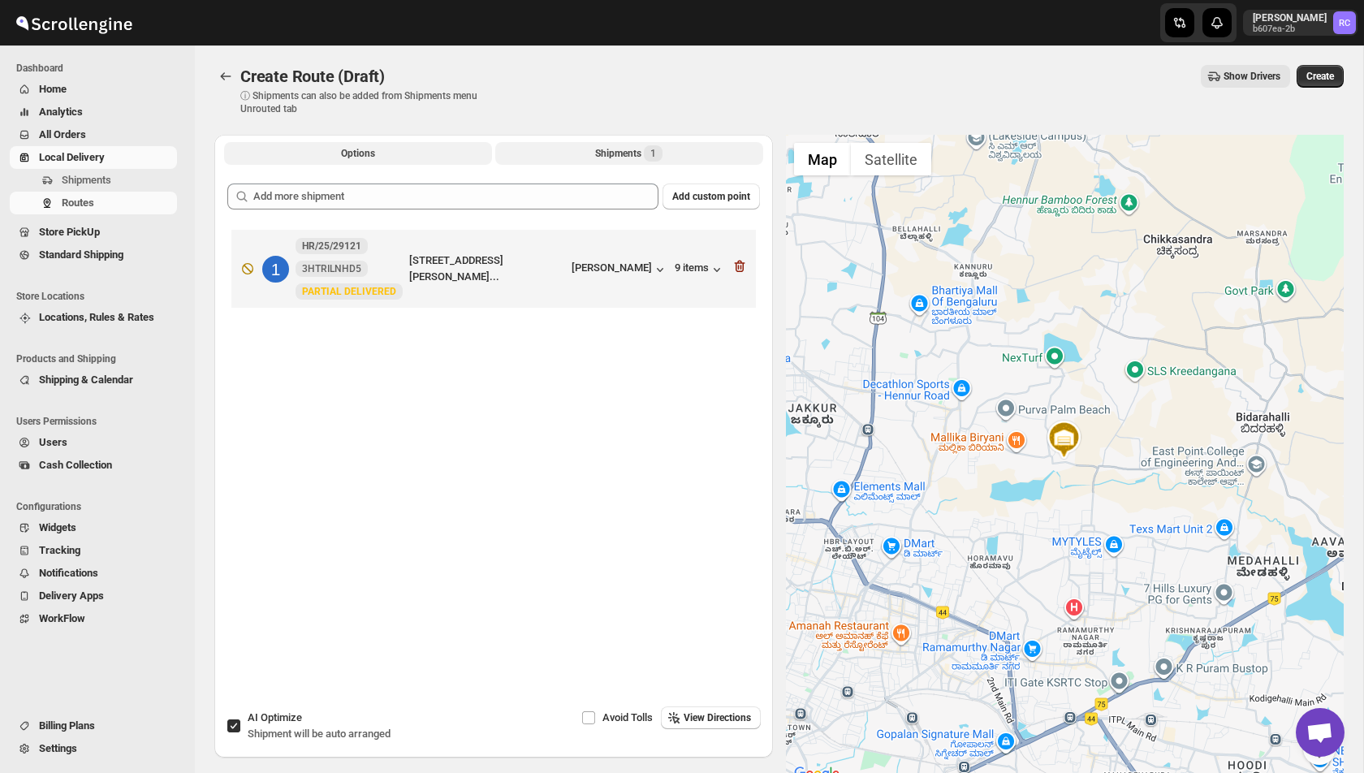
click at [397, 159] on button "Options" at bounding box center [358, 153] width 268 height 23
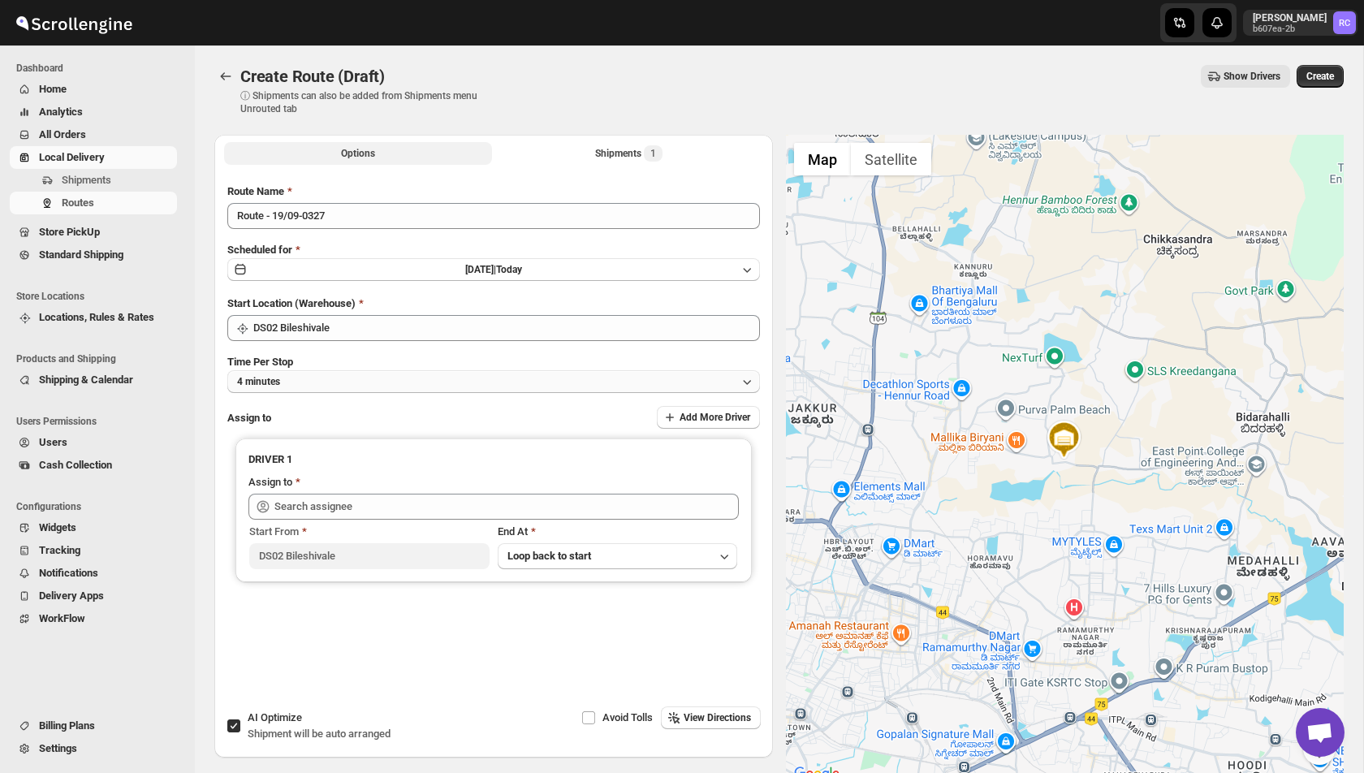
scroll to position [92, 0]
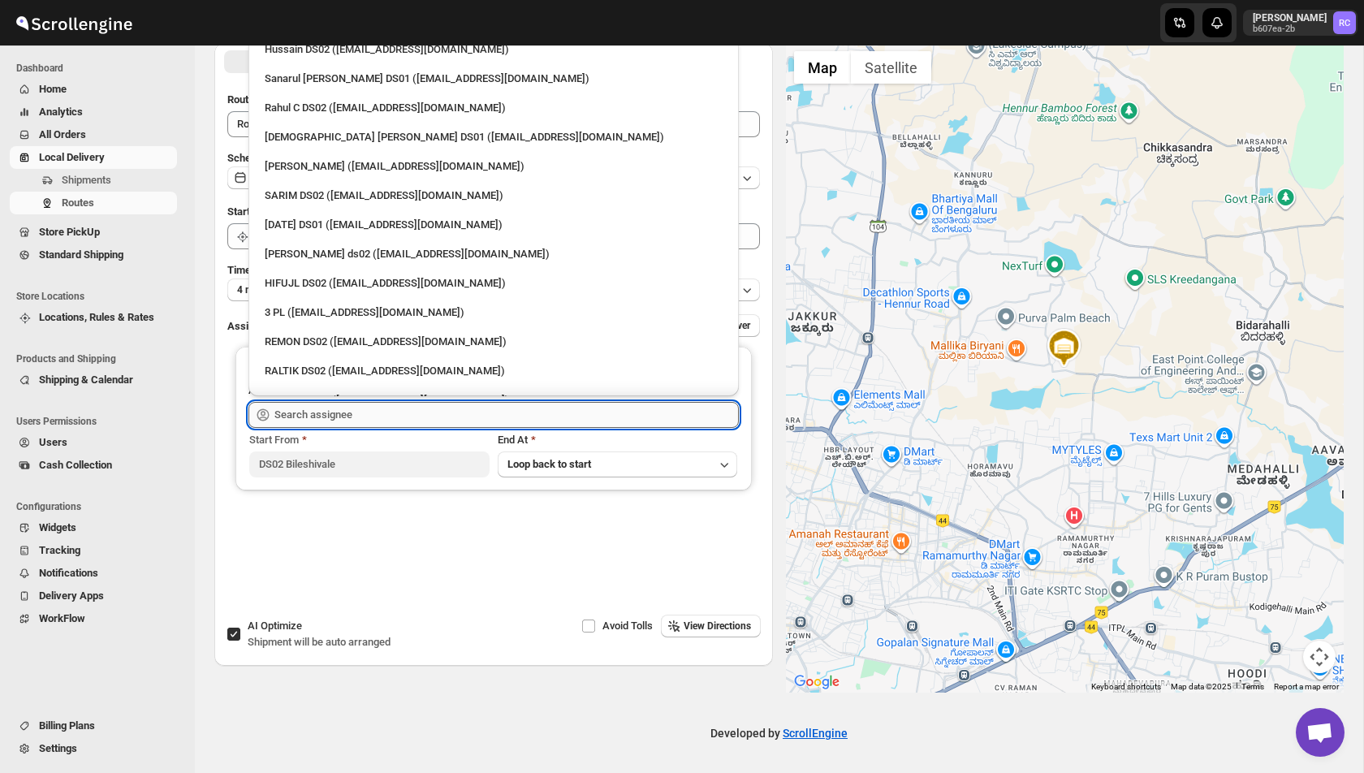
click at [414, 404] on input "text" at bounding box center [506, 415] width 464 height 26
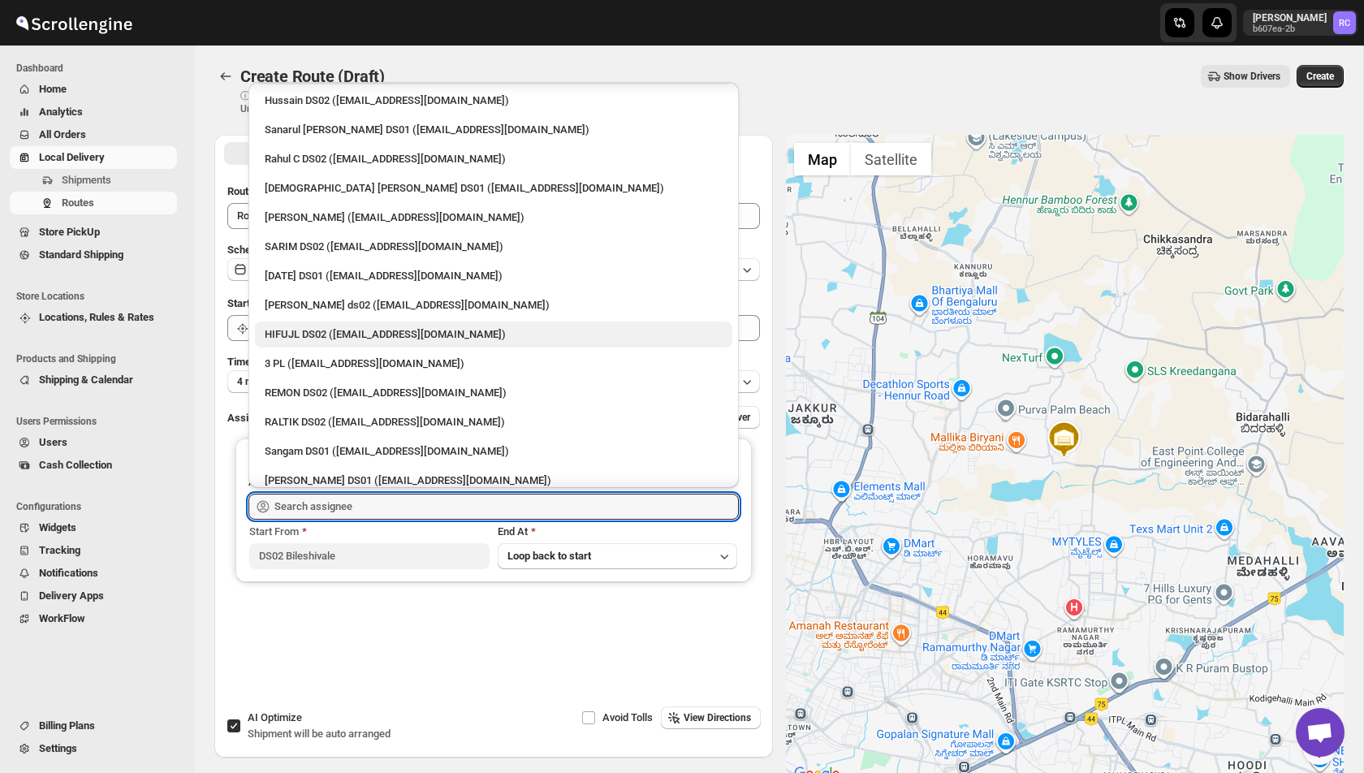
scroll to position [36, 0]
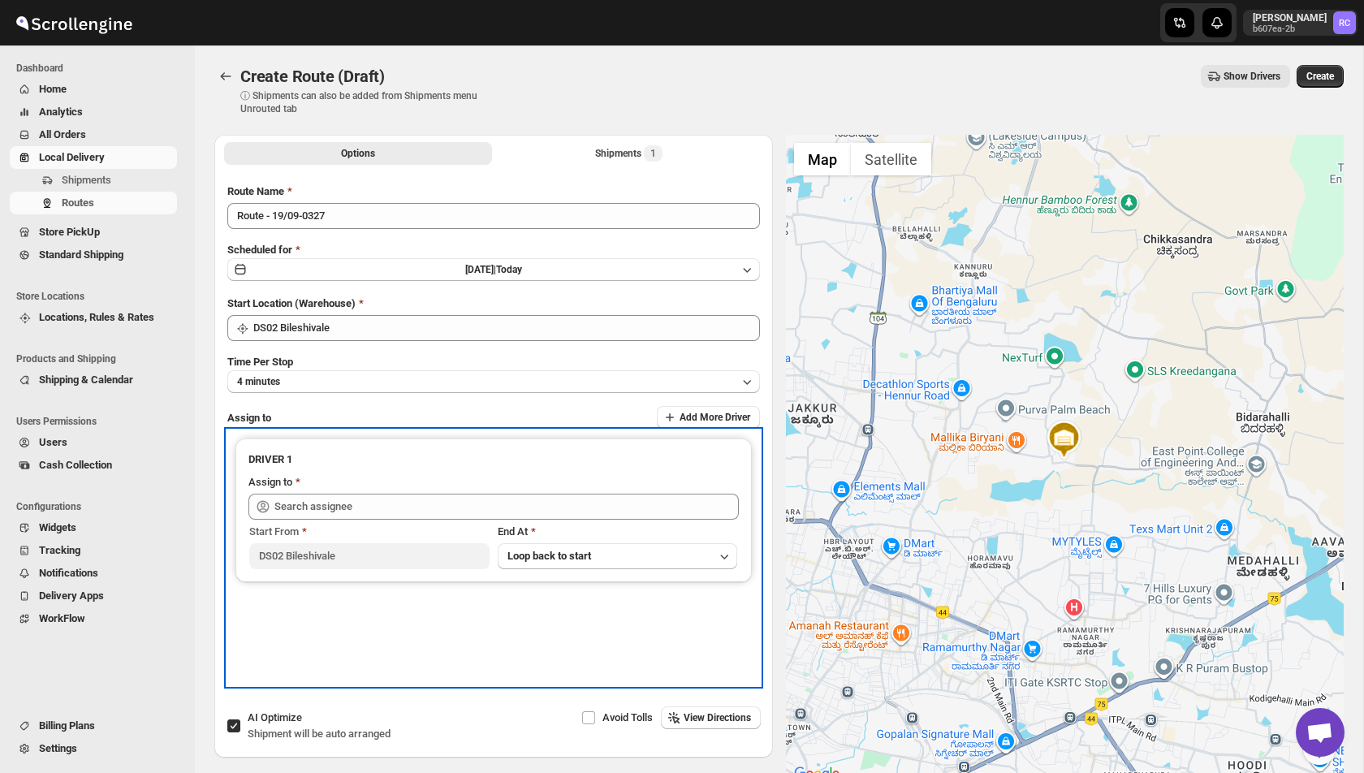
click at [478, 628] on div "DRIVER 1 Assign to Start From DS02 Bileshivale End At Loop back to start" at bounding box center [493, 557] width 533 height 255
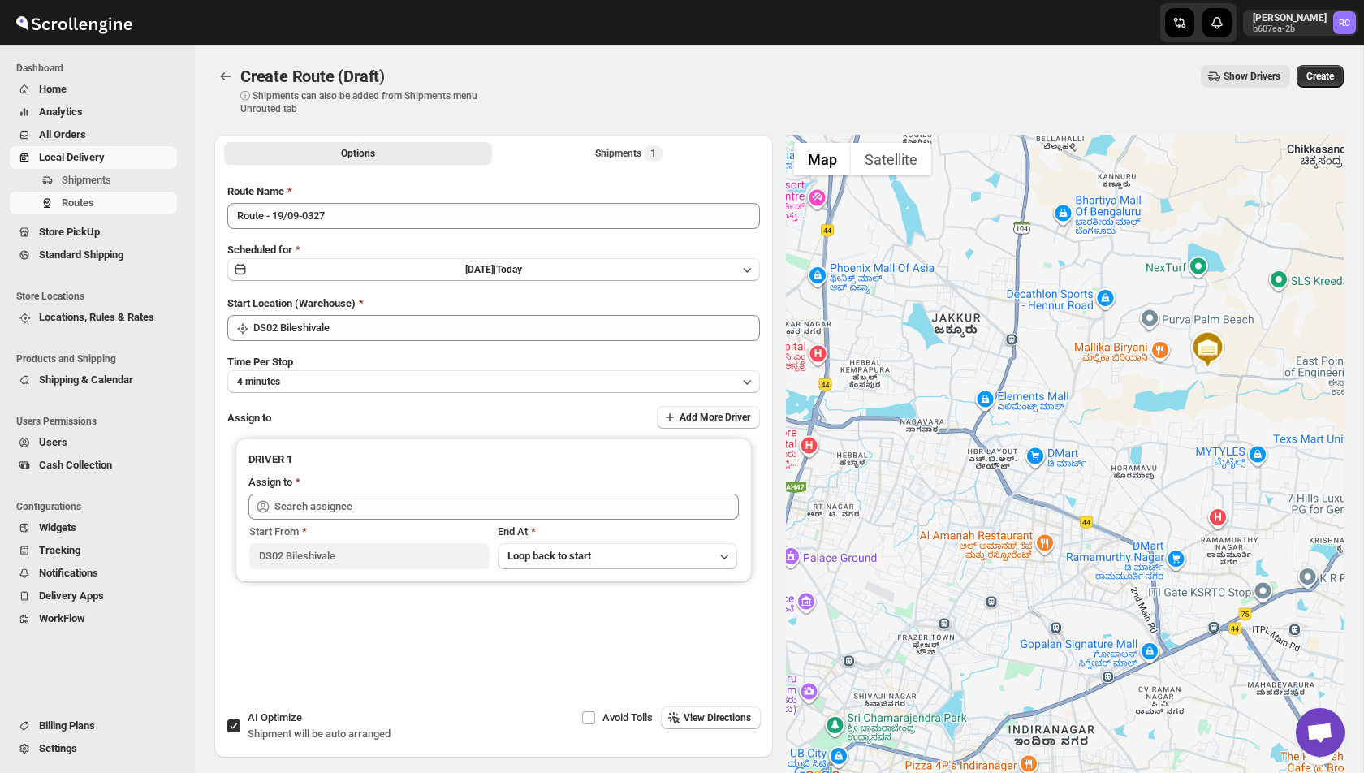
drag, startPoint x: 859, startPoint y: 532, endPoint x: 1006, endPoint y: 439, distance: 173.7
click at [1006, 439] on div at bounding box center [1065, 459] width 559 height 649
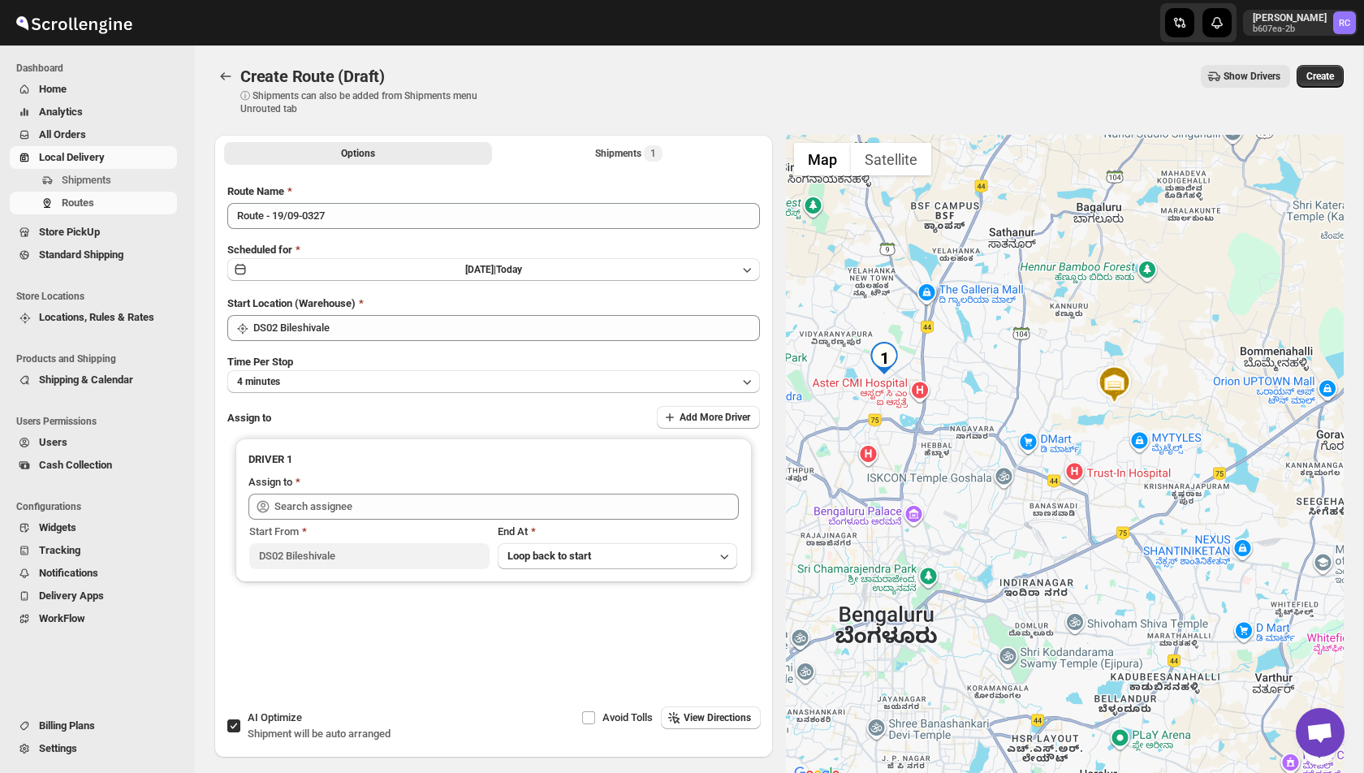
click at [71, 118] on span "Analytics" at bounding box center [61, 112] width 44 height 12
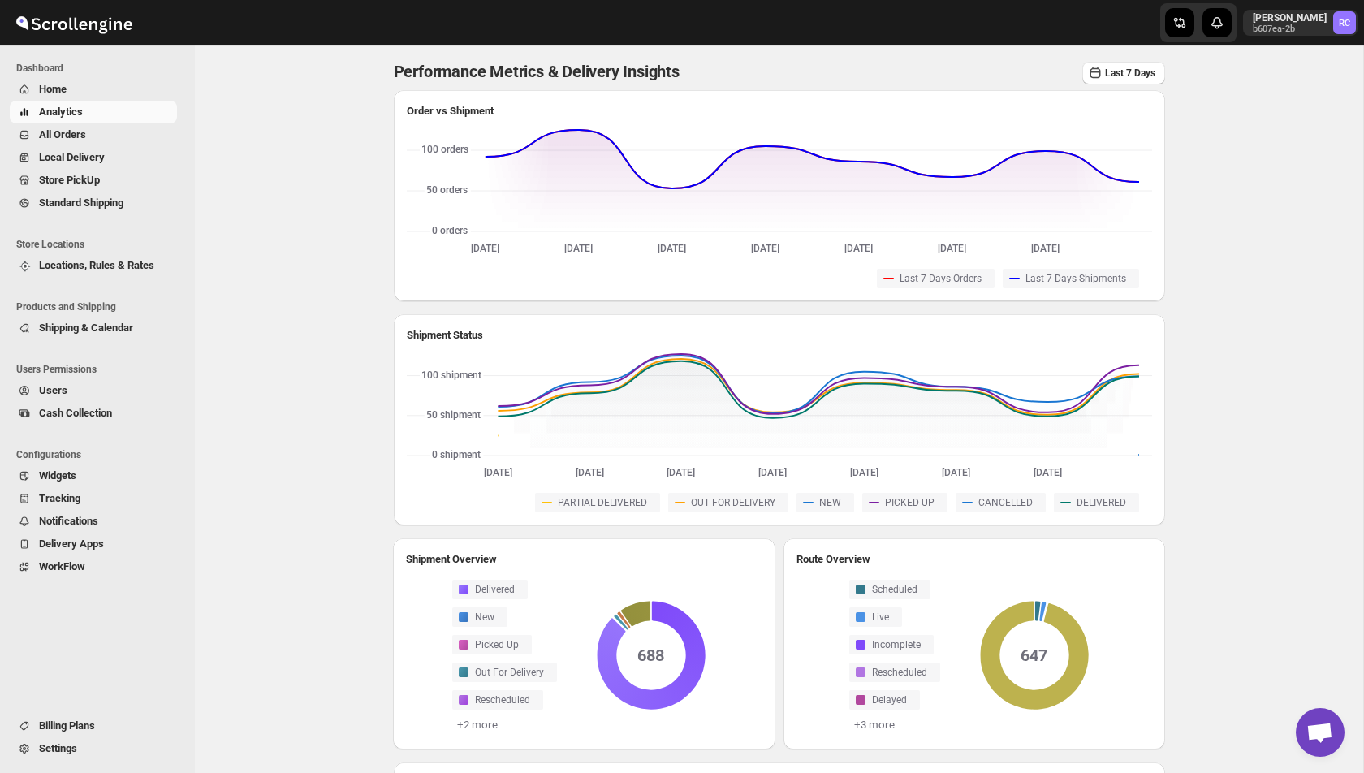
click at [97, 135] on span "All Orders" at bounding box center [106, 135] width 135 height 16
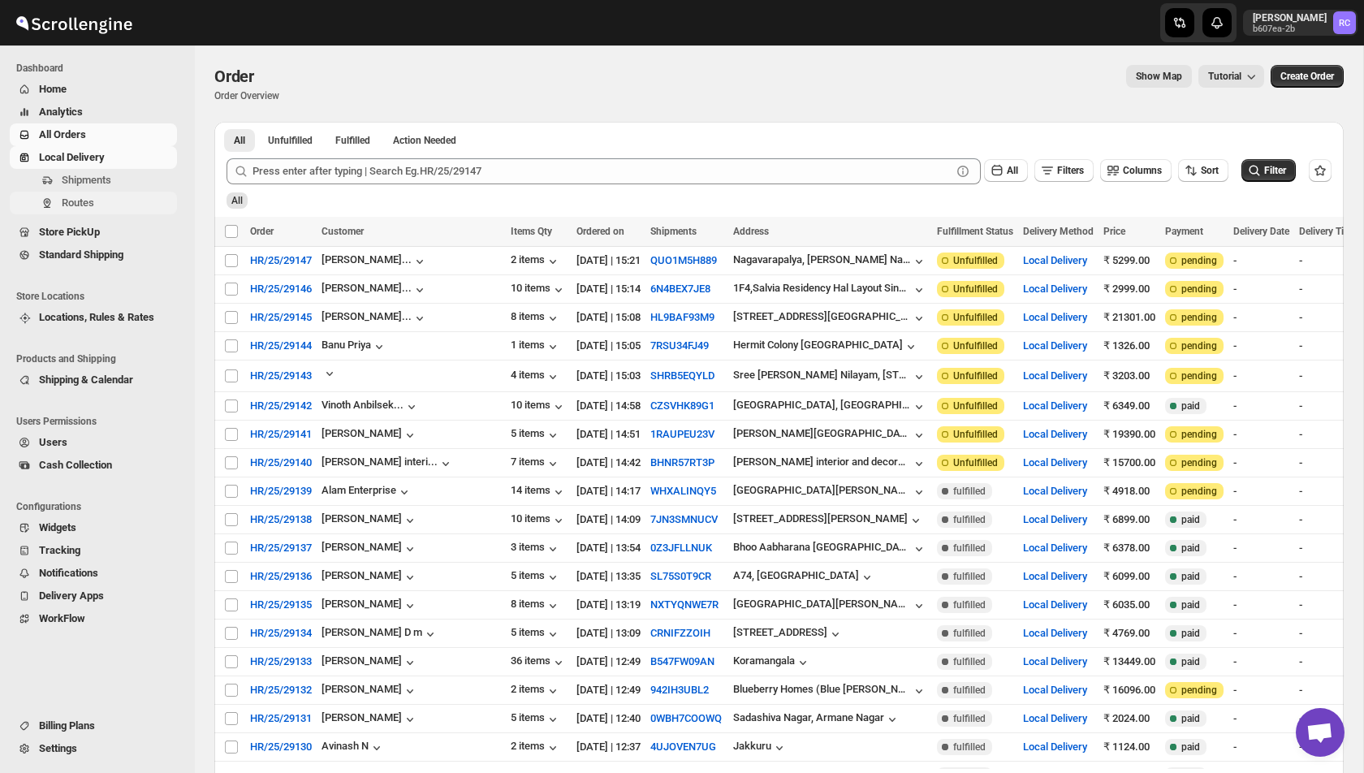
click at [89, 197] on span "Routes" at bounding box center [78, 202] width 32 height 12
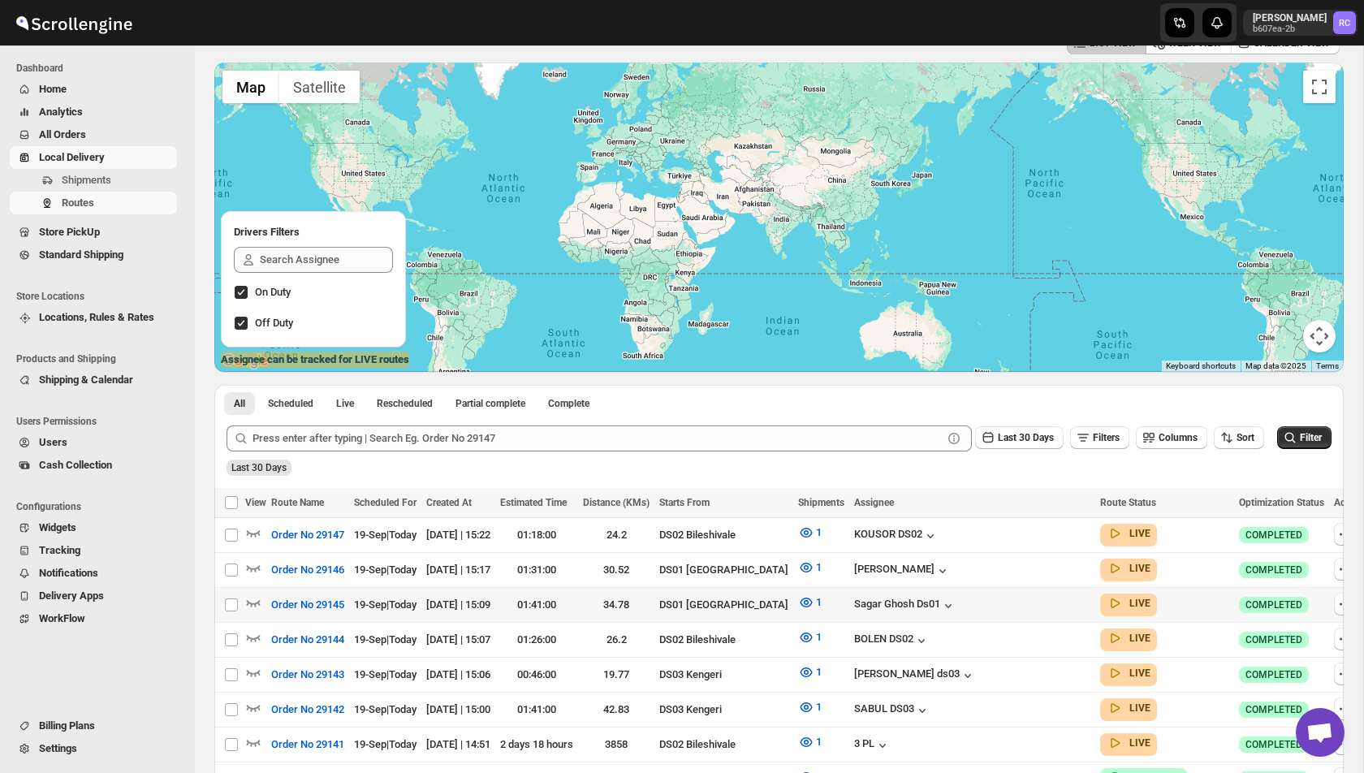
scroll to position [164, 0]
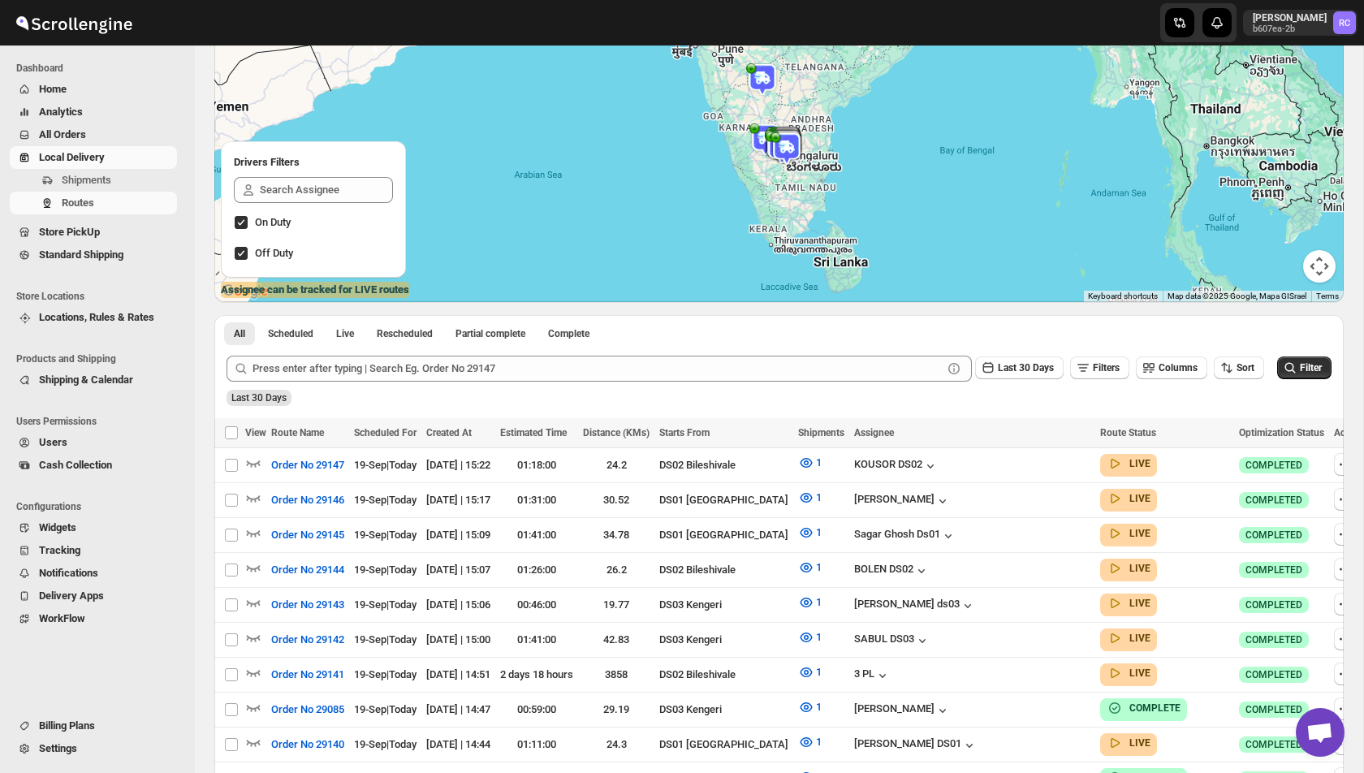
drag, startPoint x: 784, startPoint y: 262, endPoint x: 783, endPoint y: 170, distance: 92.6
click at [783, 170] on div at bounding box center [778, 147] width 1129 height 309
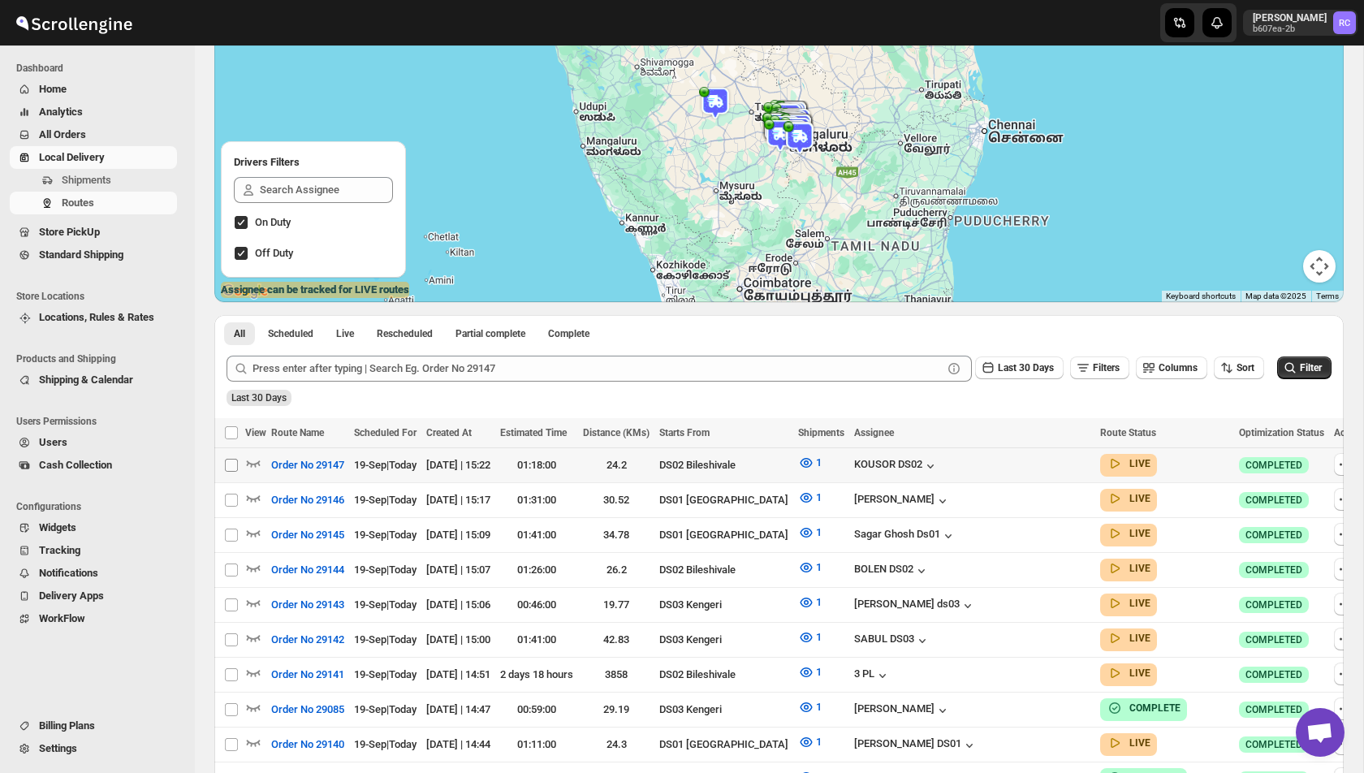
click at [227, 464] on input "Select route" at bounding box center [231, 465] width 13 height 13
checkbox input "true"
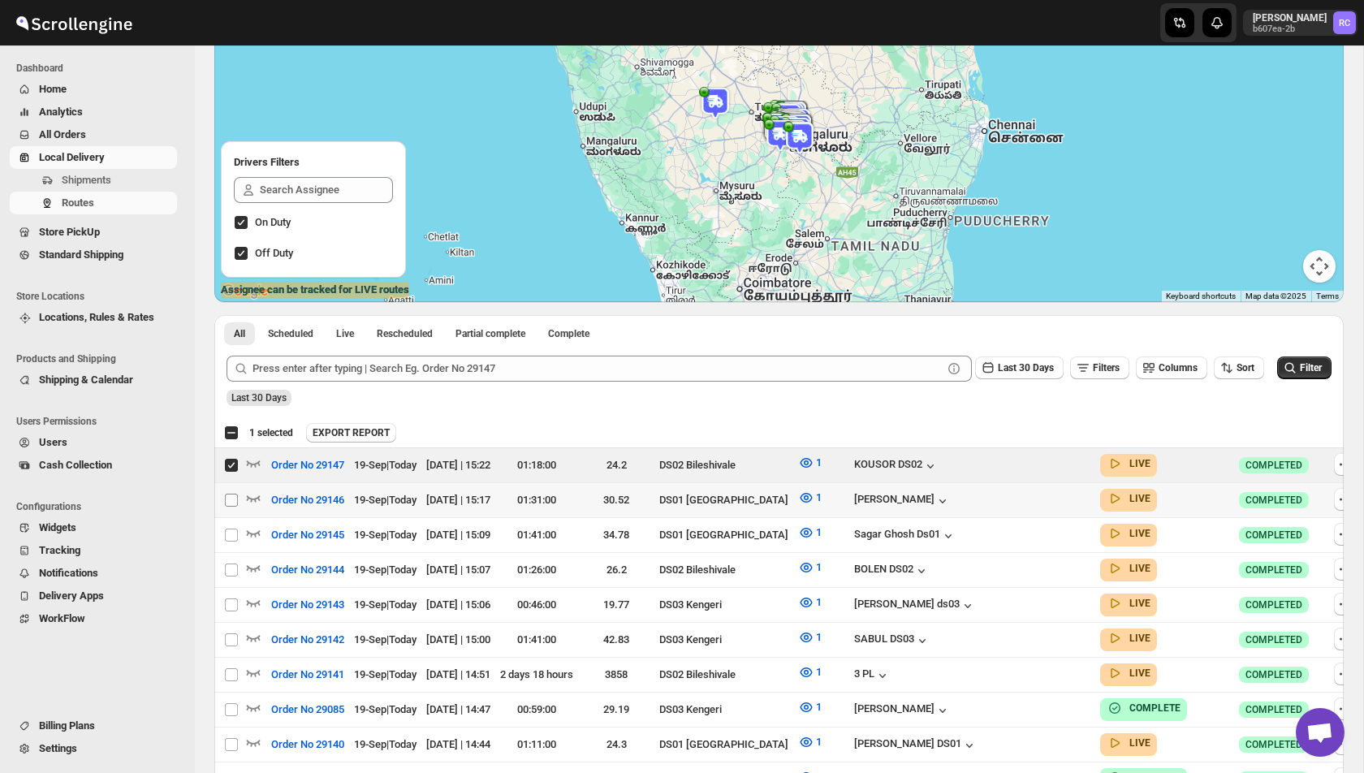
click at [234, 496] on input "Select route" at bounding box center [231, 500] width 13 height 13
checkbox input "true"
click at [235, 462] on input "Select route" at bounding box center [231, 465] width 13 height 13
checkbox input "false"
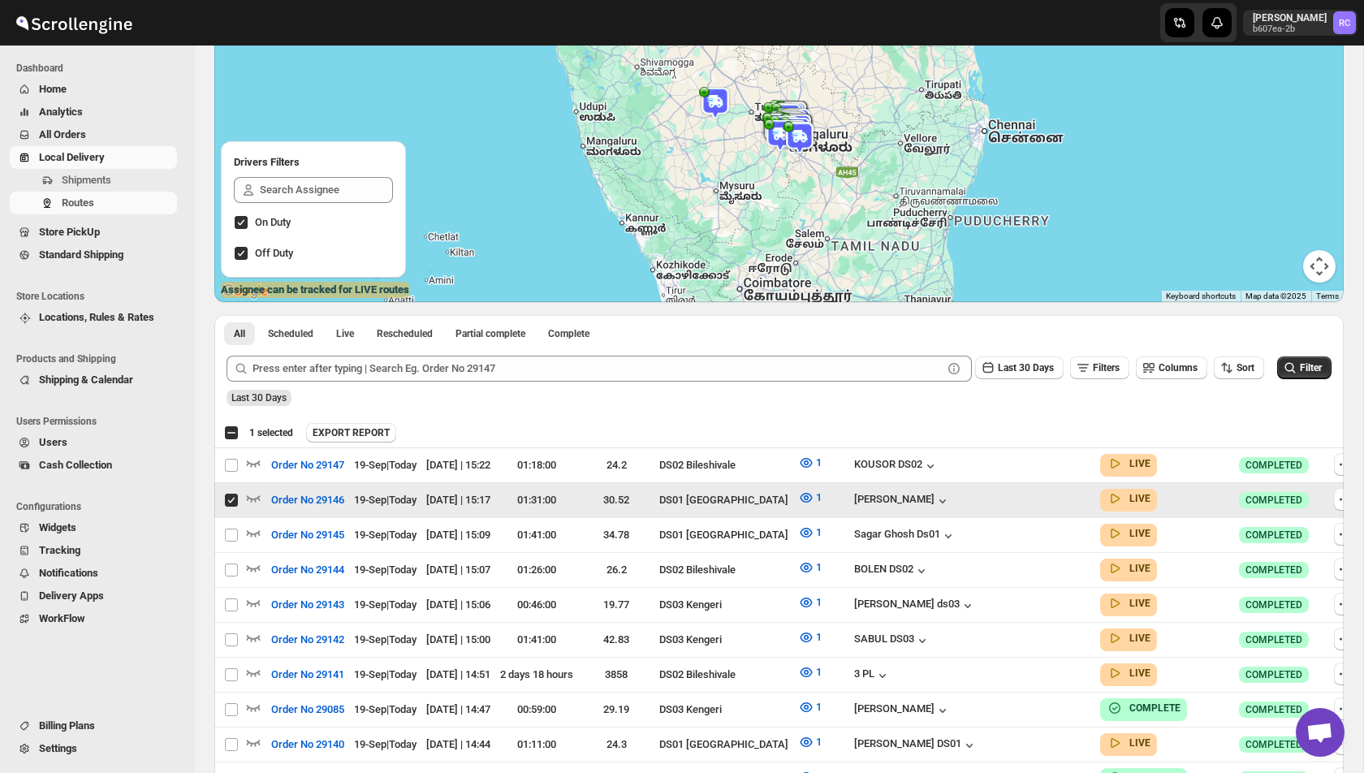
click at [234, 496] on input "Select route" at bounding box center [231, 500] width 13 height 13
checkbox input "false"
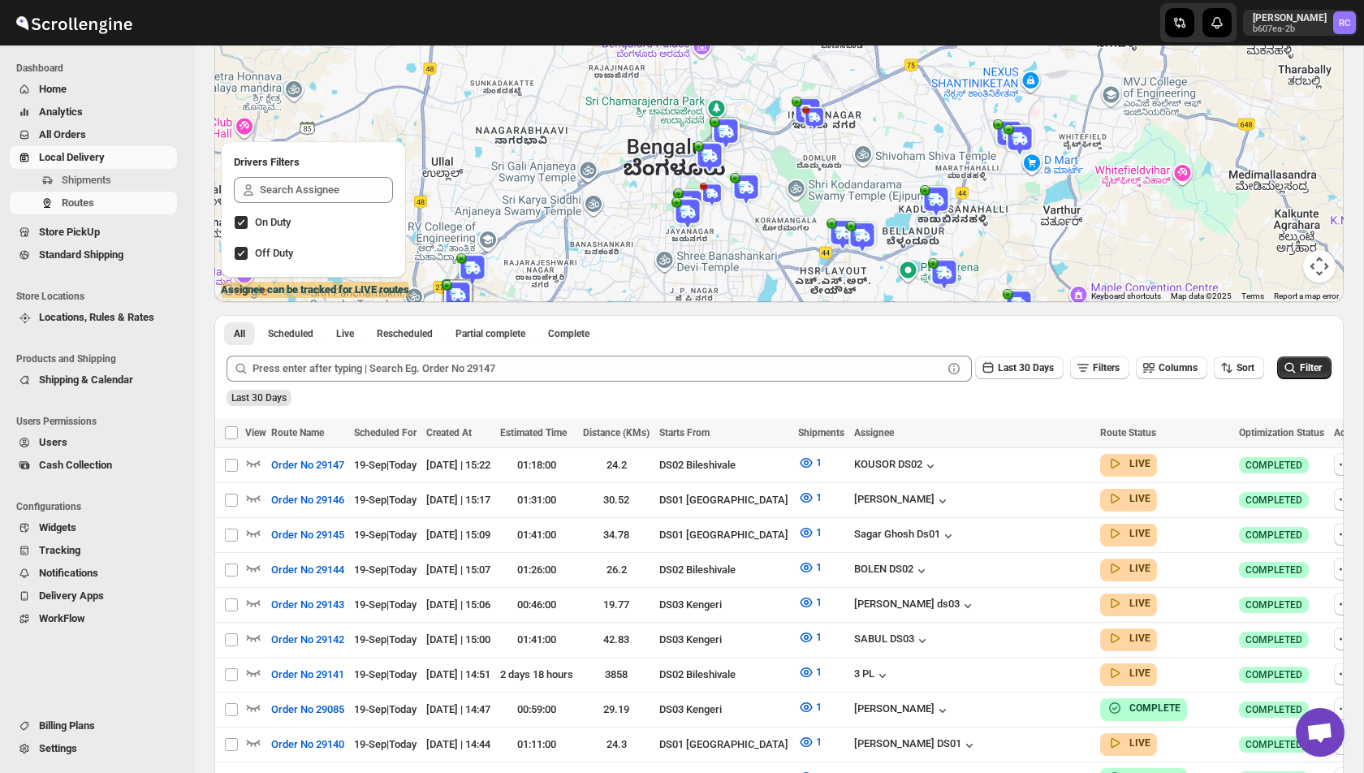
drag, startPoint x: 891, startPoint y: 88, endPoint x: 754, endPoint y: 331, distance: 279.5
click at [754, 331] on div "LIST VIEW WEEK VIEW CALENDER VIEW ← Move left → Move right ↑ Move up ↓ Move dow…" at bounding box center [778, 660] width 1129 height 1405
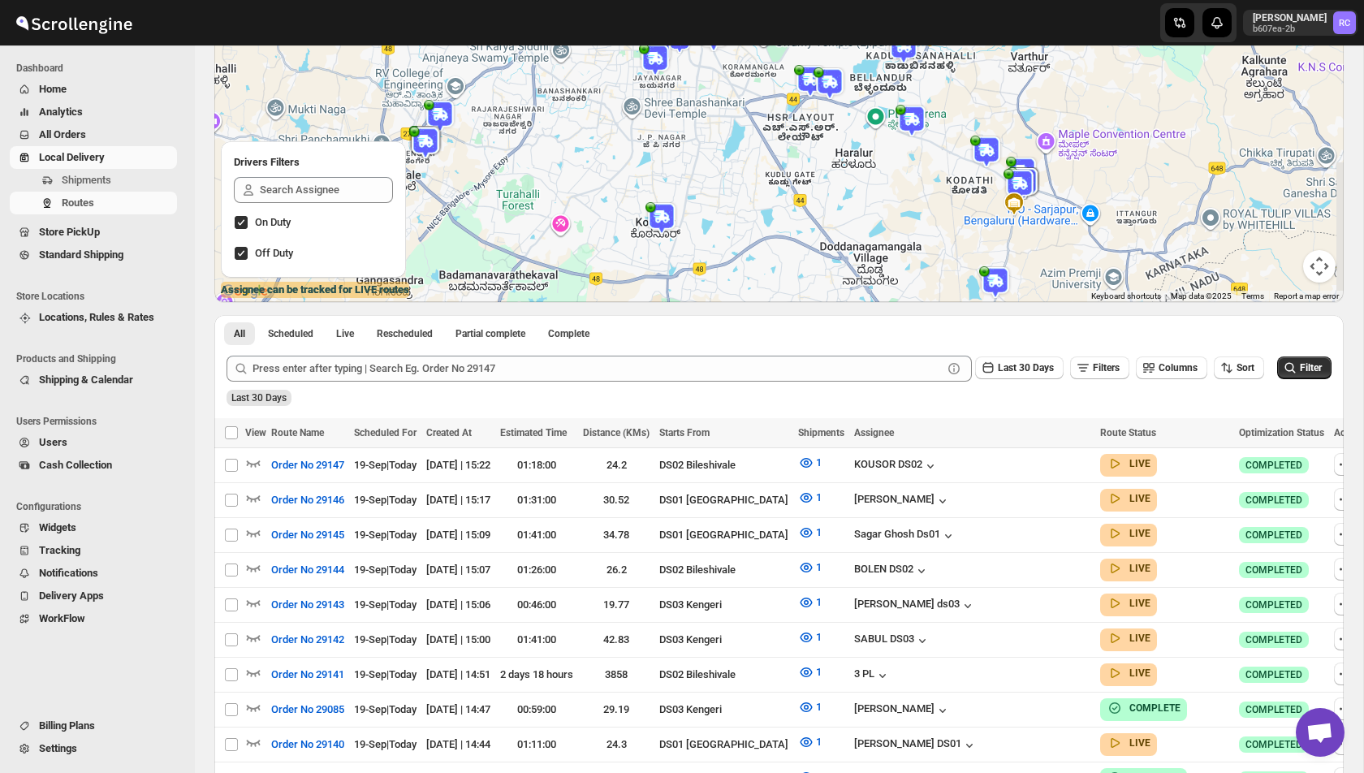
drag, startPoint x: 787, startPoint y: 243, endPoint x: 753, endPoint y: 81, distance: 165.0
click at [753, 80] on div at bounding box center [778, 147] width 1129 height 309
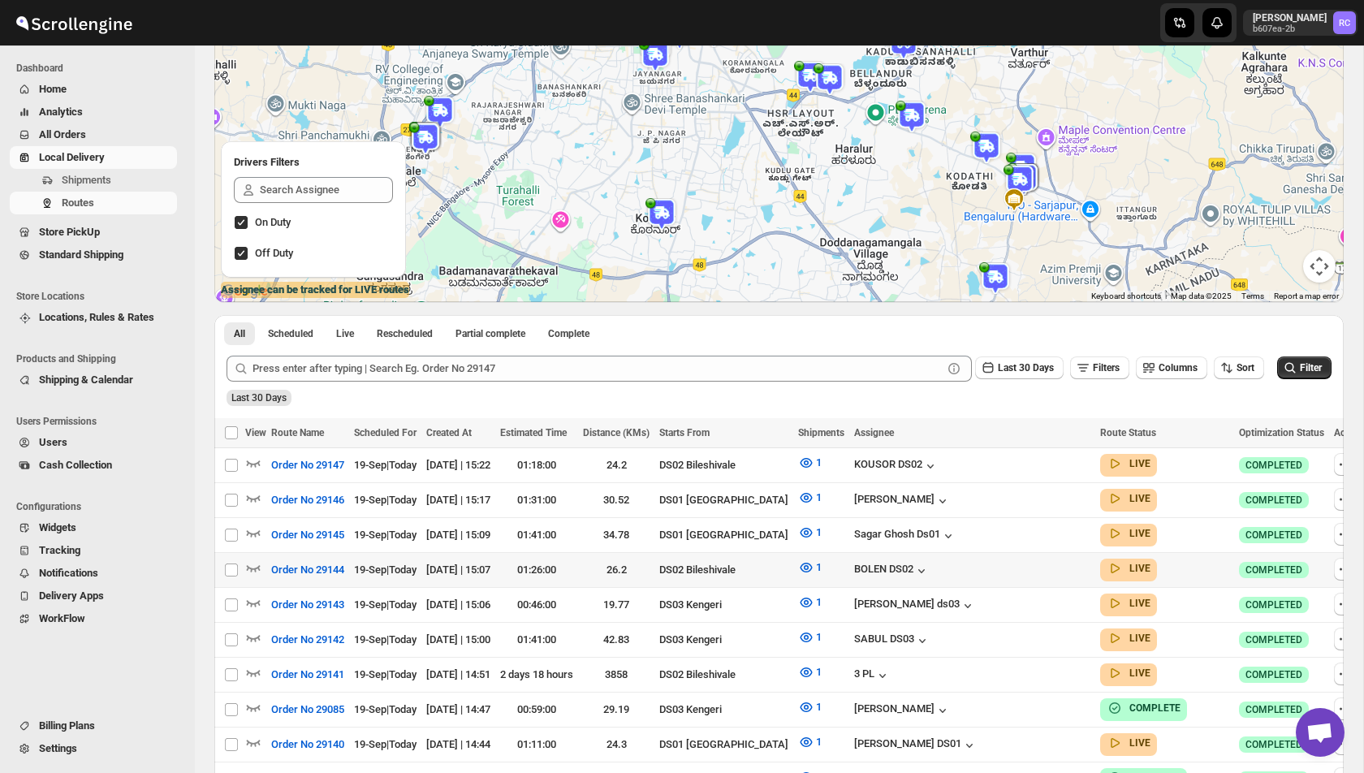
scroll to position [0, 0]
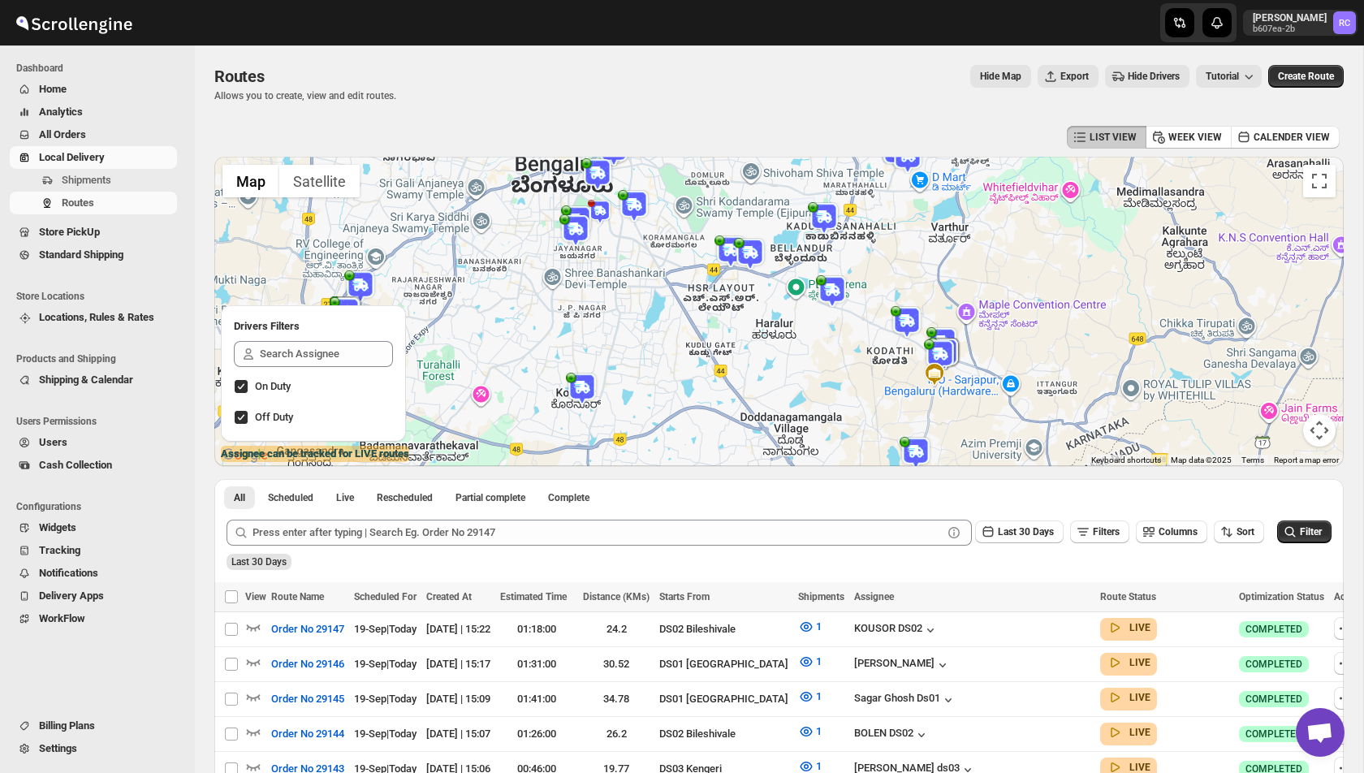
drag, startPoint x: 929, startPoint y: 319, endPoint x: 831, endPoint y: 325, distance: 97.6
click at [837, 331] on div at bounding box center [778, 311] width 1129 height 309
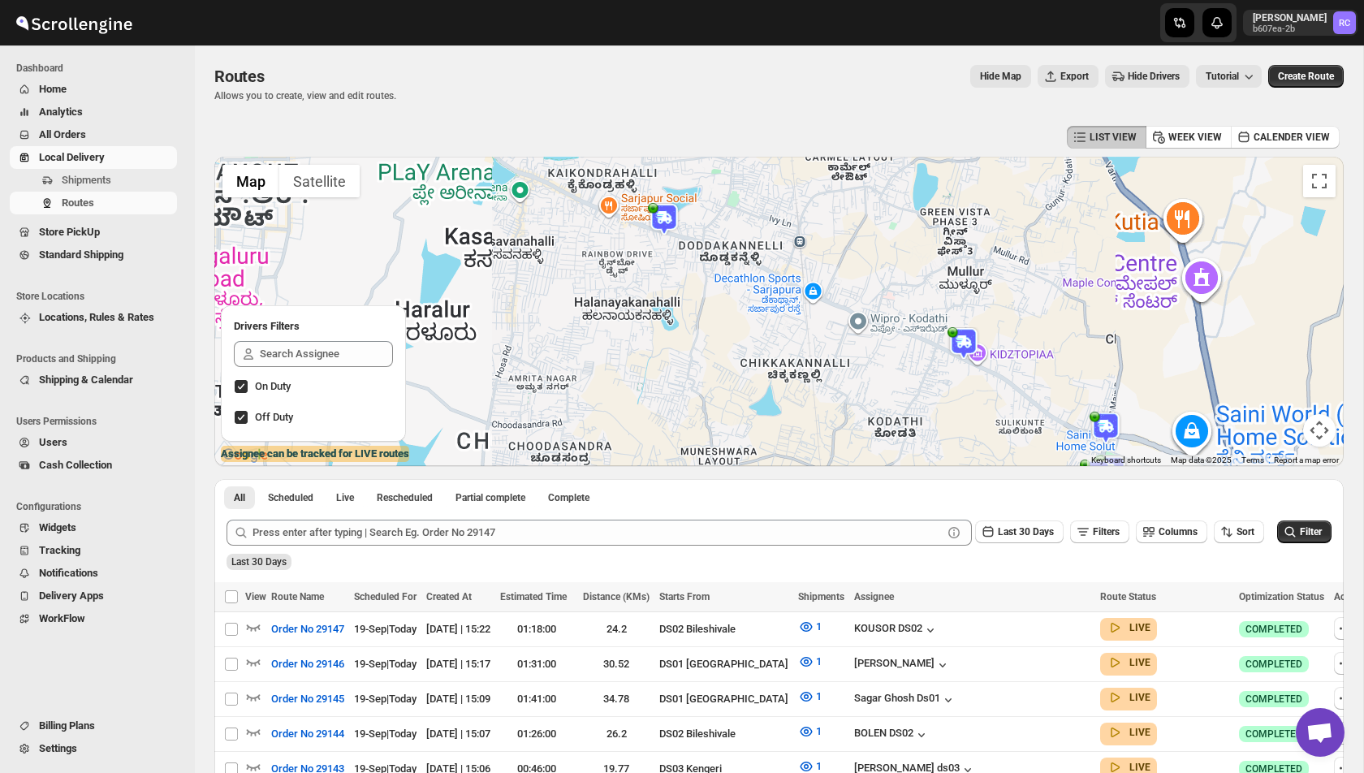
drag, startPoint x: 865, startPoint y: 393, endPoint x: 655, endPoint y: 201, distance: 284.5
click at [656, 199] on div at bounding box center [778, 311] width 1129 height 309
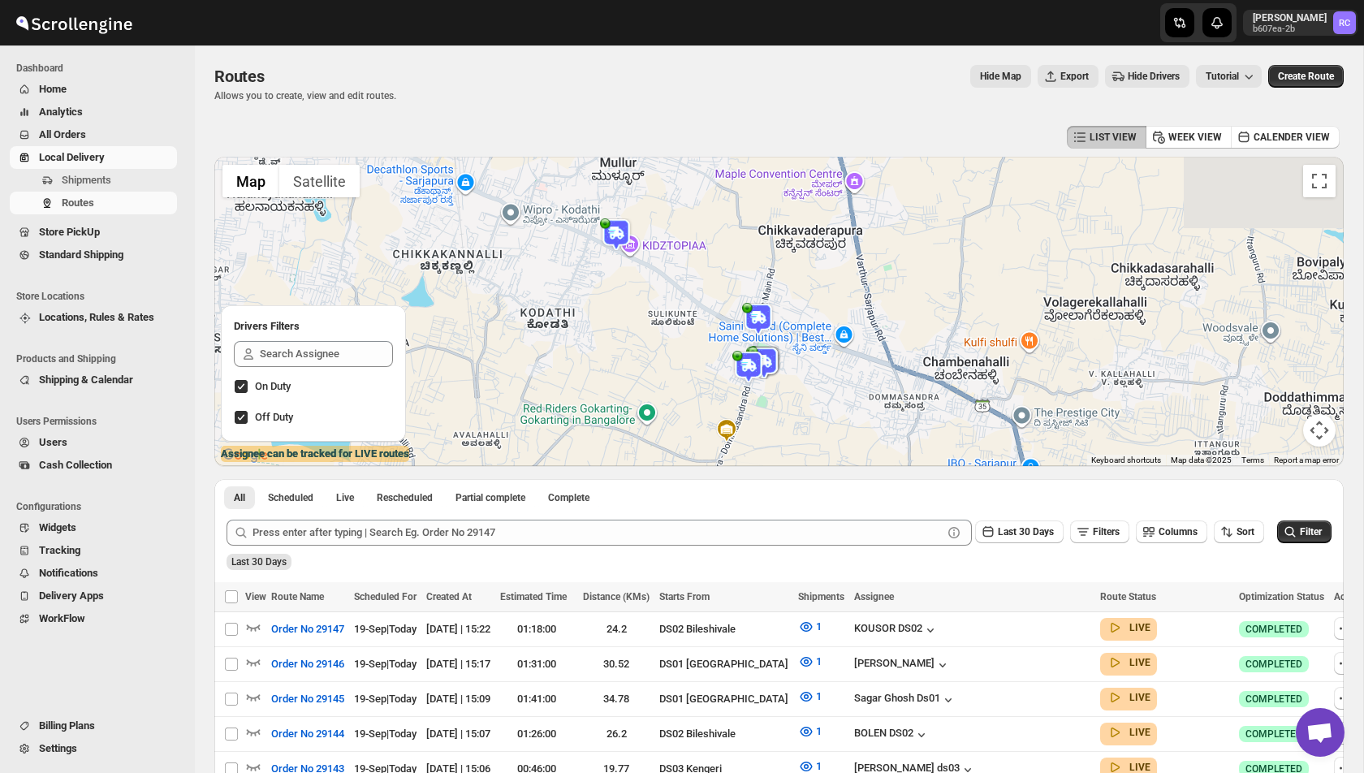
drag, startPoint x: 727, startPoint y: 210, endPoint x: 696, endPoint y: 399, distance: 190.9
click at [696, 405] on div at bounding box center [778, 311] width 1129 height 309
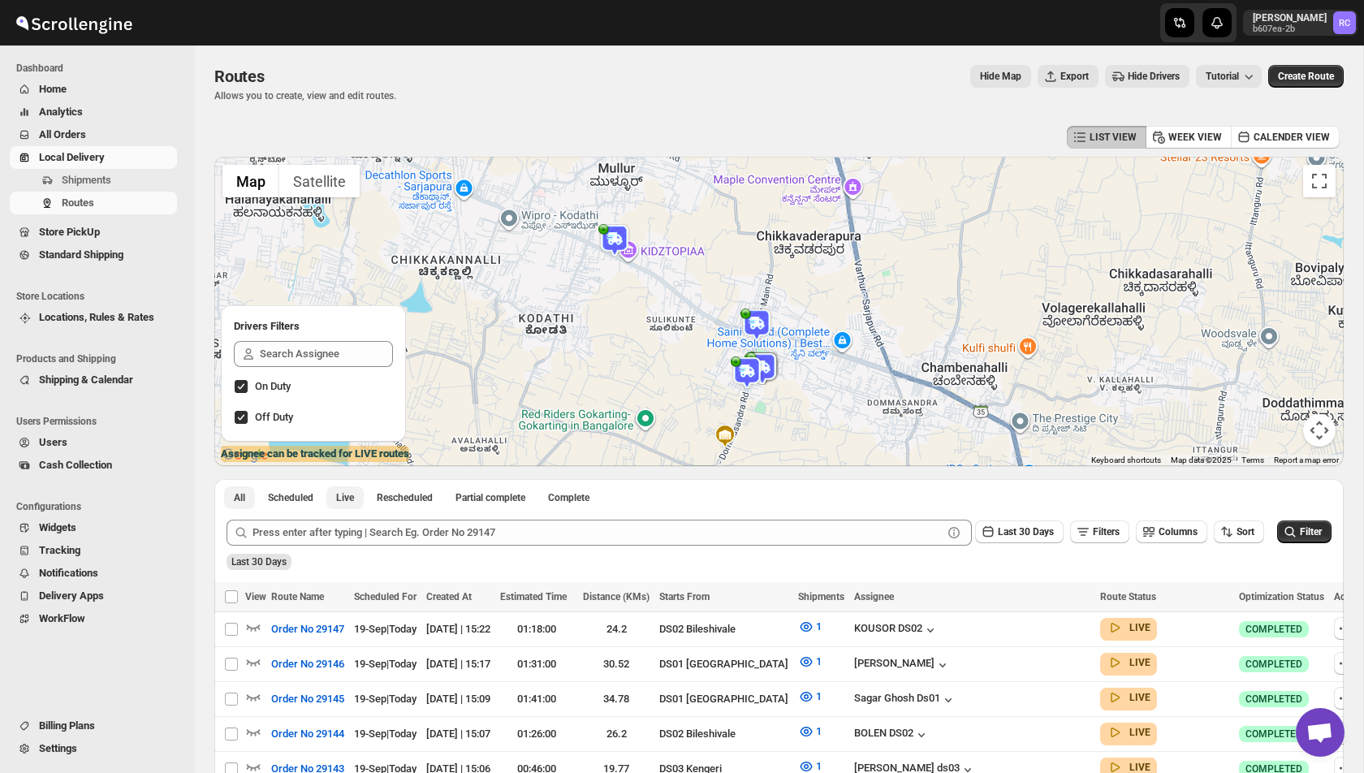
click at [359, 488] on button "Live" at bounding box center [344, 497] width 37 height 23
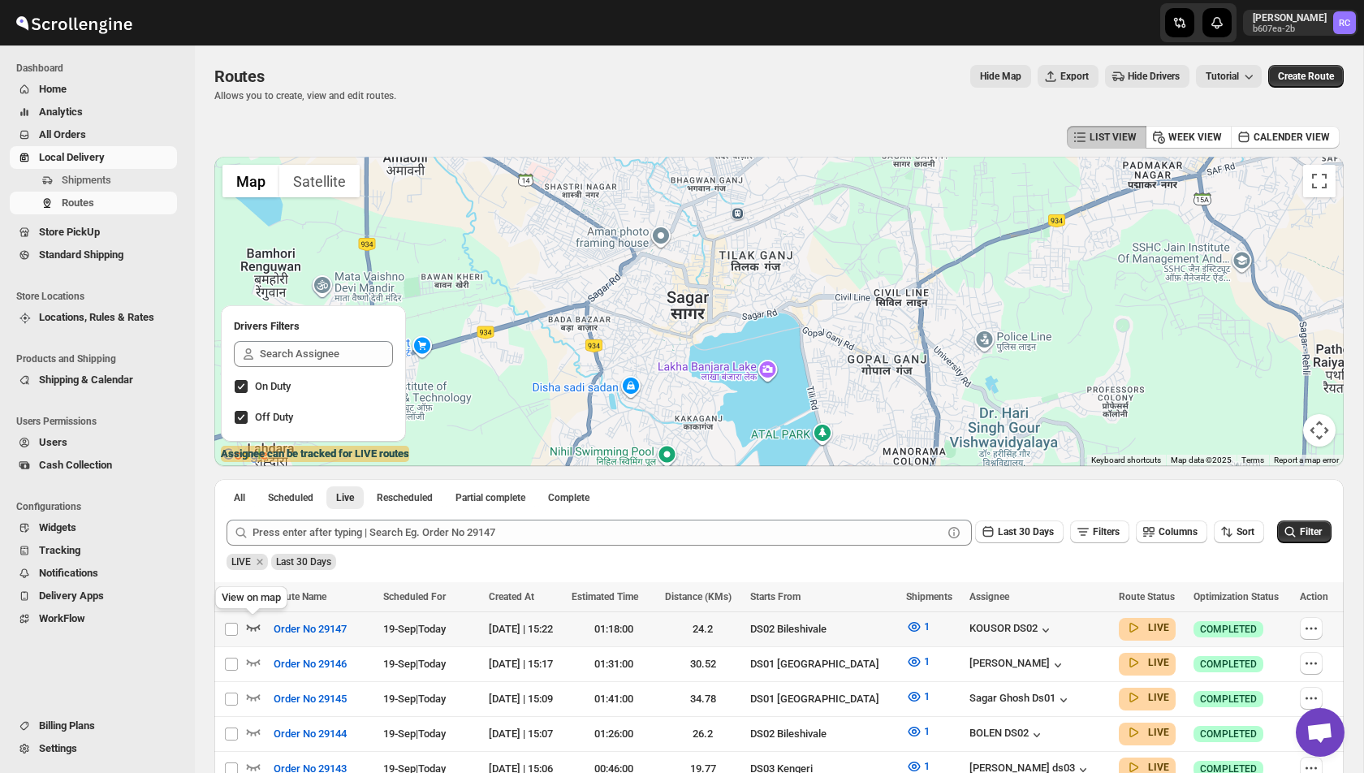
click at [257, 629] on icon "button" at bounding box center [253, 627] width 16 height 16
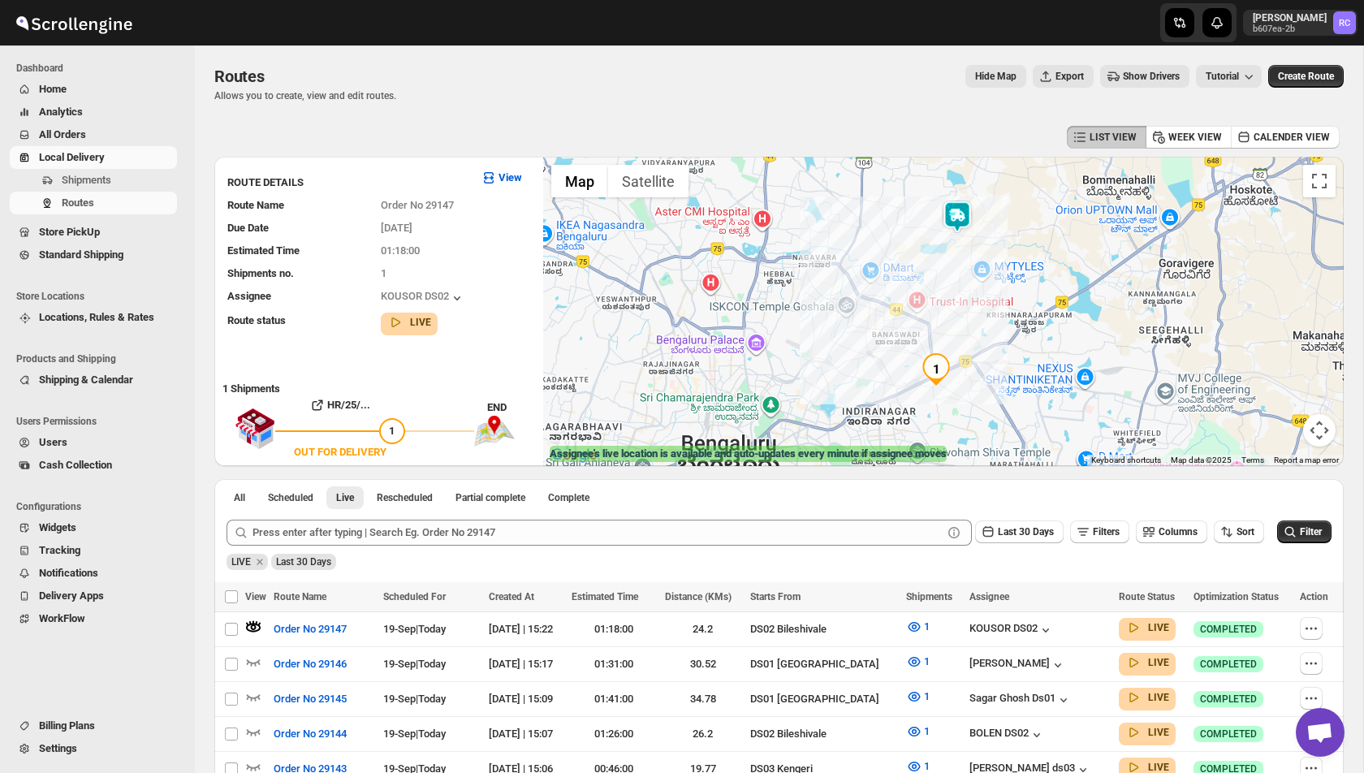
click at [956, 210] on img at bounding box center [957, 217] width 32 height 32
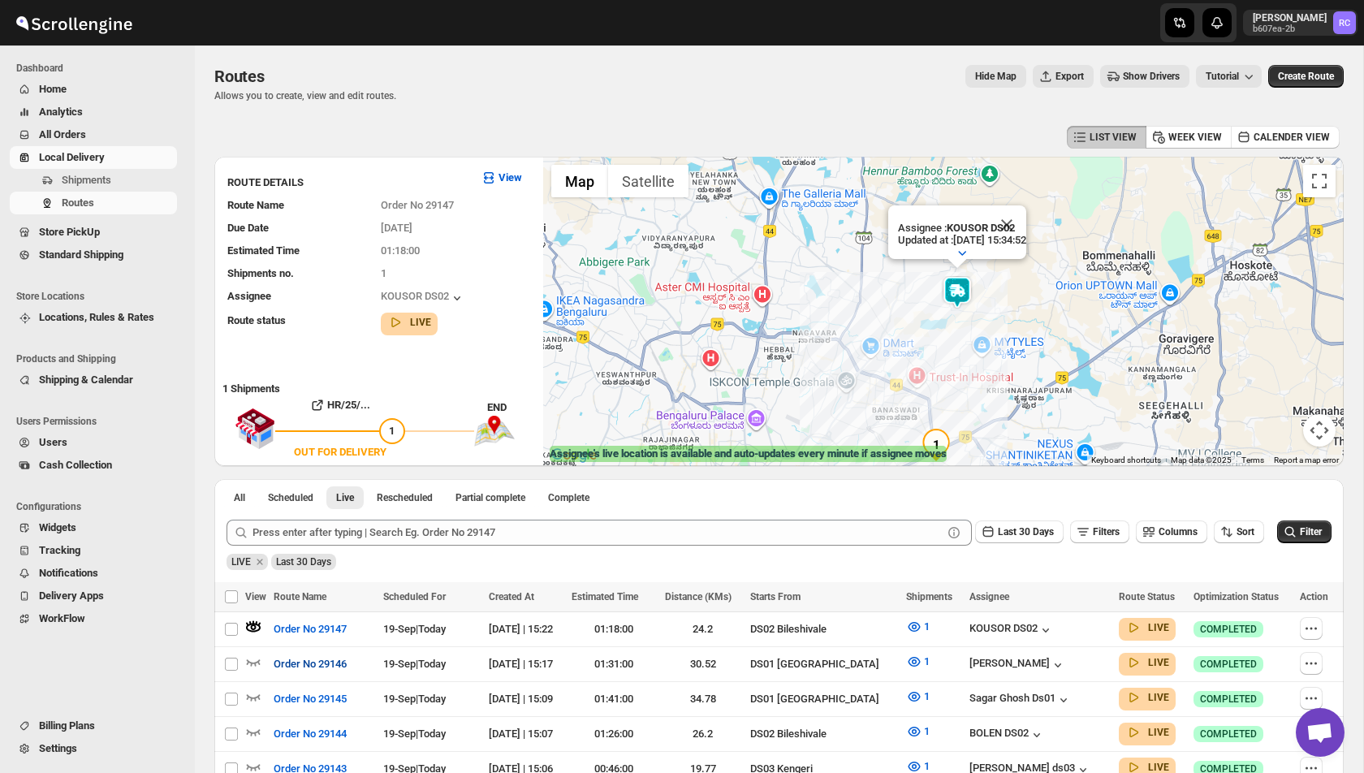
scroll to position [299, 0]
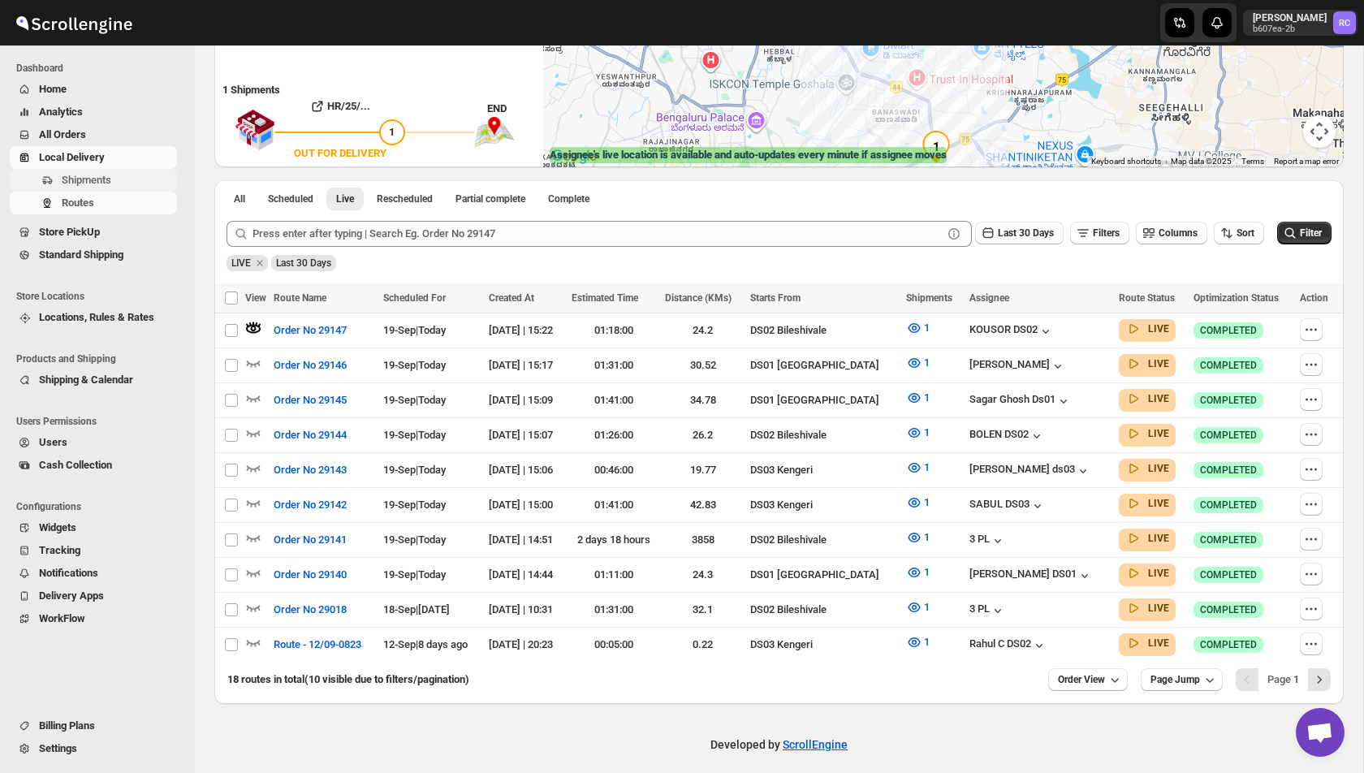
click at [85, 176] on span "Shipments" at bounding box center [87, 180] width 50 height 12
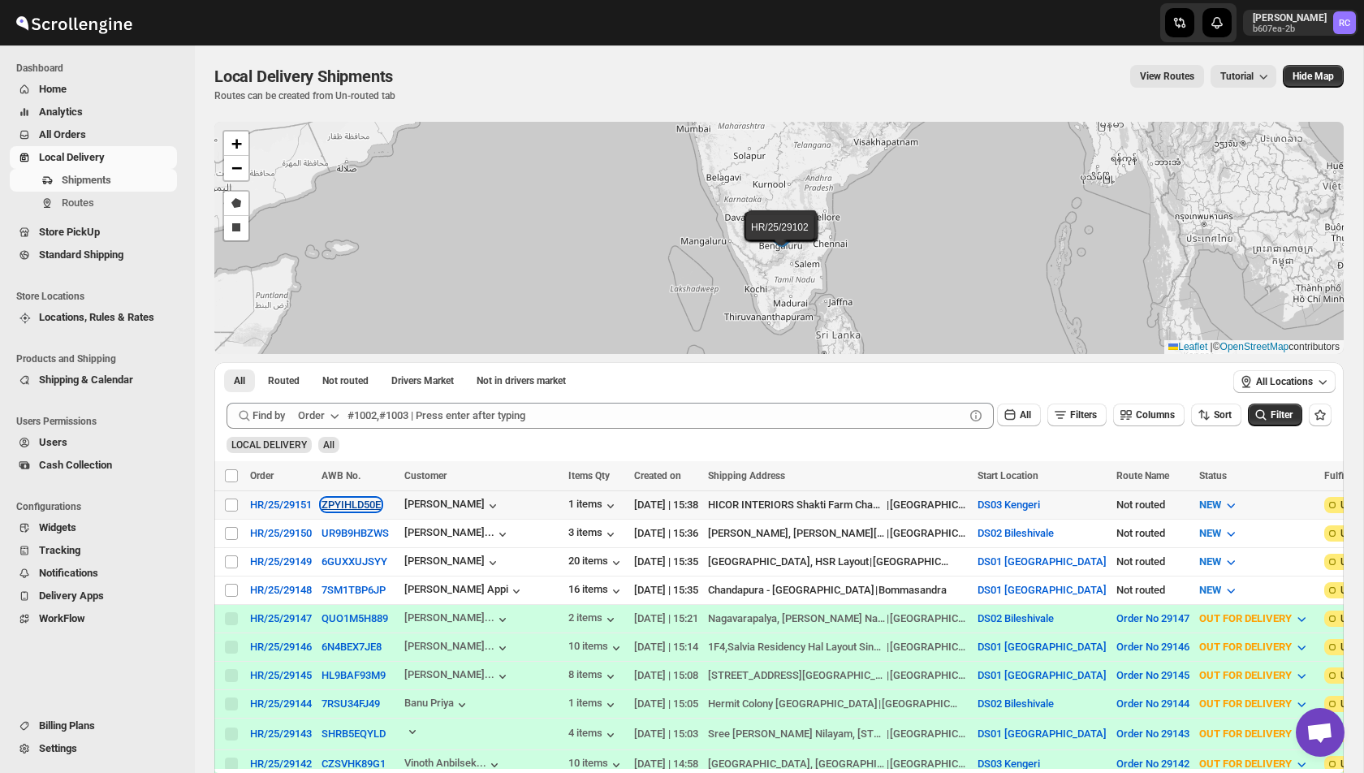
click at [339, 503] on button "ZPYIHLD50E" at bounding box center [350, 504] width 59 height 12
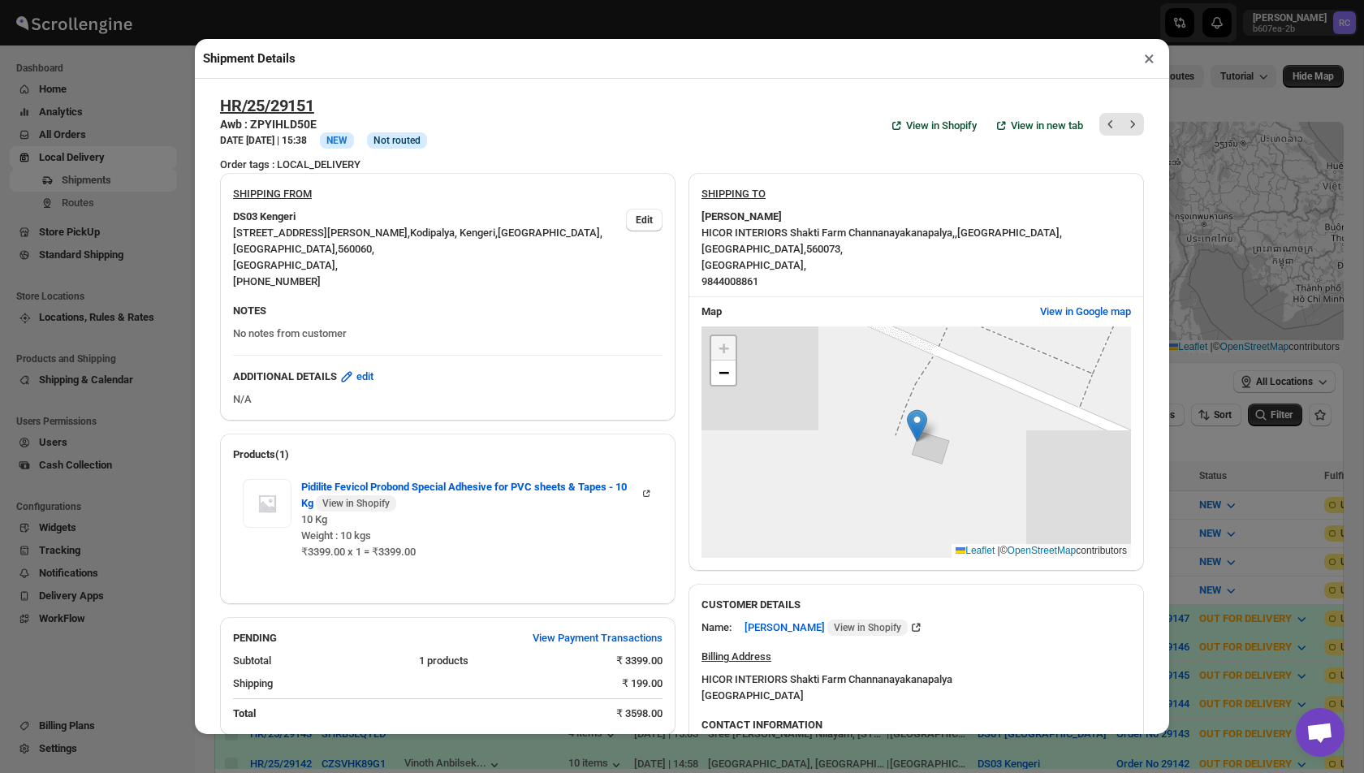
click at [945, 444] on div "+ − Leaflet | © OpenStreetMap contributors" at bounding box center [915, 442] width 429 height 232
click at [1068, 317] on span "View in Google map" at bounding box center [1085, 312] width 91 height 16
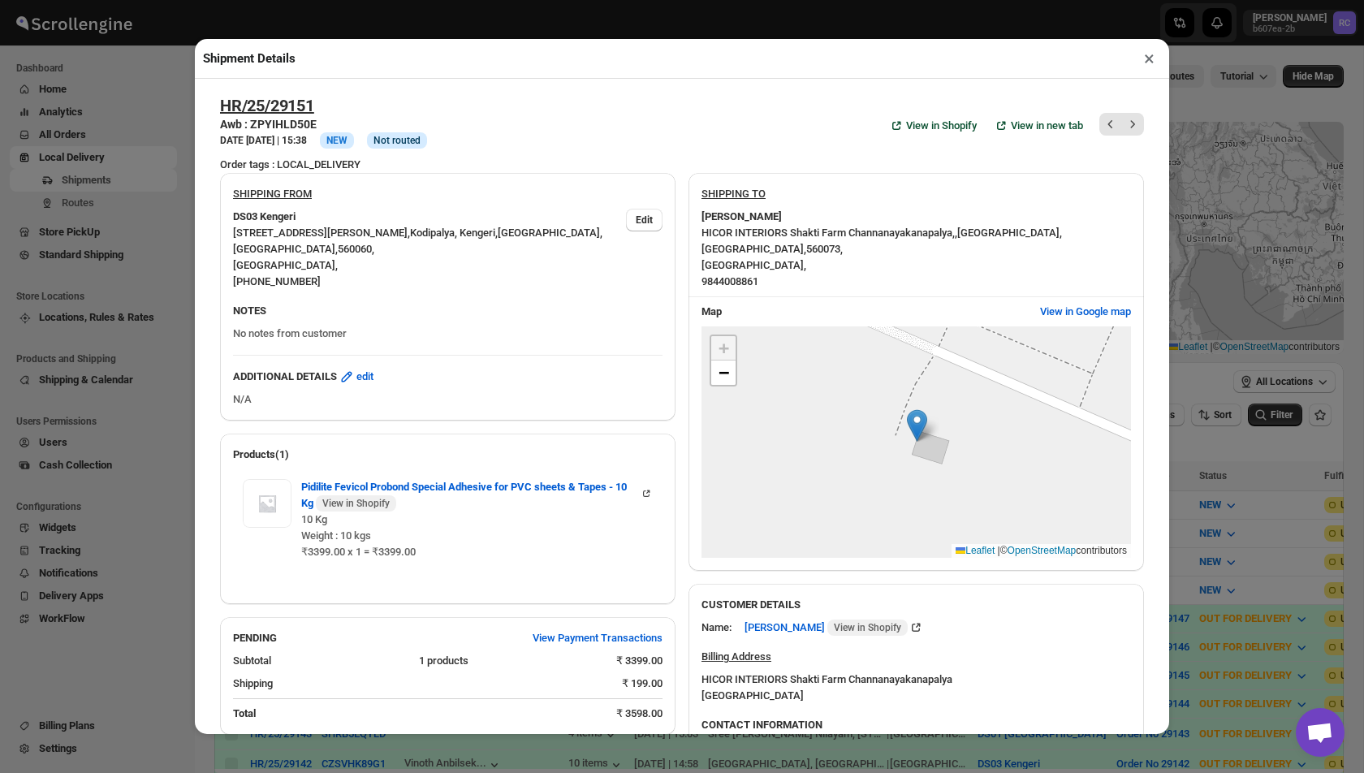
click at [964, 463] on div "+ − Leaflet | © OpenStreetMap contributors" at bounding box center [915, 442] width 429 height 232
click at [728, 371] on link "−" at bounding box center [723, 372] width 24 height 24
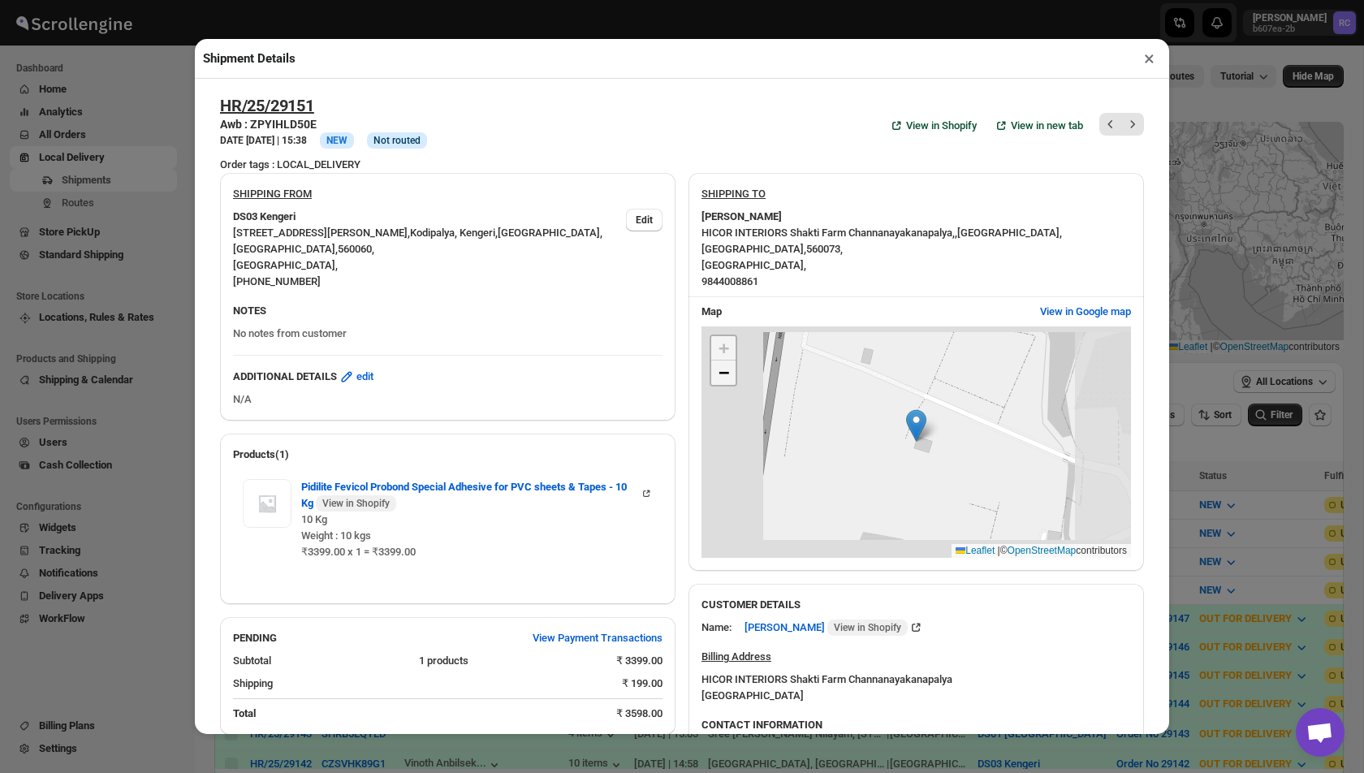
click at [728, 371] on link "−" at bounding box center [723, 372] width 24 height 24
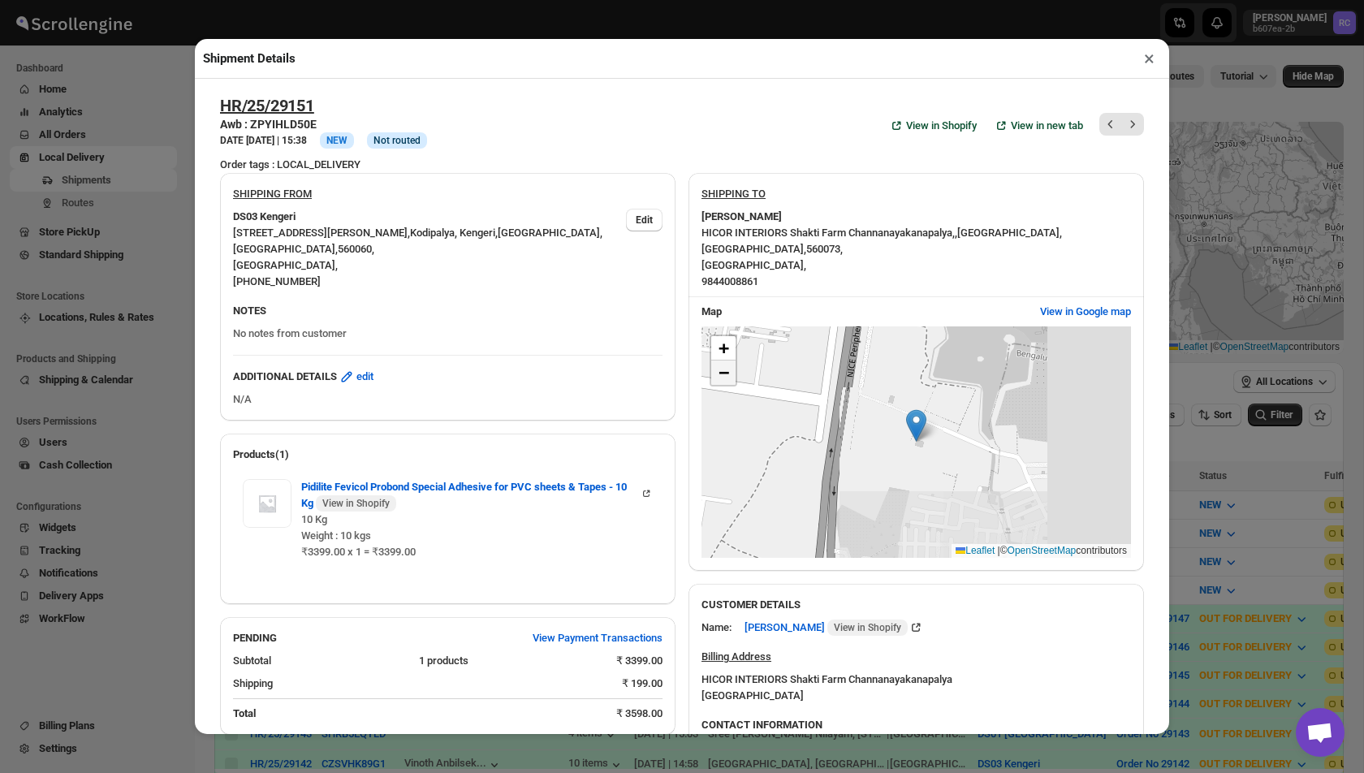
click at [728, 371] on link "−" at bounding box center [723, 372] width 24 height 24
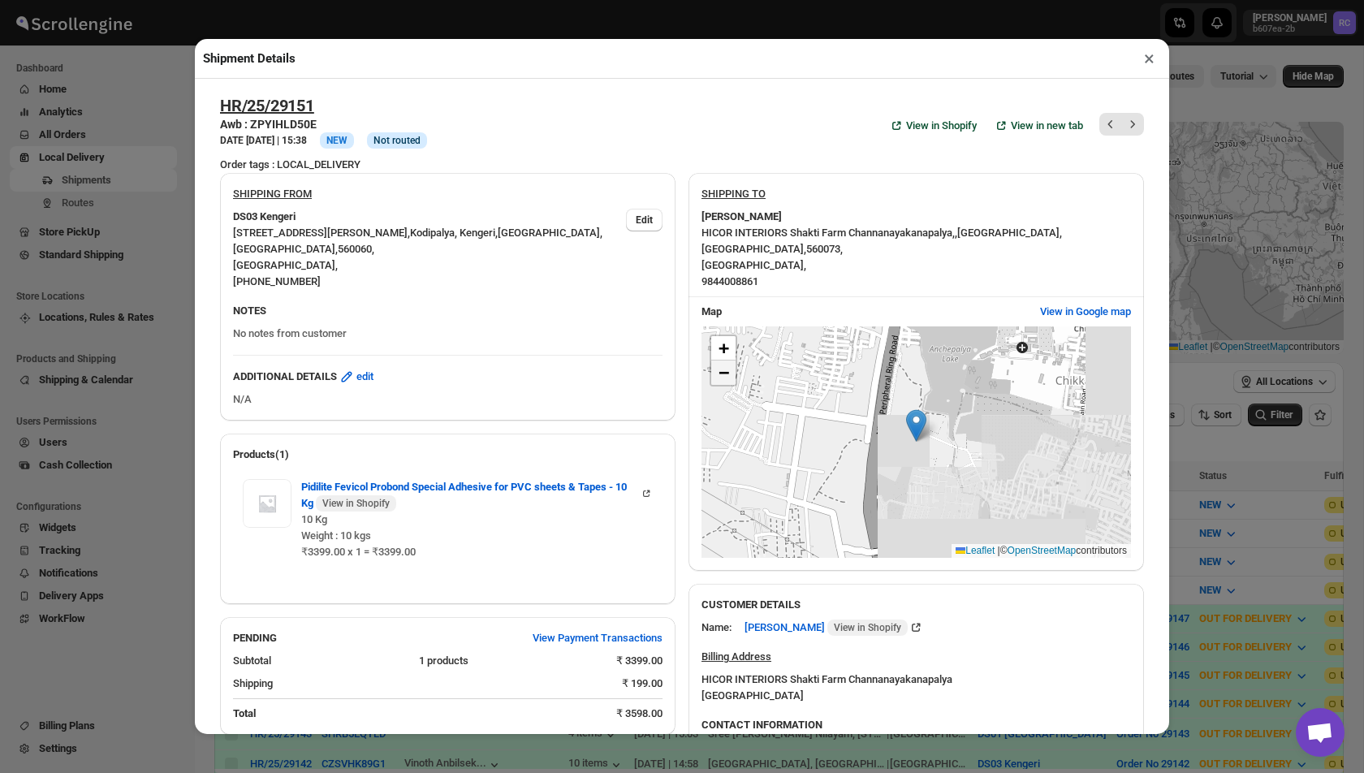
click at [728, 371] on link "−" at bounding box center [723, 372] width 24 height 24
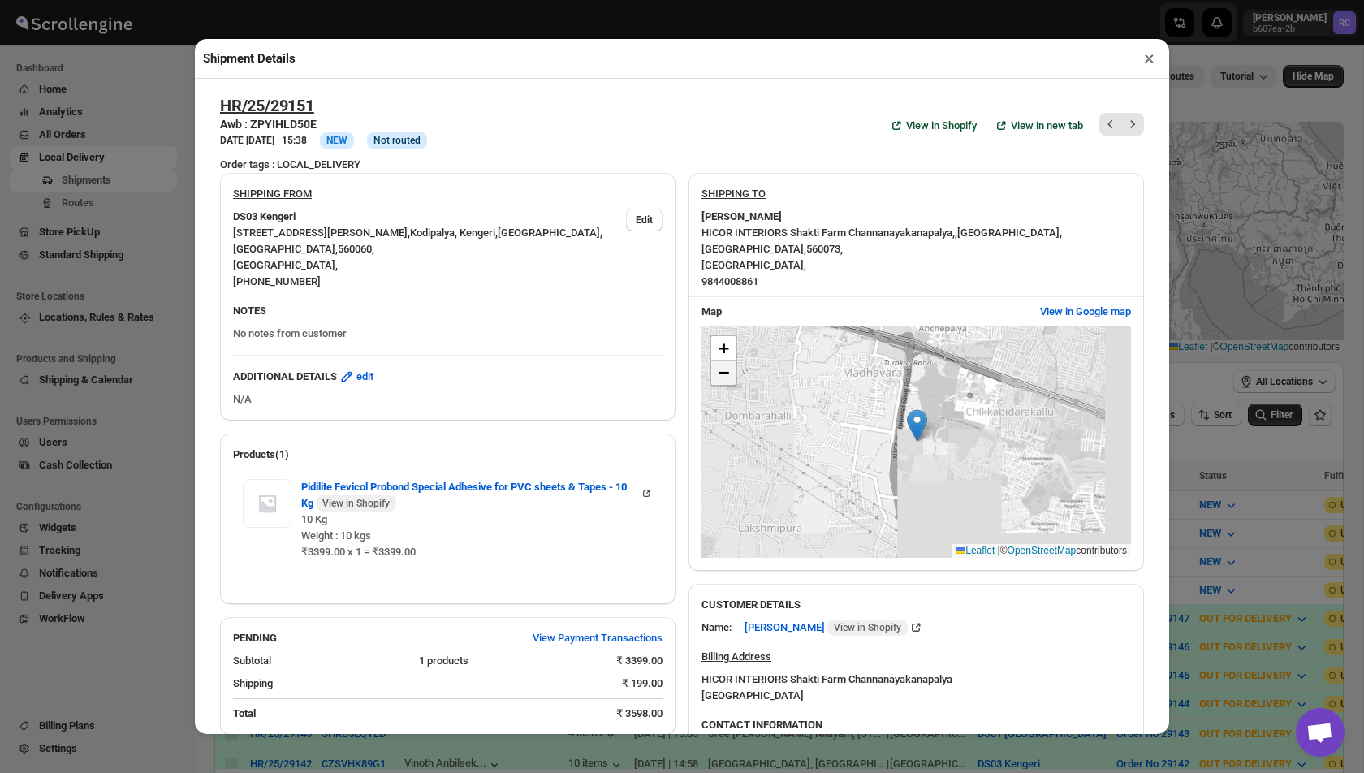
click at [728, 371] on link "−" at bounding box center [723, 372] width 24 height 24
click at [1149, 58] on button "×" at bounding box center [1149, 58] width 24 height 23
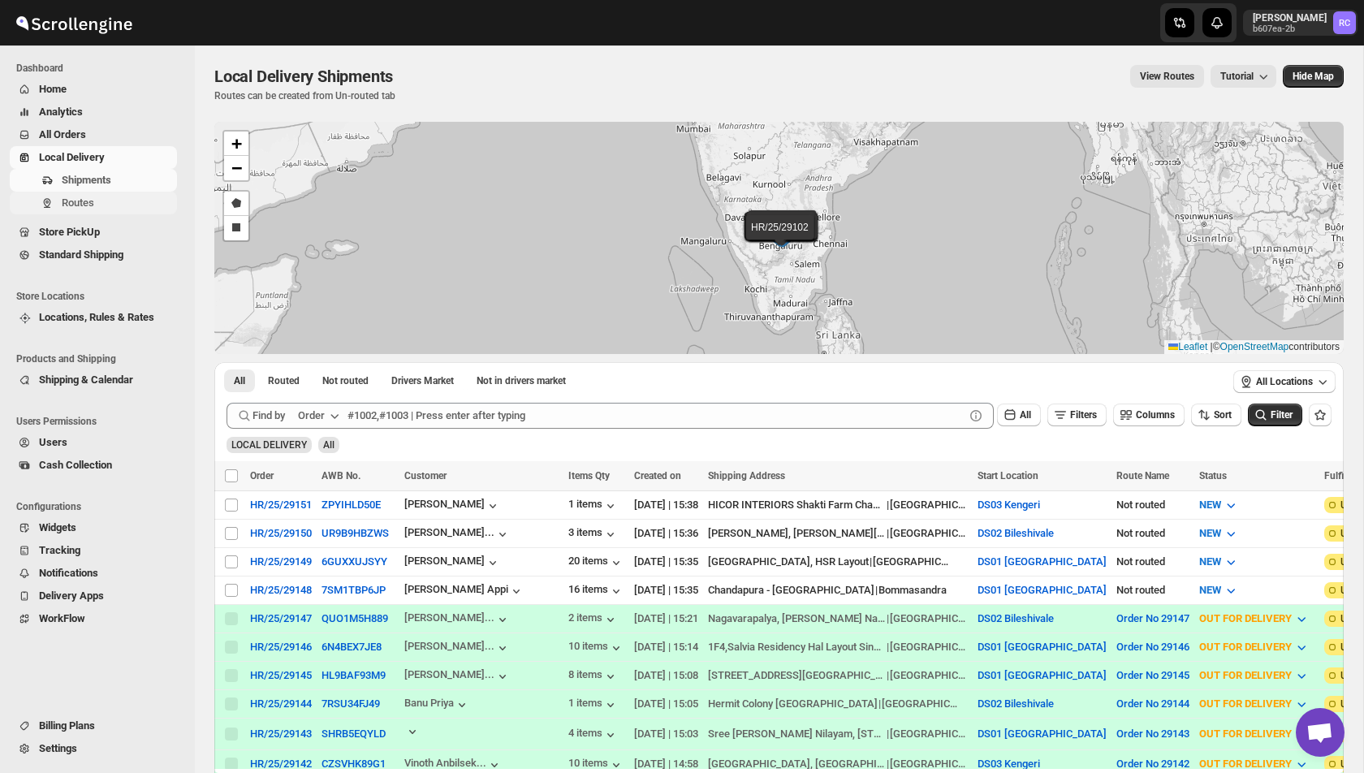
click at [91, 209] on span "Routes" at bounding box center [118, 203] width 112 height 16
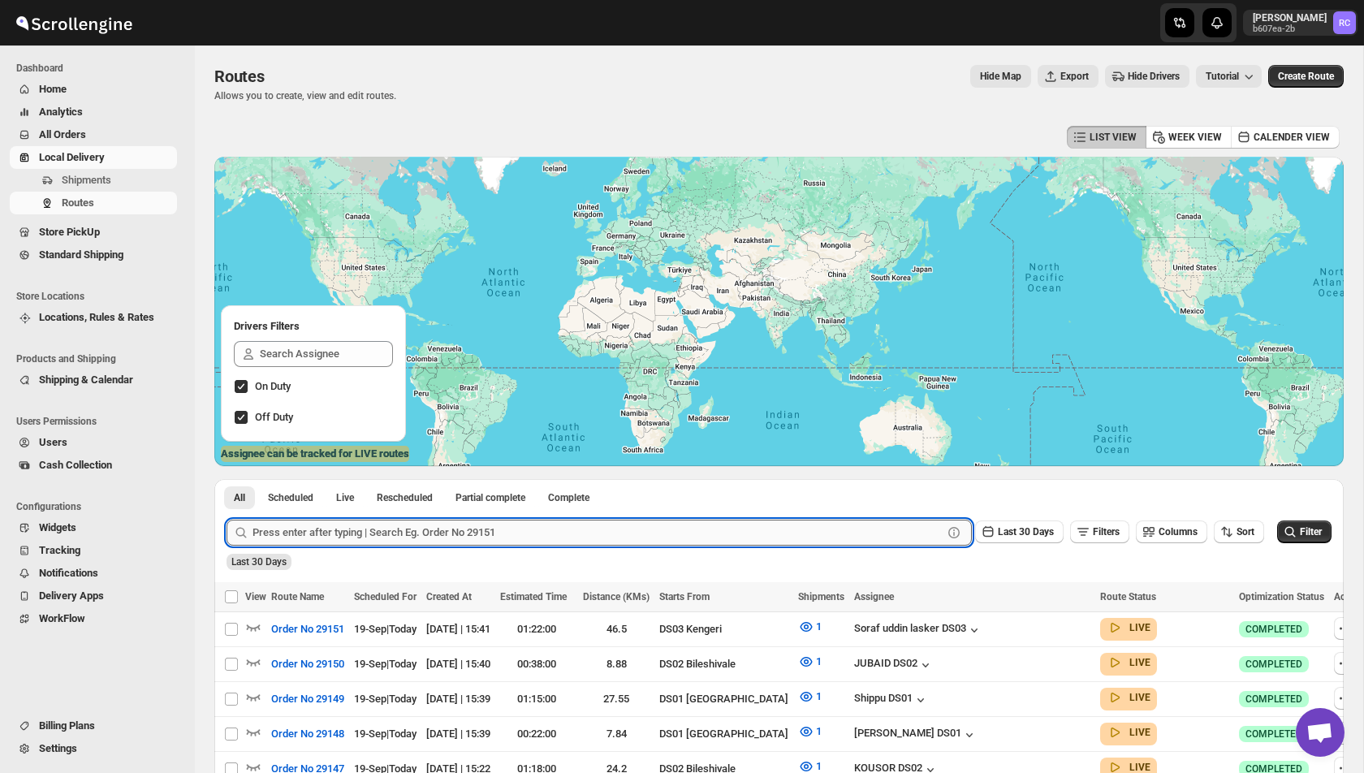
click at [377, 531] on input "text" at bounding box center [597, 533] width 690 height 26
paste input "29151"
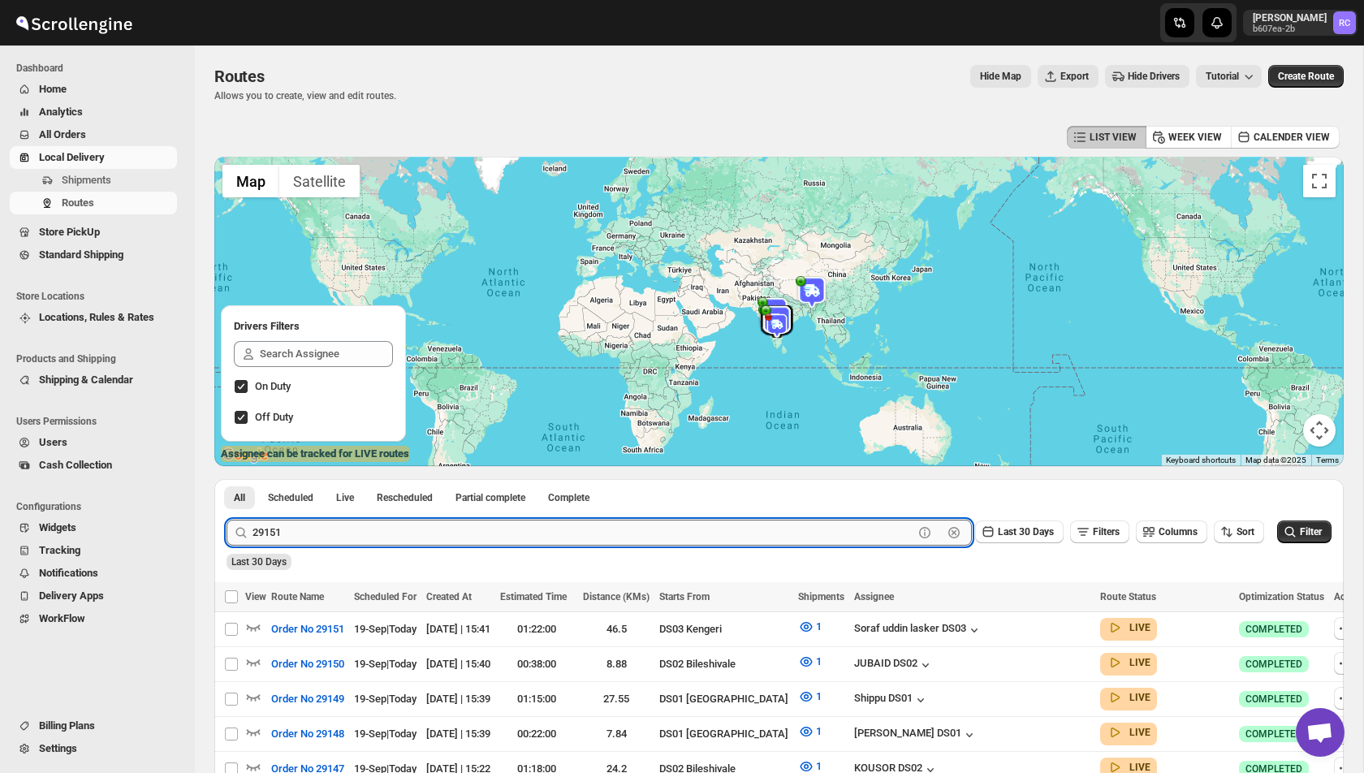
type input "29151"
click at [227, 479] on button "Submit" at bounding box center [250, 487] width 46 height 17
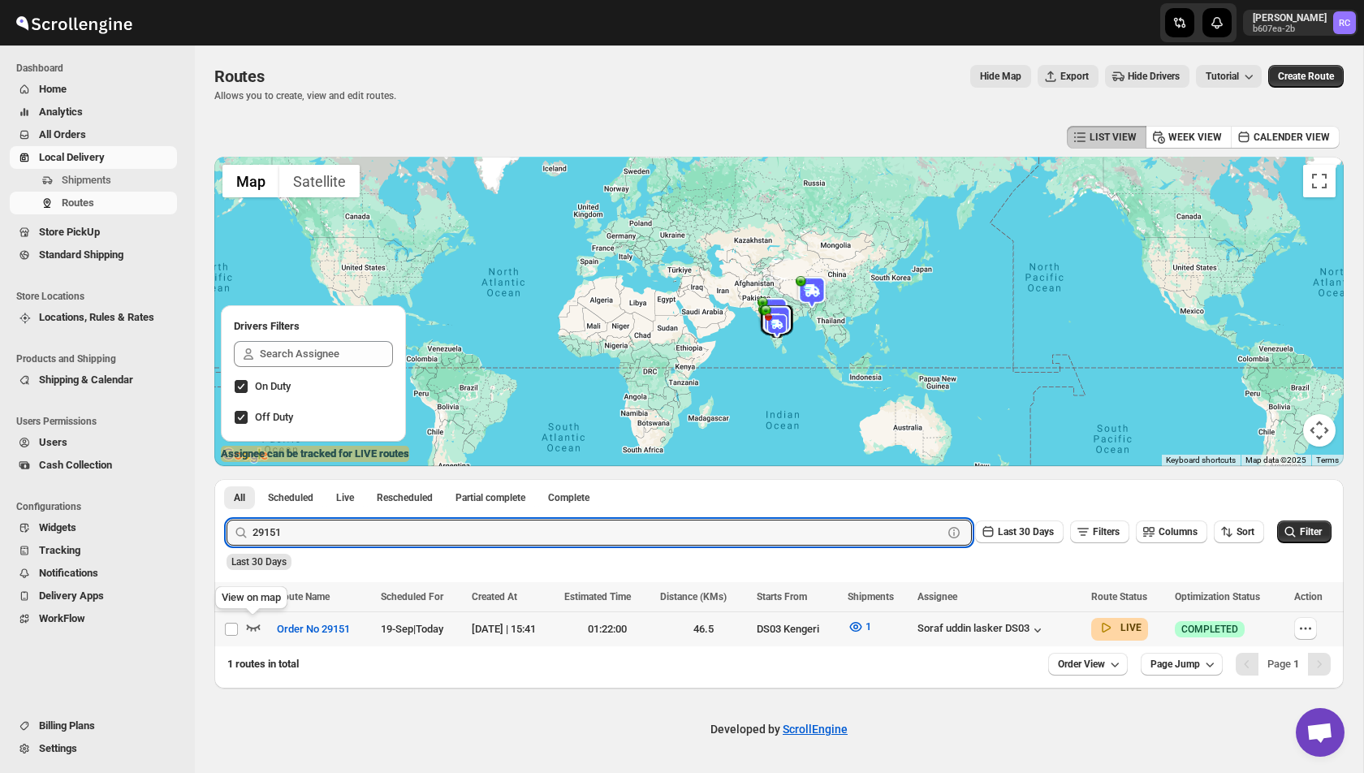
click at [251, 628] on icon "button" at bounding box center [254, 627] width 14 height 6
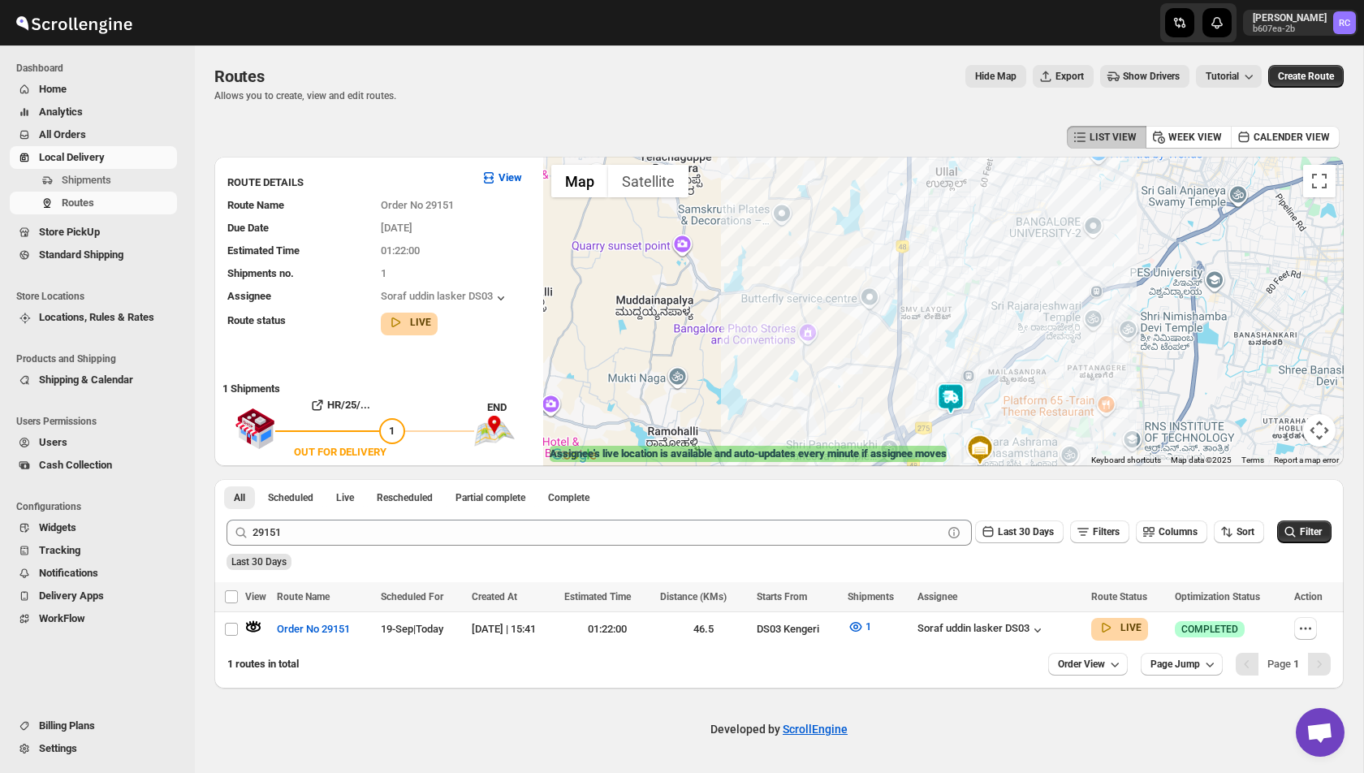
click at [956, 401] on img at bounding box center [950, 398] width 32 height 32
